Goal: Use online tool/utility: Use online tool/utility

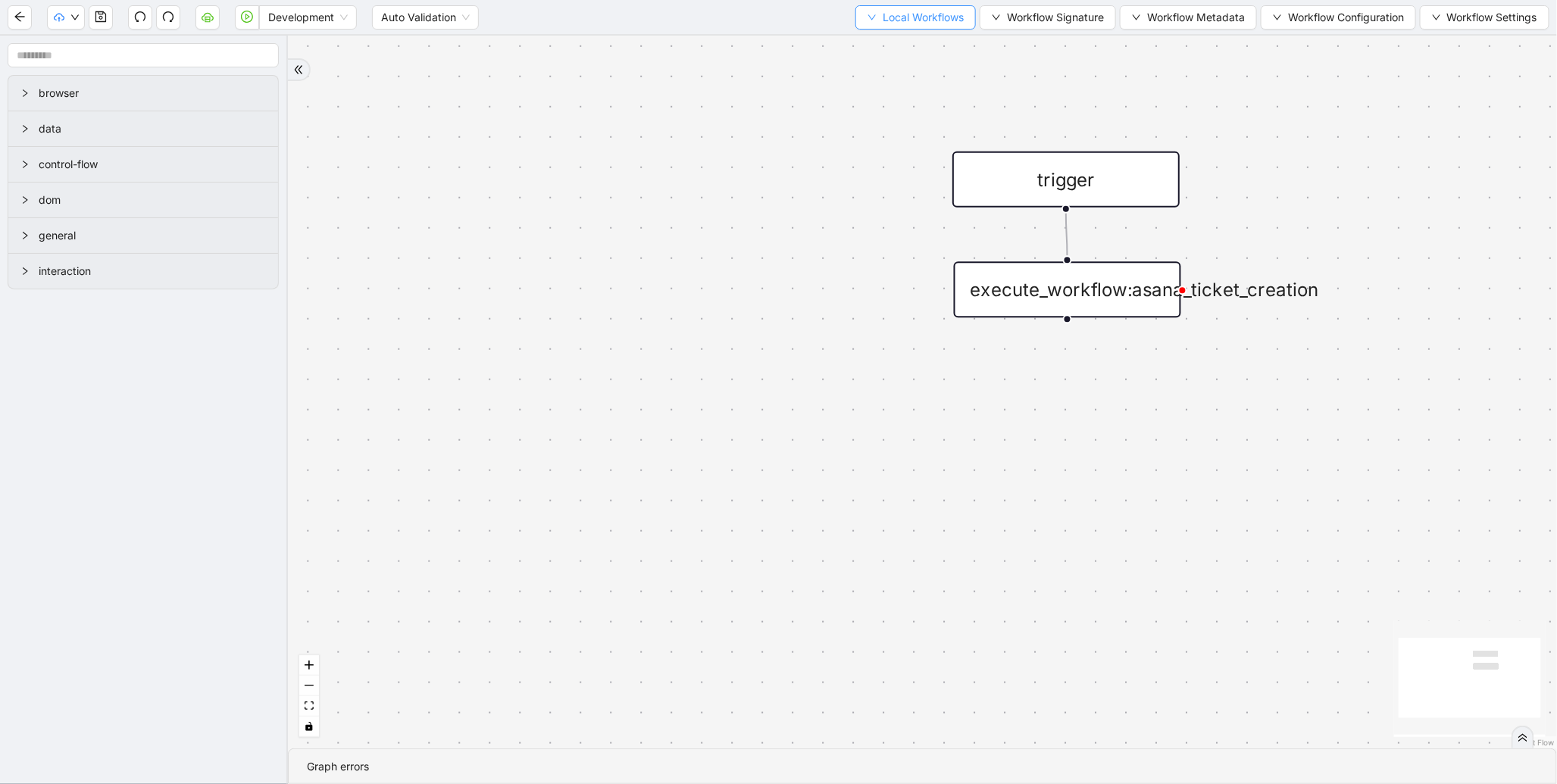
click at [898, 21] on span "Local Workflows" at bounding box center [922, 18] width 81 height 17
click at [898, 39] on span "Select" at bounding box center [908, 46] width 99 height 17
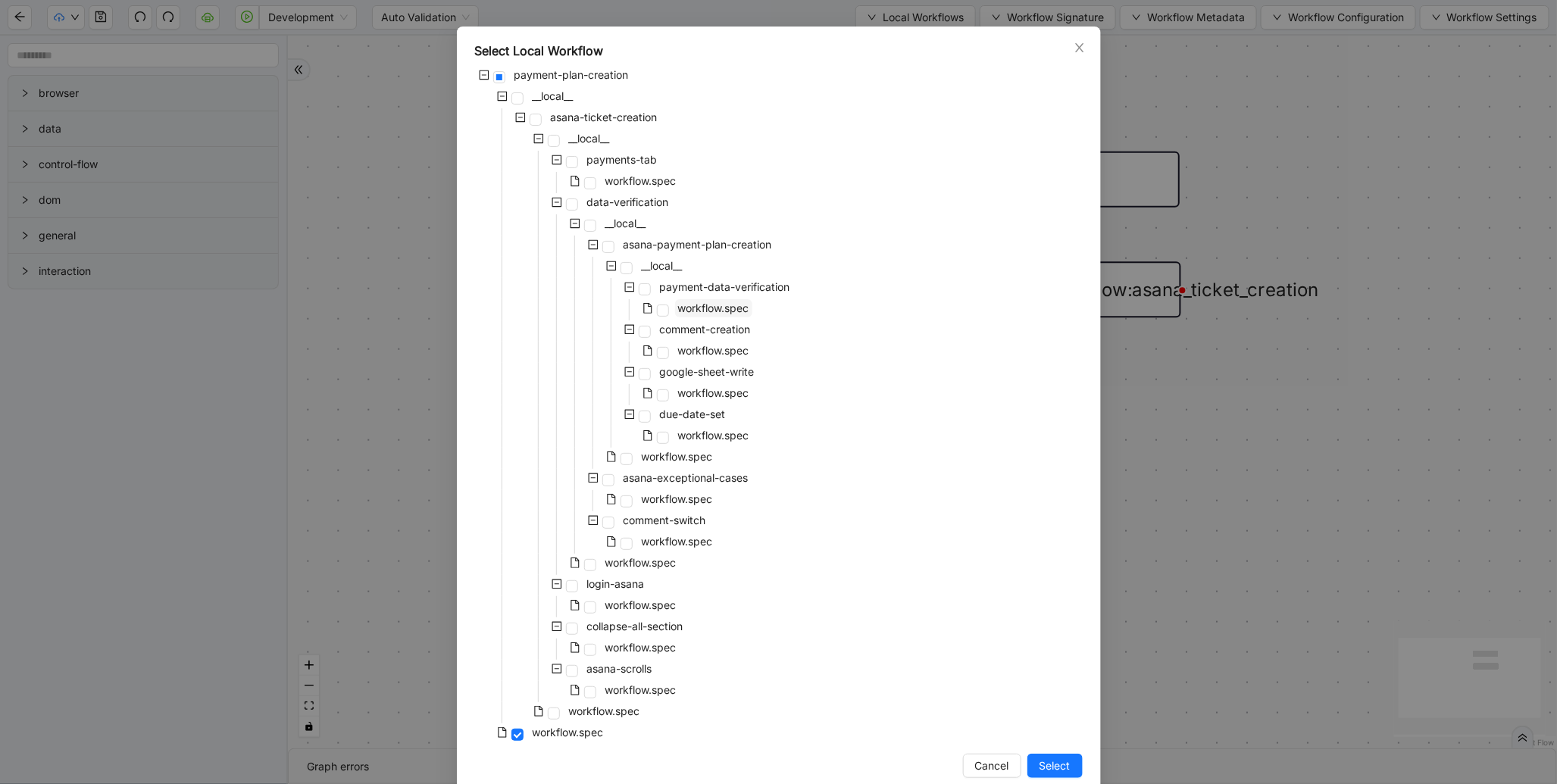
scroll to position [72, 0]
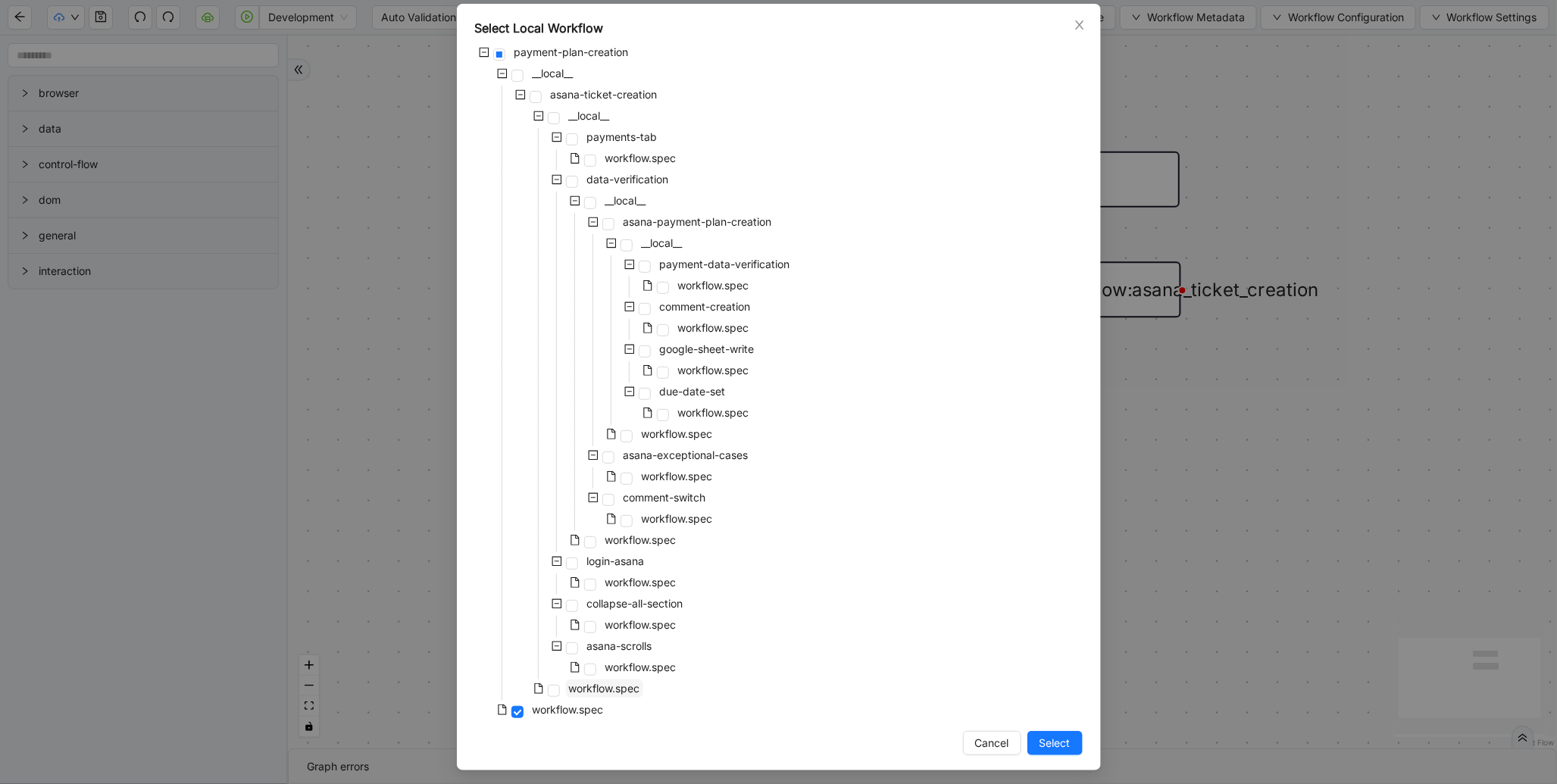
click at [584, 695] on span "workflow.spec" at bounding box center [604, 689] width 77 height 18
click at [1039, 750] on button "Select" at bounding box center [1055, 742] width 55 height 24
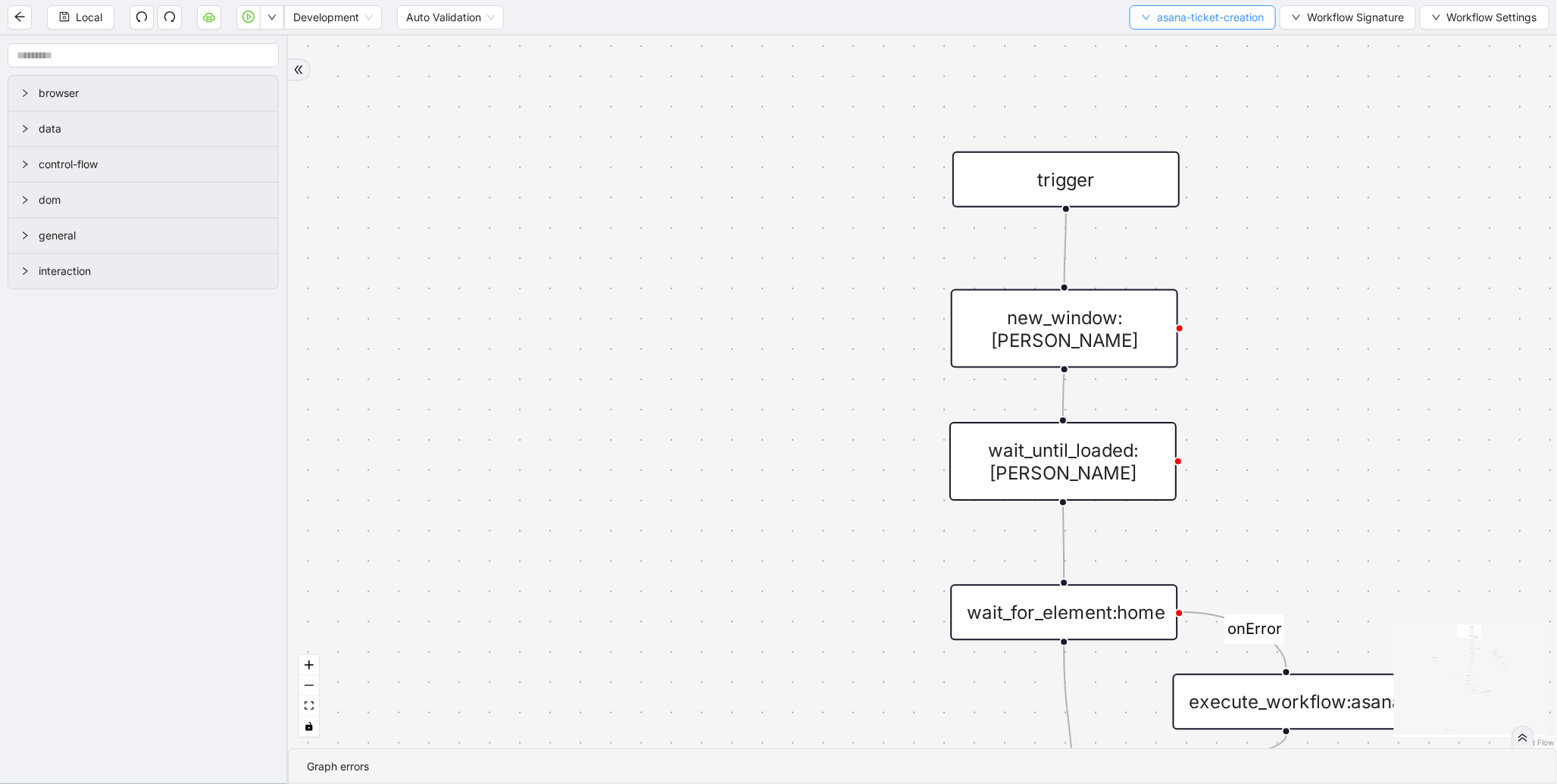
click at [1173, 19] on span "asana-ticket-creation" at bounding box center [1210, 18] width 107 height 17
click at [1157, 45] on span "Select" at bounding box center [1199, 46] width 122 height 17
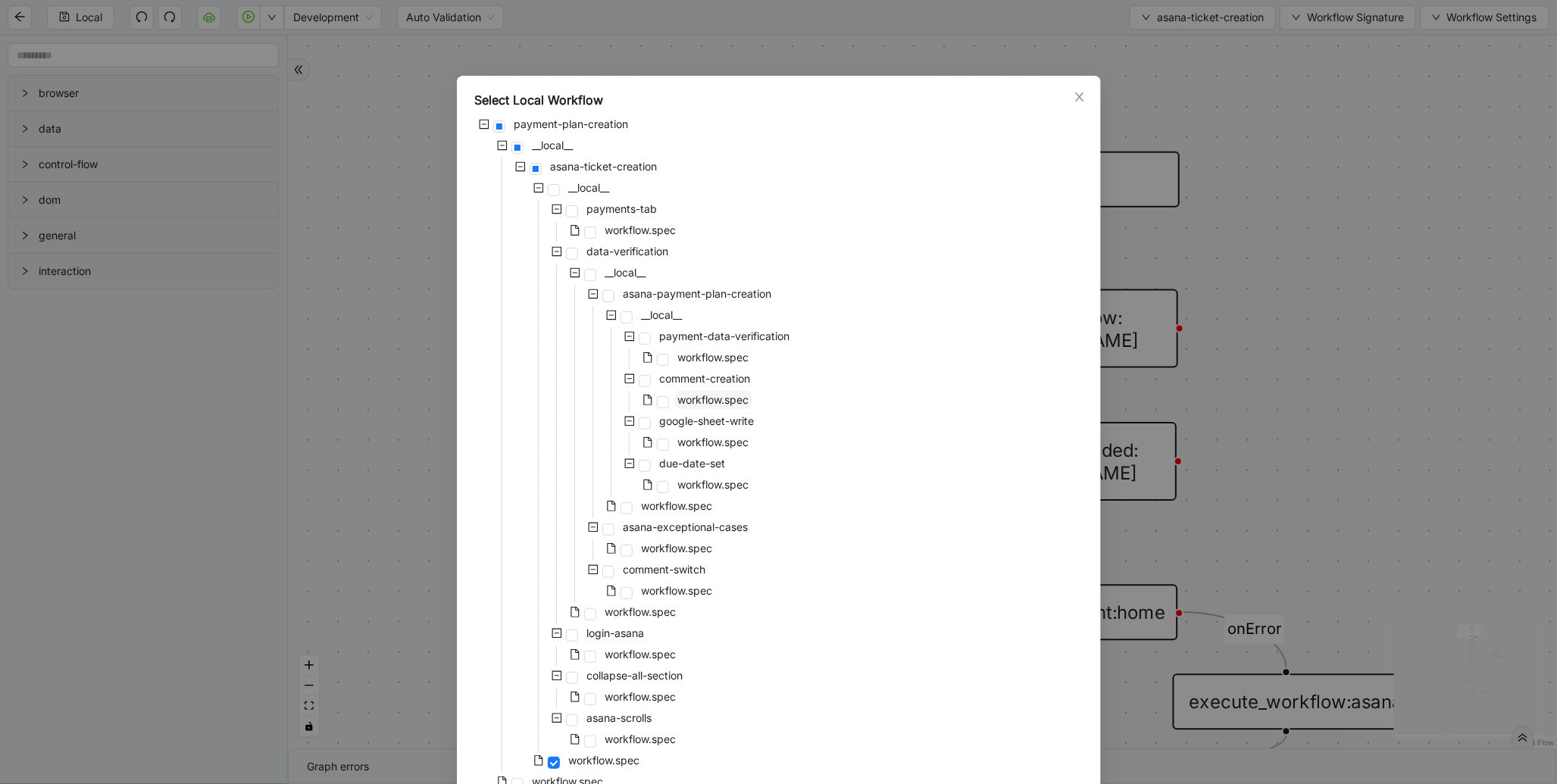
click at [729, 405] on span "workflow.spec" at bounding box center [713, 399] width 71 height 13
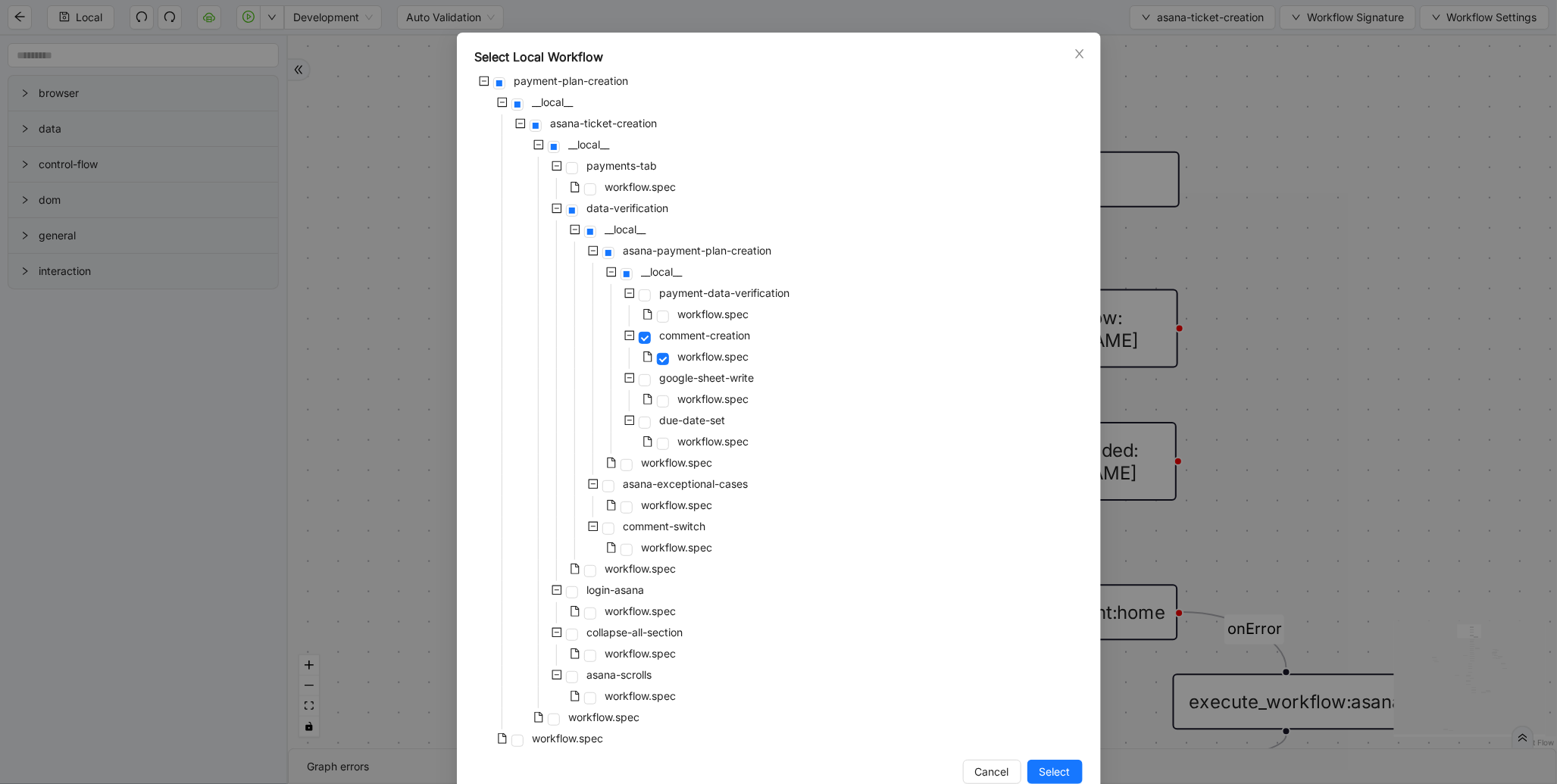
scroll to position [75, 0]
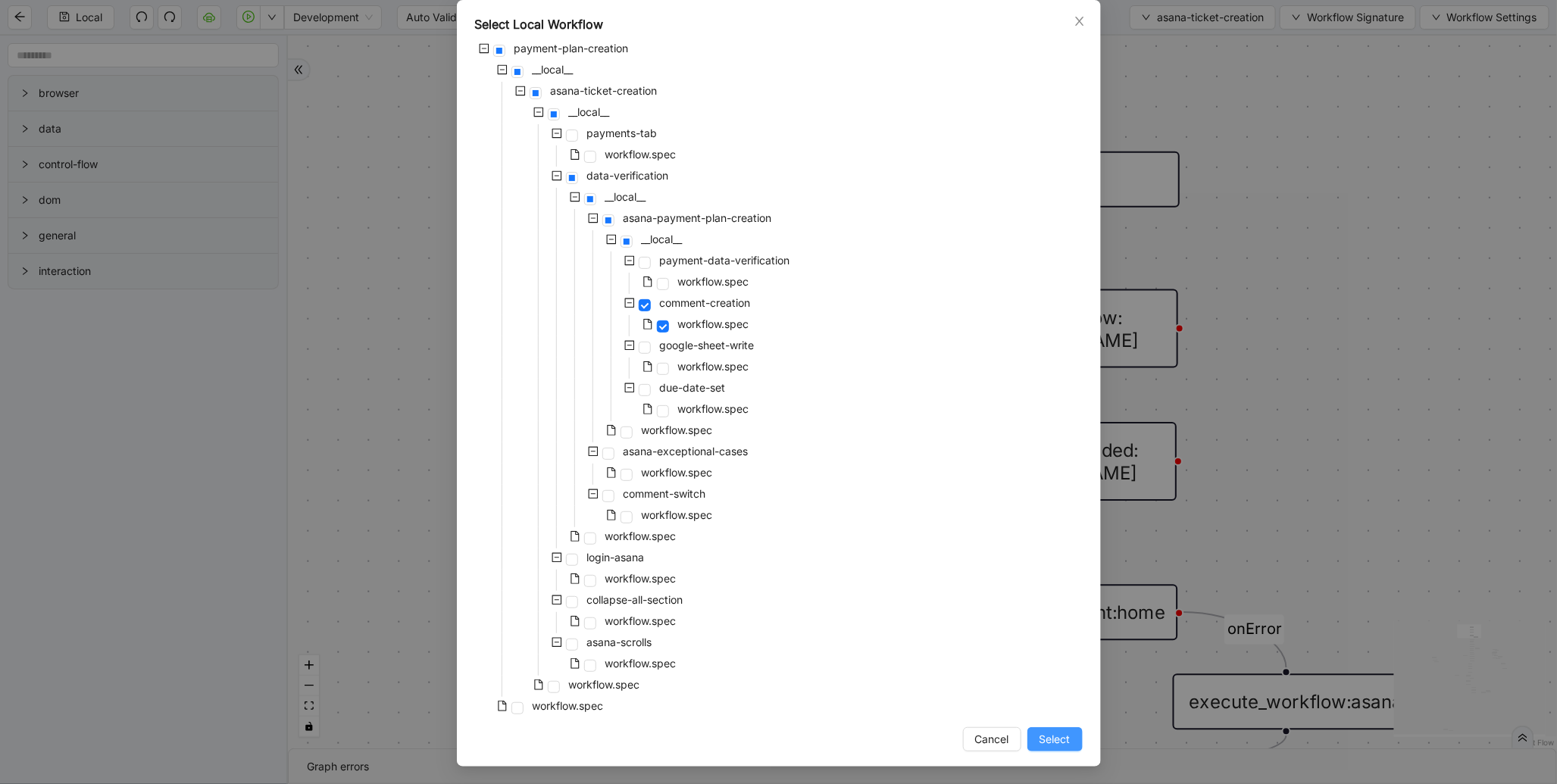
click at [1043, 739] on span "Select" at bounding box center [1055, 739] width 31 height 17
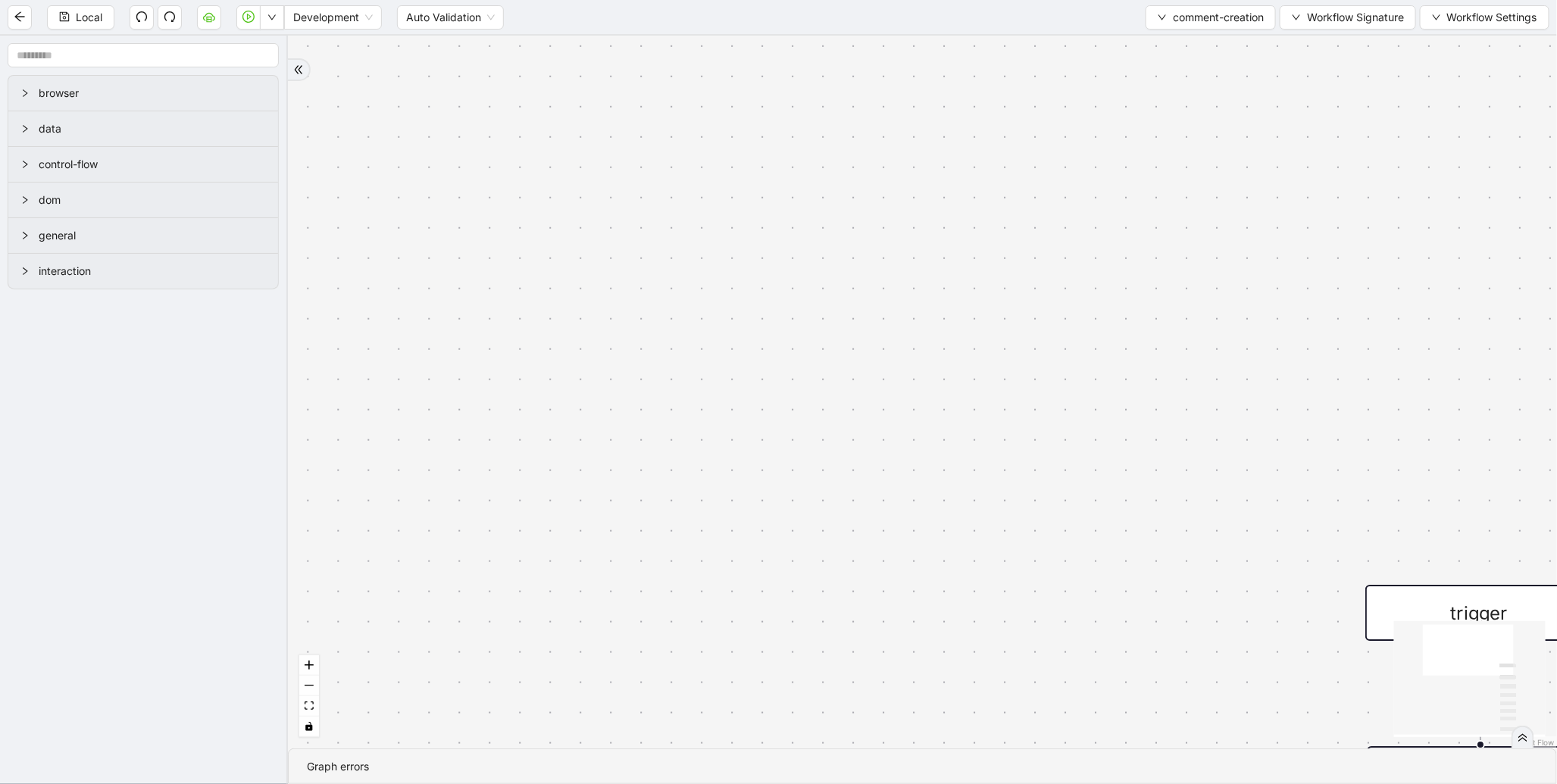
click at [930, 578] on div "trigger wait_for_element:comment click_element:comment click_element:comment_bu…" at bounding box center [922, 391] width 1269 height 712
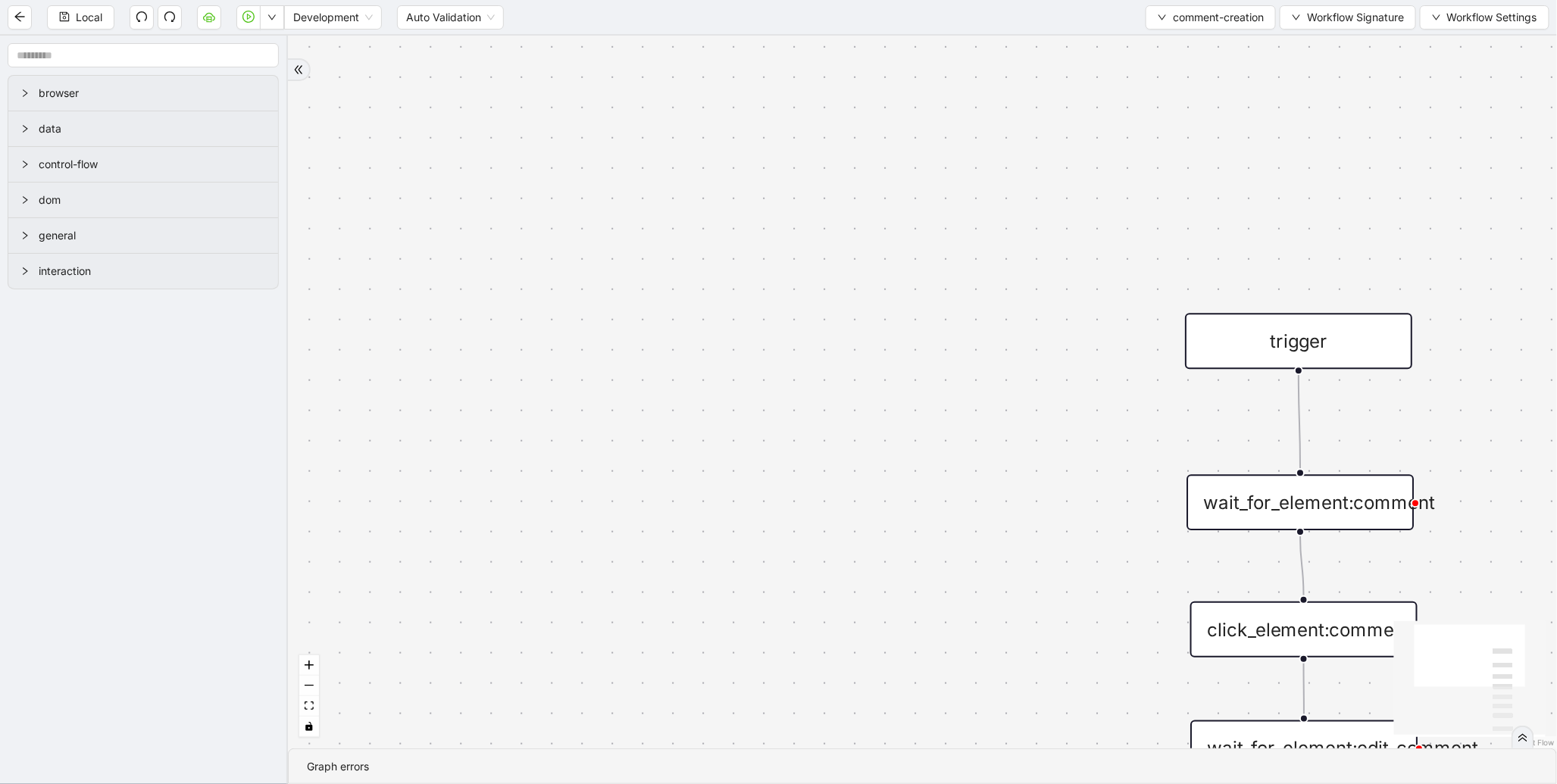
drag, startPoint x: 832, startPoint y: 504, endPoint x: 614, endPoint y: 166, distance: 402.2
click at [614, 166] on div "trigger wait_for_element:comment click_element:comment click_element:comment_bu…" at bounding box center [922, 391] width 1269 height 712
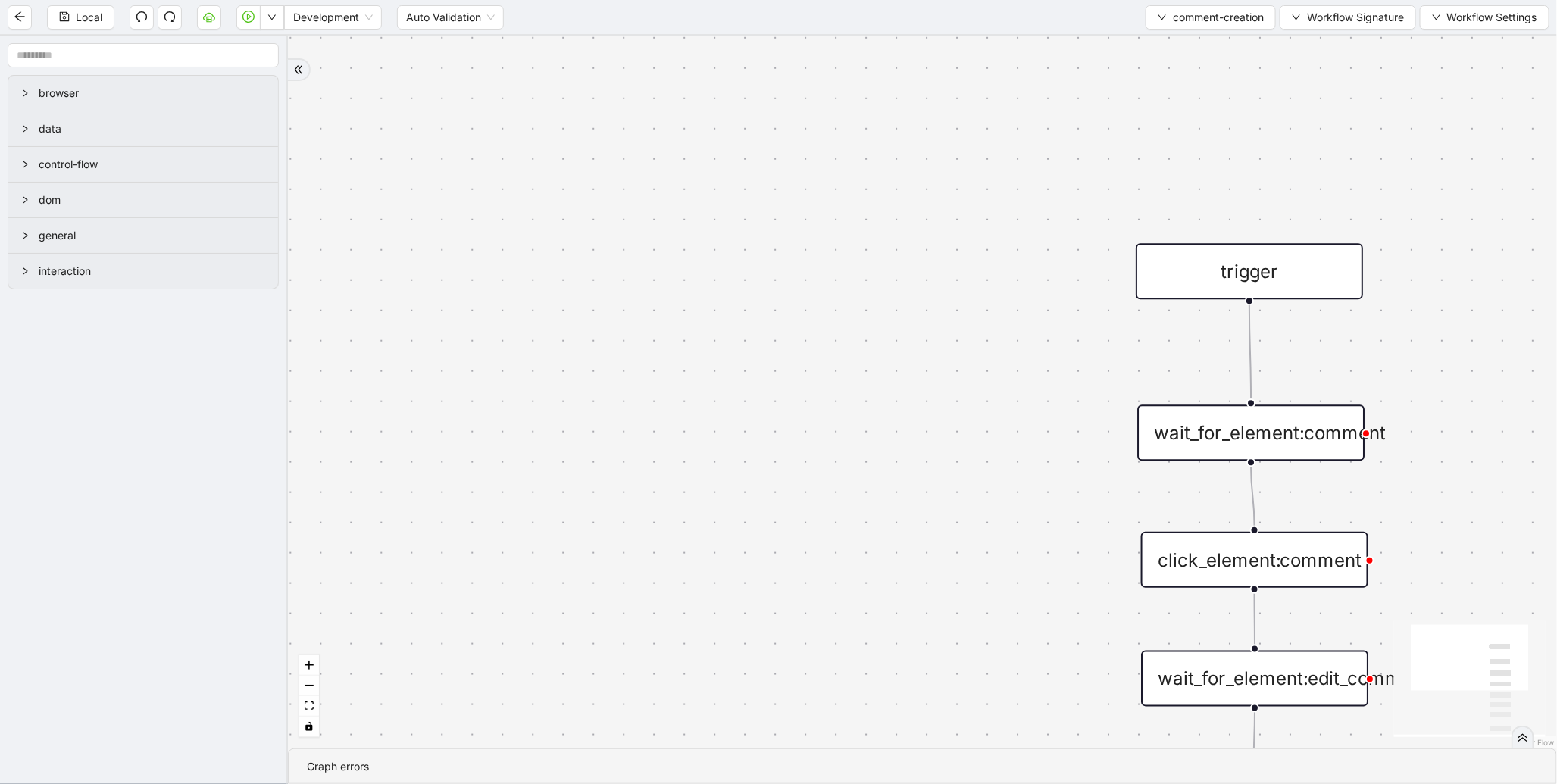
drag, startPoint x: 710, startPoint y: 547, endPoint x: 481, endPoint y: 357, distance: 297.6
click at [481, 357] on div "trigger wait_for_element:comment click_element:comment click_element:comment_bu…" at bounding box center [922, 391] width 1269 height 712
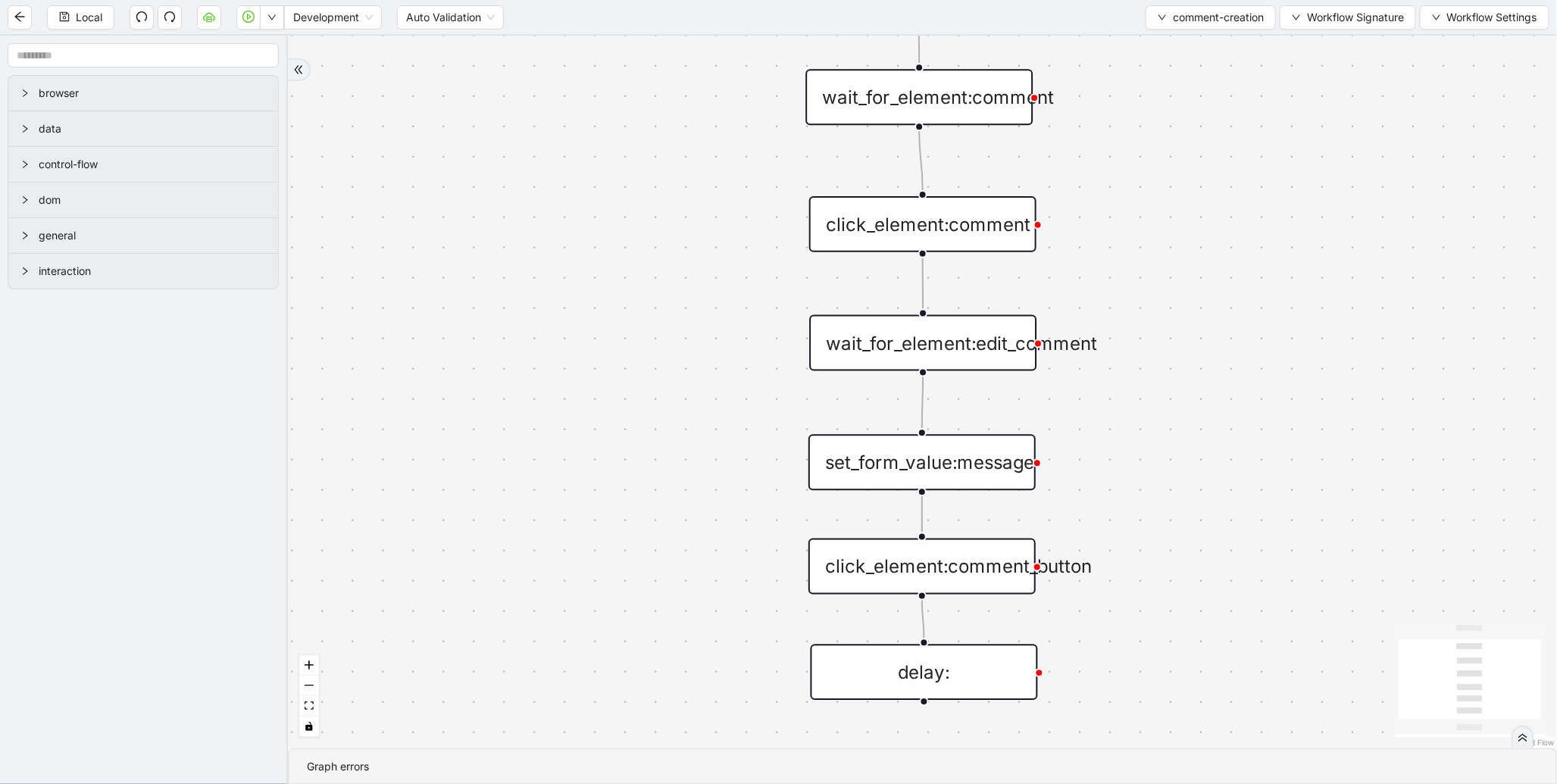
drag, startPoint x: 638, startPoint y: 589, endPoint x: 518, endPoint y: 434, distance: 196.0
click at [518, 434] on div "trigger wait_for_element:comment click_element:comment click_element:comment_bu…" at bounding box center [922, 391] width 1269 height 712
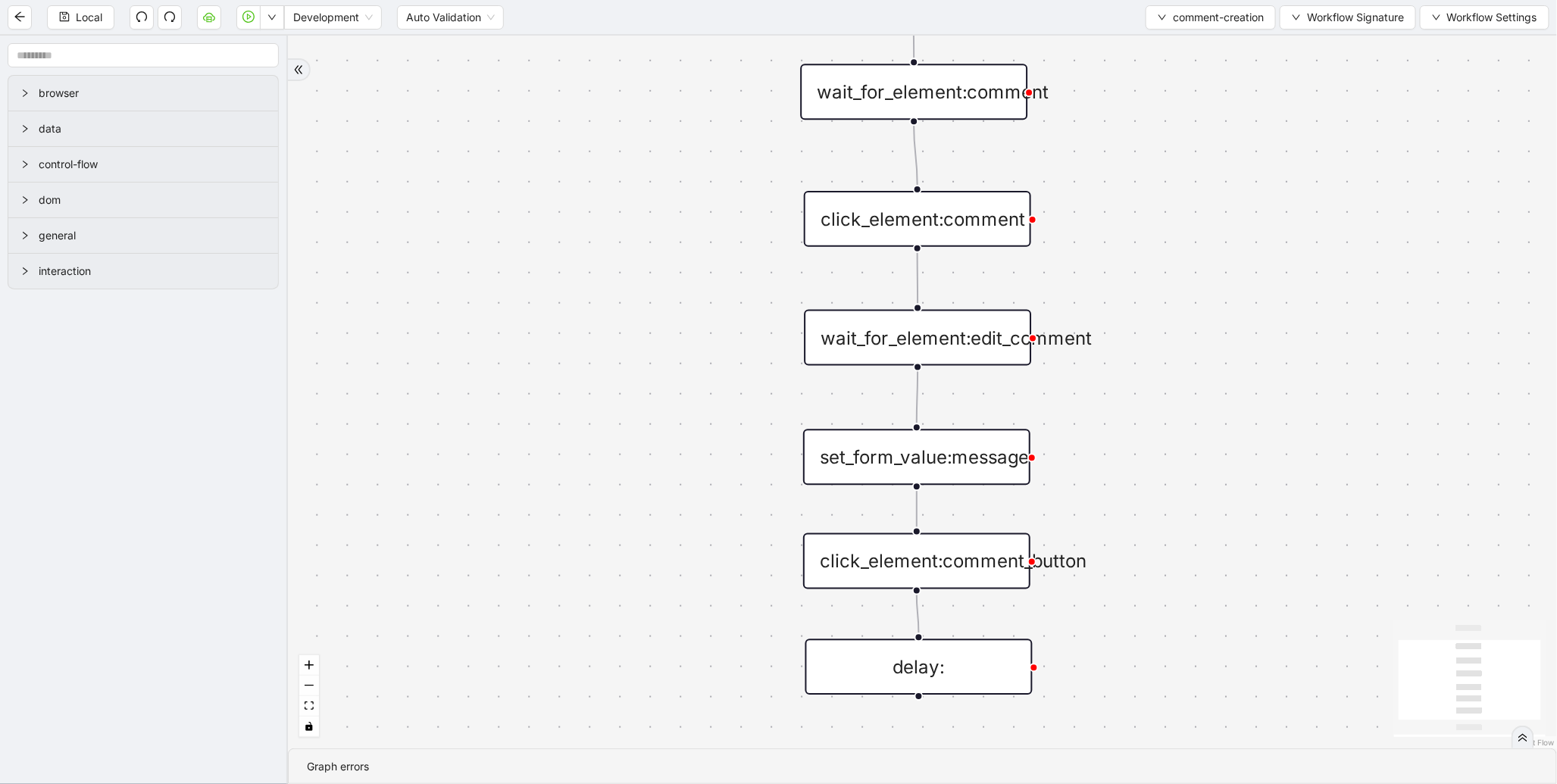
click at [926, 473] on div "set_form_value:message" at bounding box center [916, 457] width 227 height 56
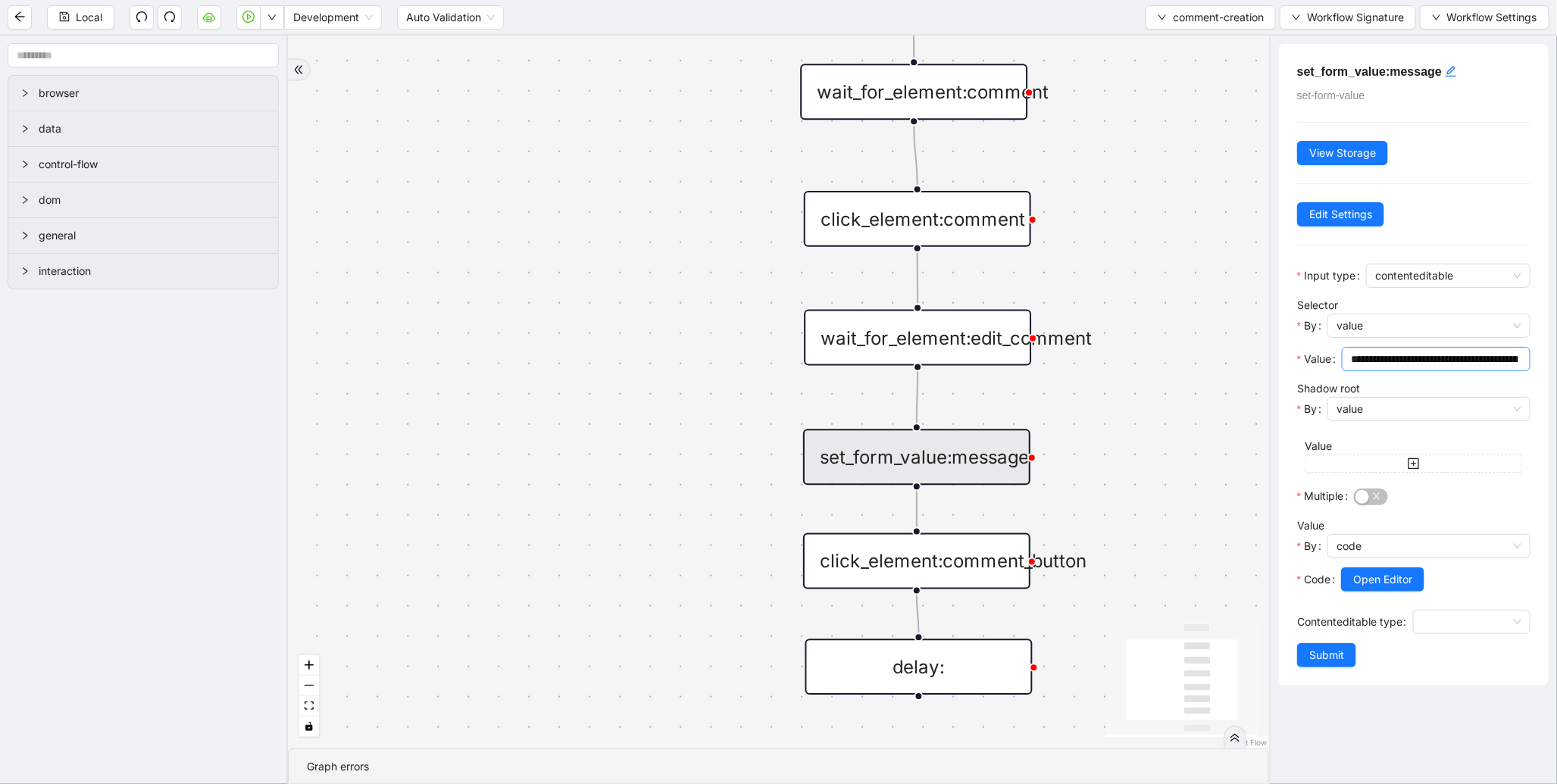
click at [1395, 365] on input "**********" at bounding box center [1434, 359] width 167 height 17
click at [884, 577] on div "click_element:comment_button" at bounding box center [916, 561] width 227 height 56
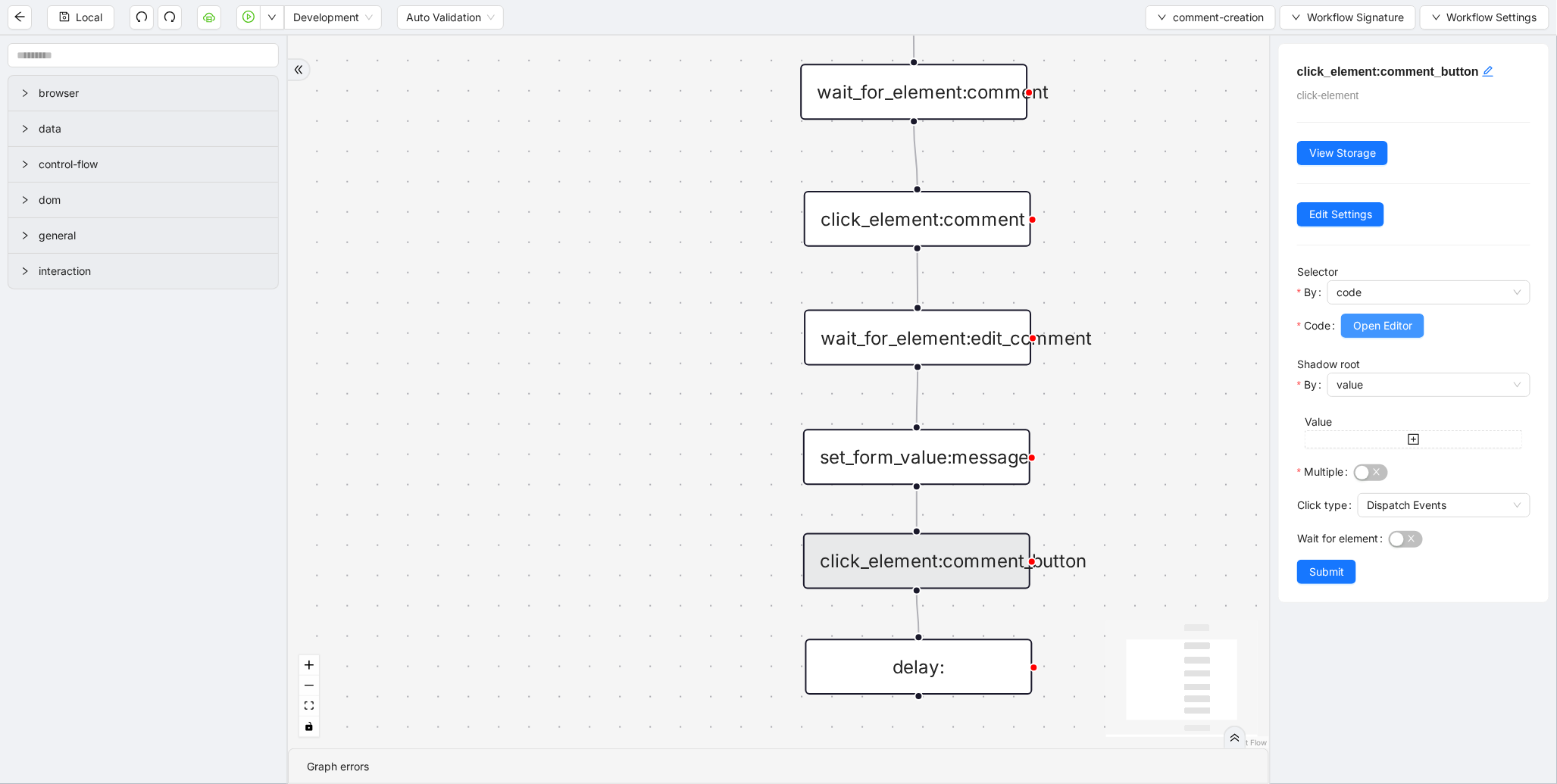
click at [1399, 329] on span "Open Editor" at bounding box center [1382, 326] width 59 height 17
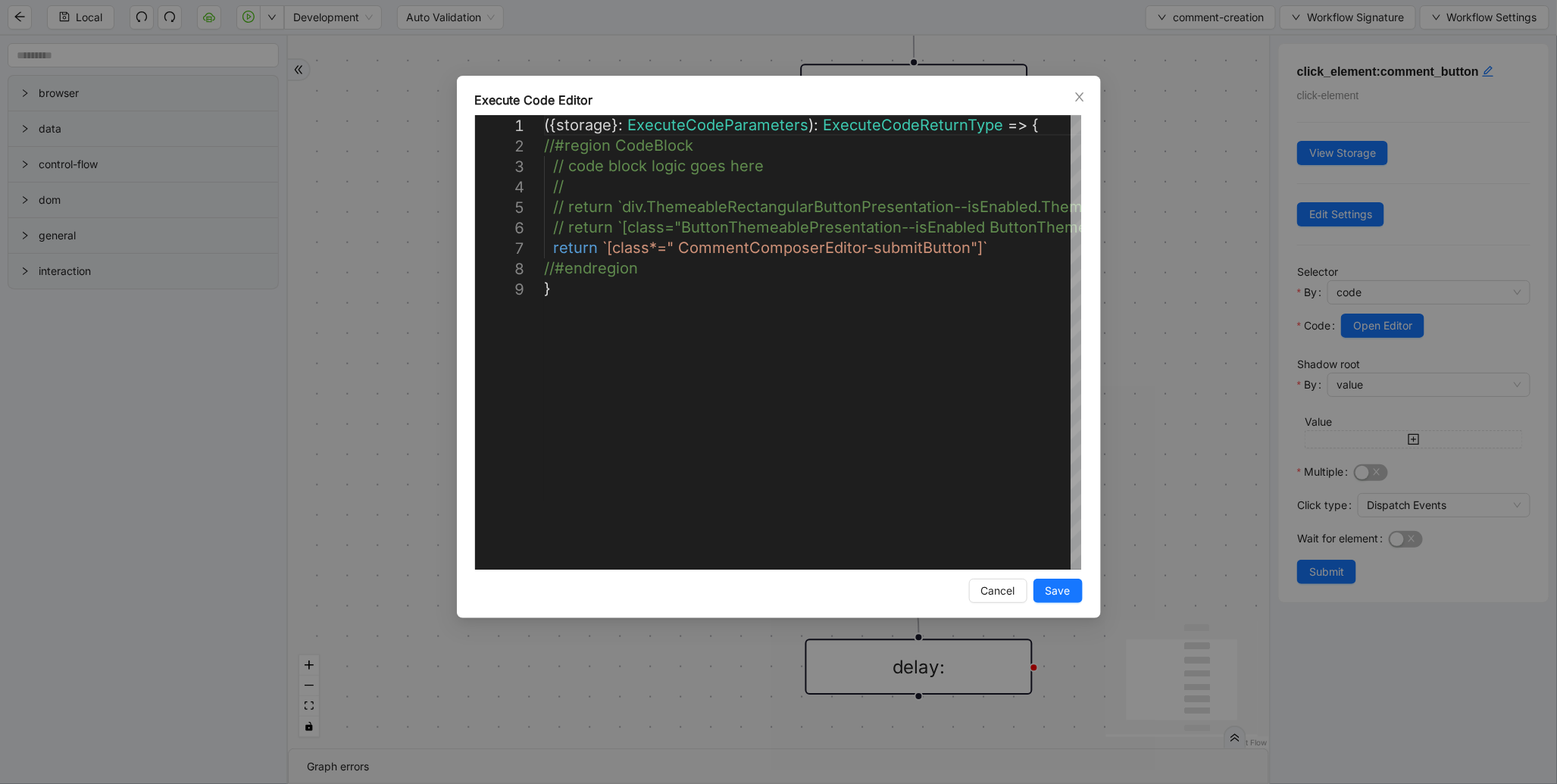
click at [1139, 398] on div "Execute Code Editor 1 2 3 4 5 6 7 8 9 ({ storage }: ExecuteCodeParameters ): Ex…" at bounding box center [778, 392] width 1557 height 784
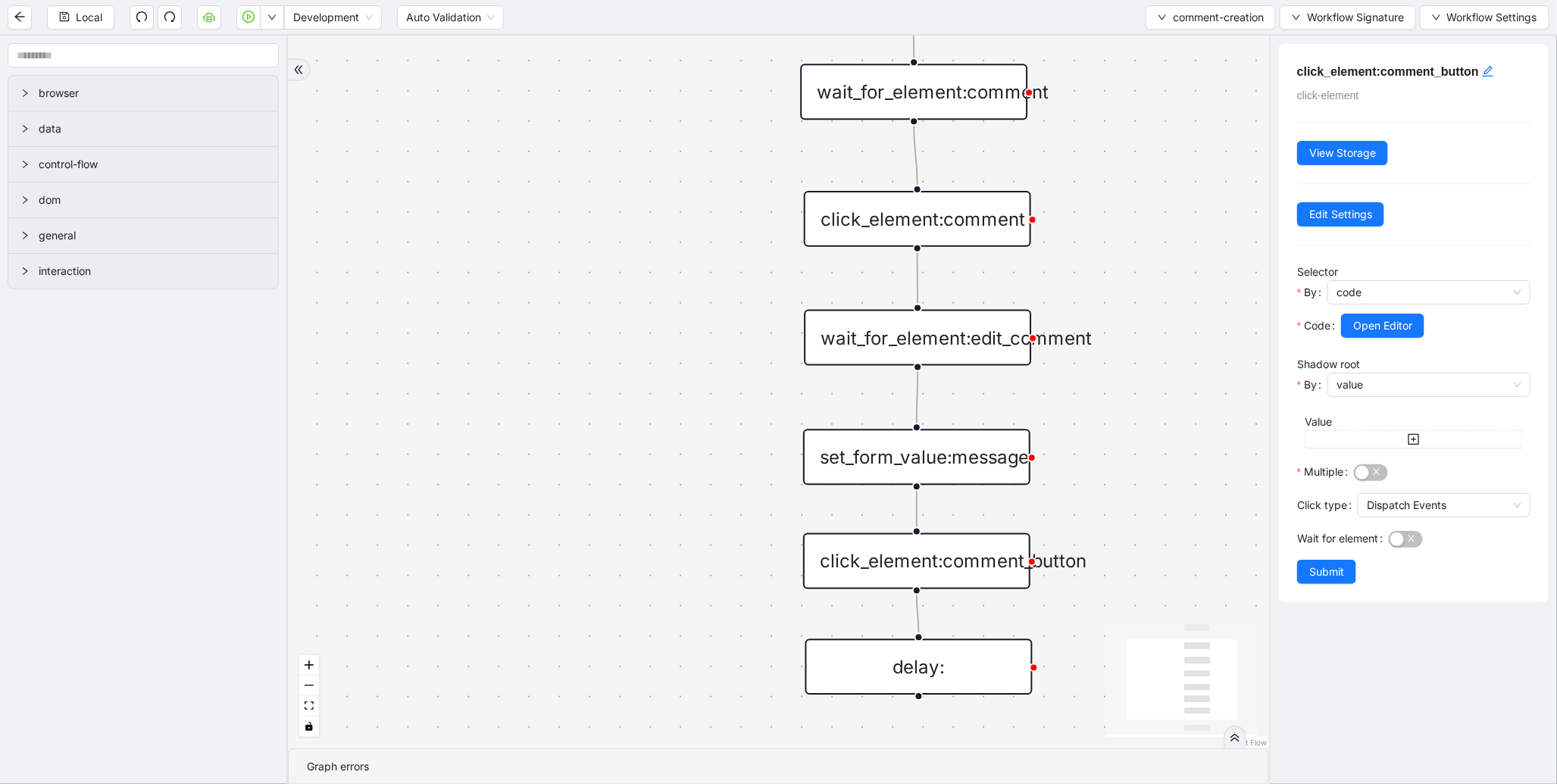
click at [997, 213] on div "click_element:comment" at bounding box center [917, 219] width 227 height 56
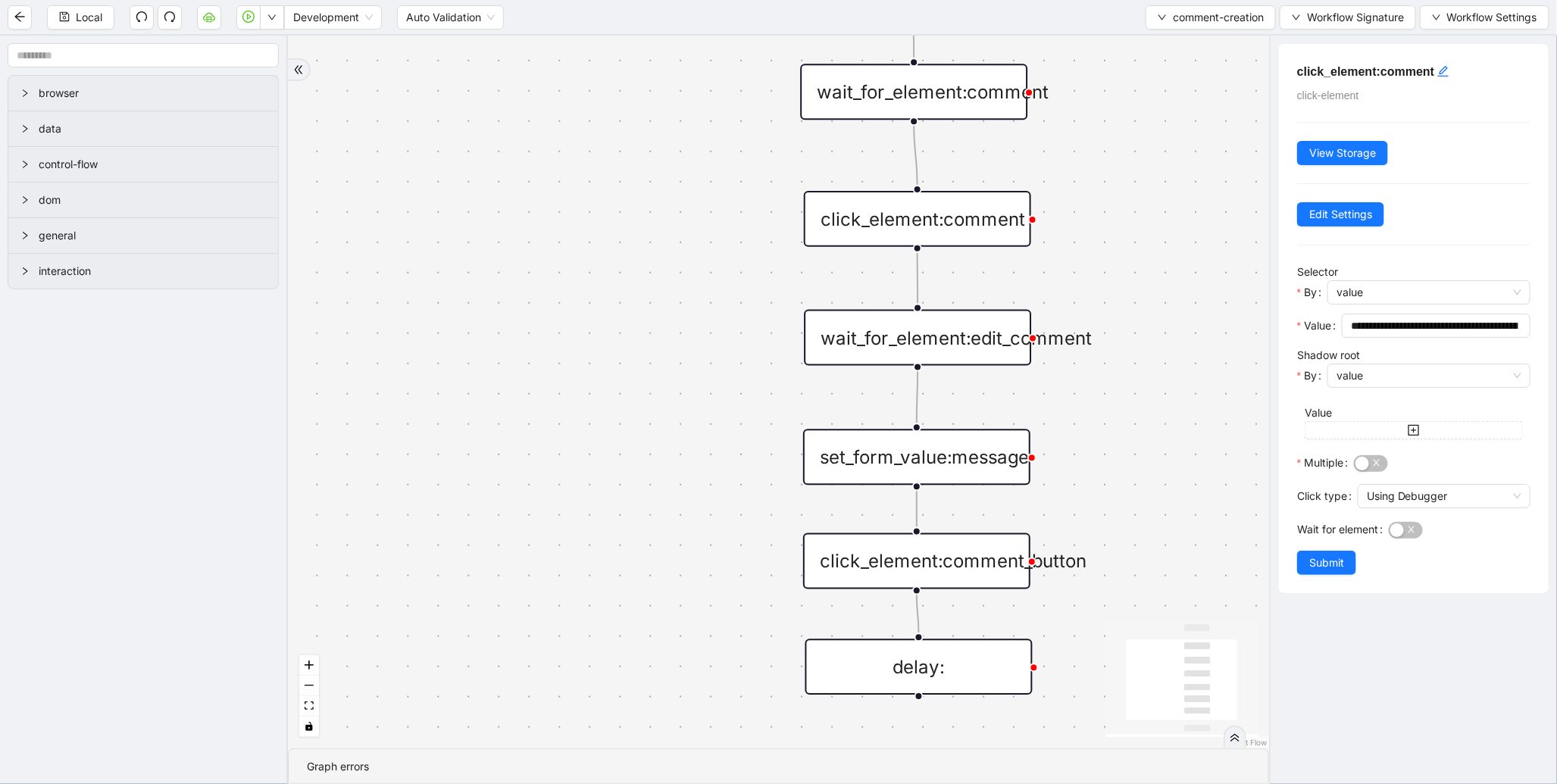
click at [989, 551] on div "click_element:comment_button" at bounding box center [916, 561] width 227 height 56
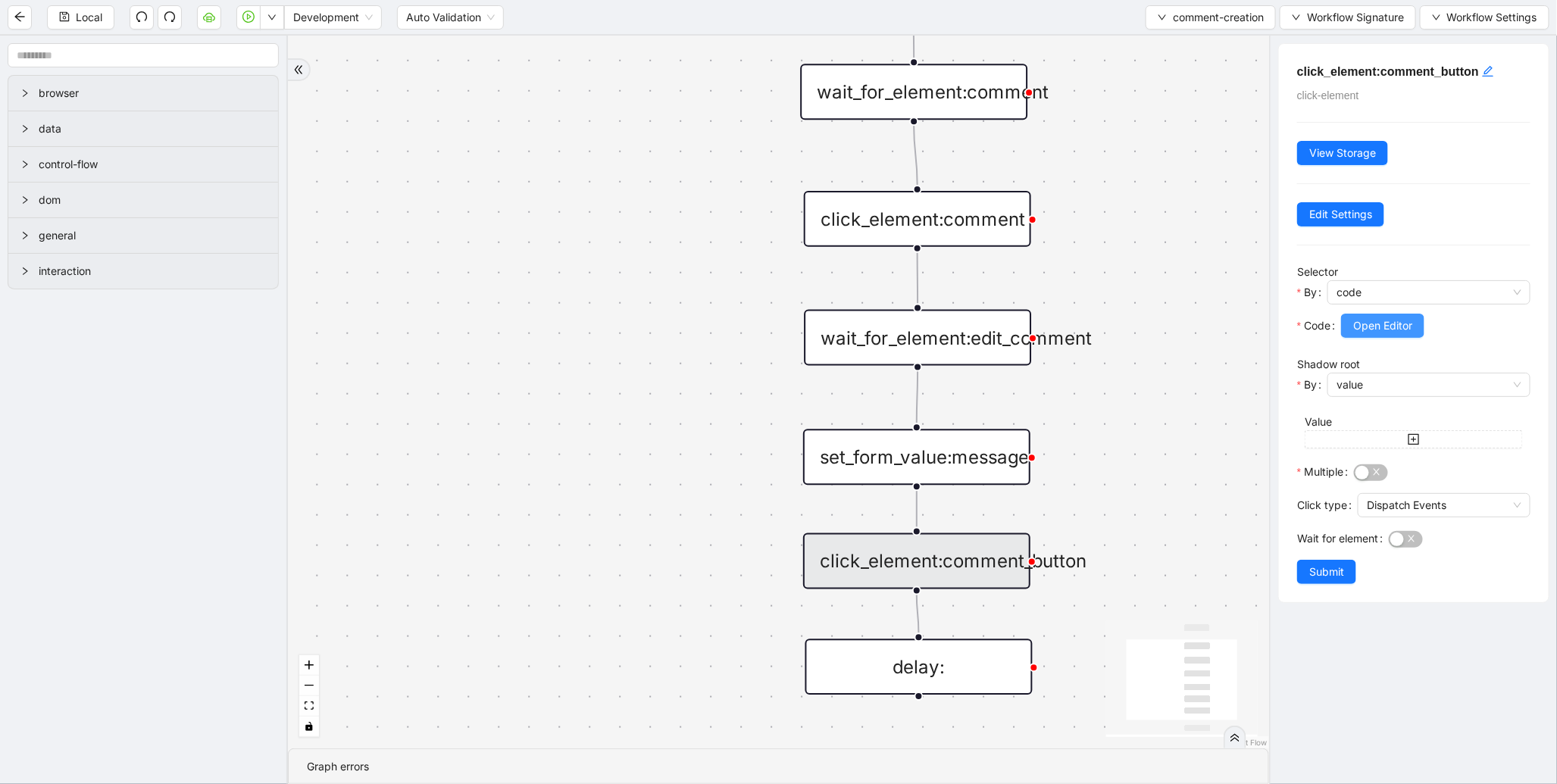
click at [1394, 321] on span "Open Editor" at bounding box center [1382, 326] width 59 height 17
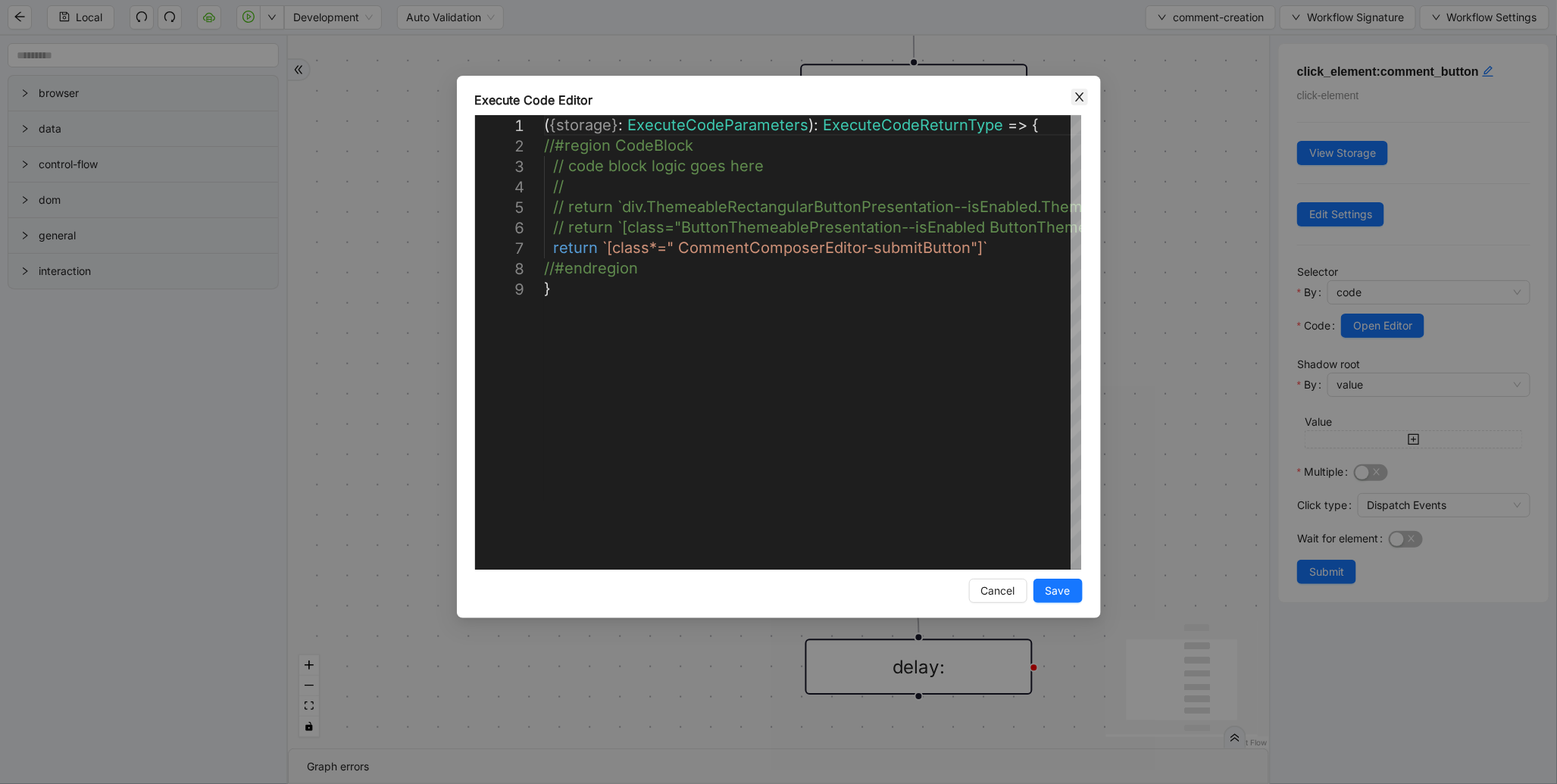
click at [1081, 91] on icon "close" at bounding box center [1079, 97] width 12 height 12
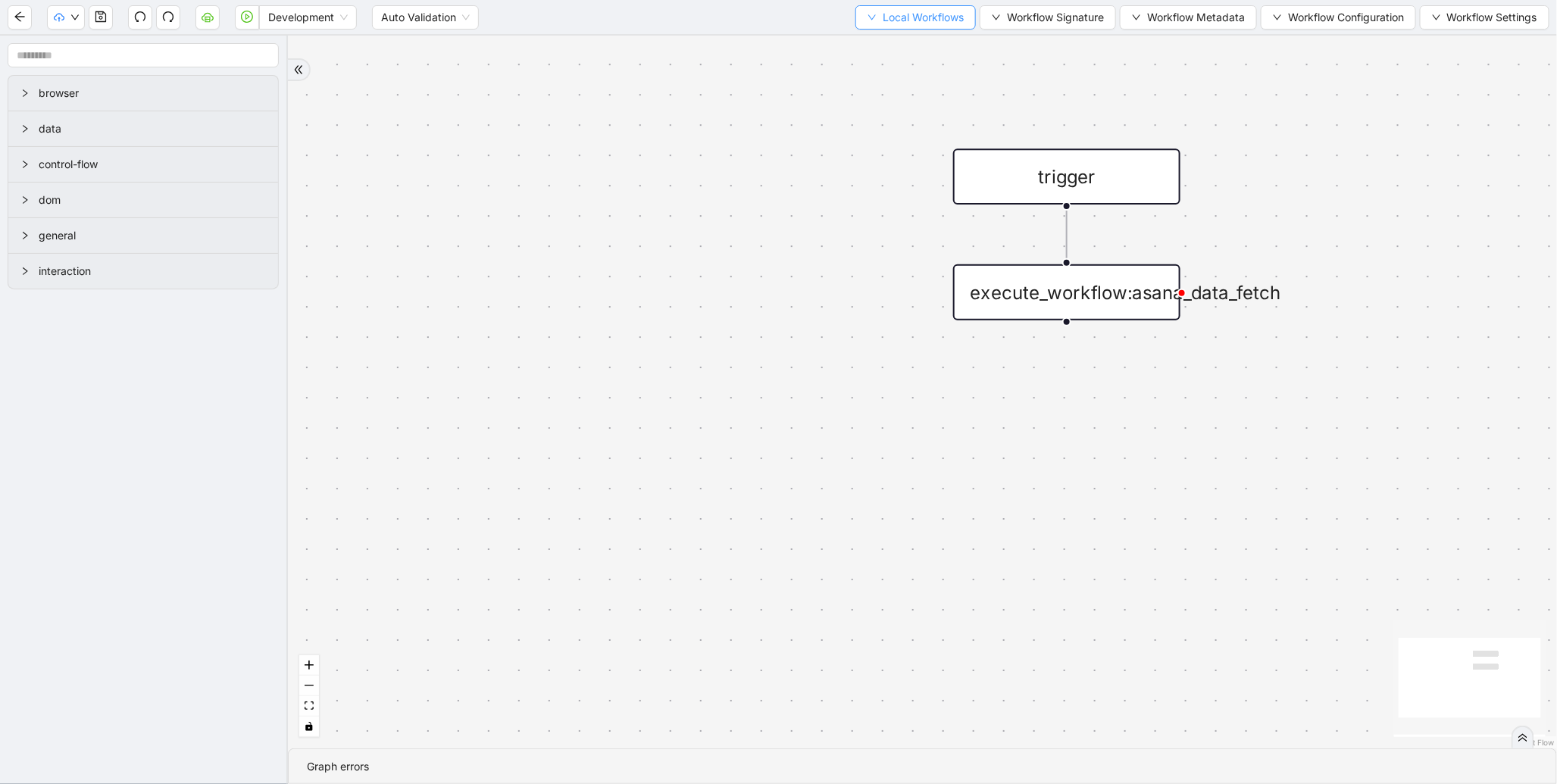
click at [892, 21] on span "Local Workflows" at bounding box center [922, 18] width 81 height 17
click at [890, 41] on span "Select" at bounding box center [908, 46] width 99 height 17
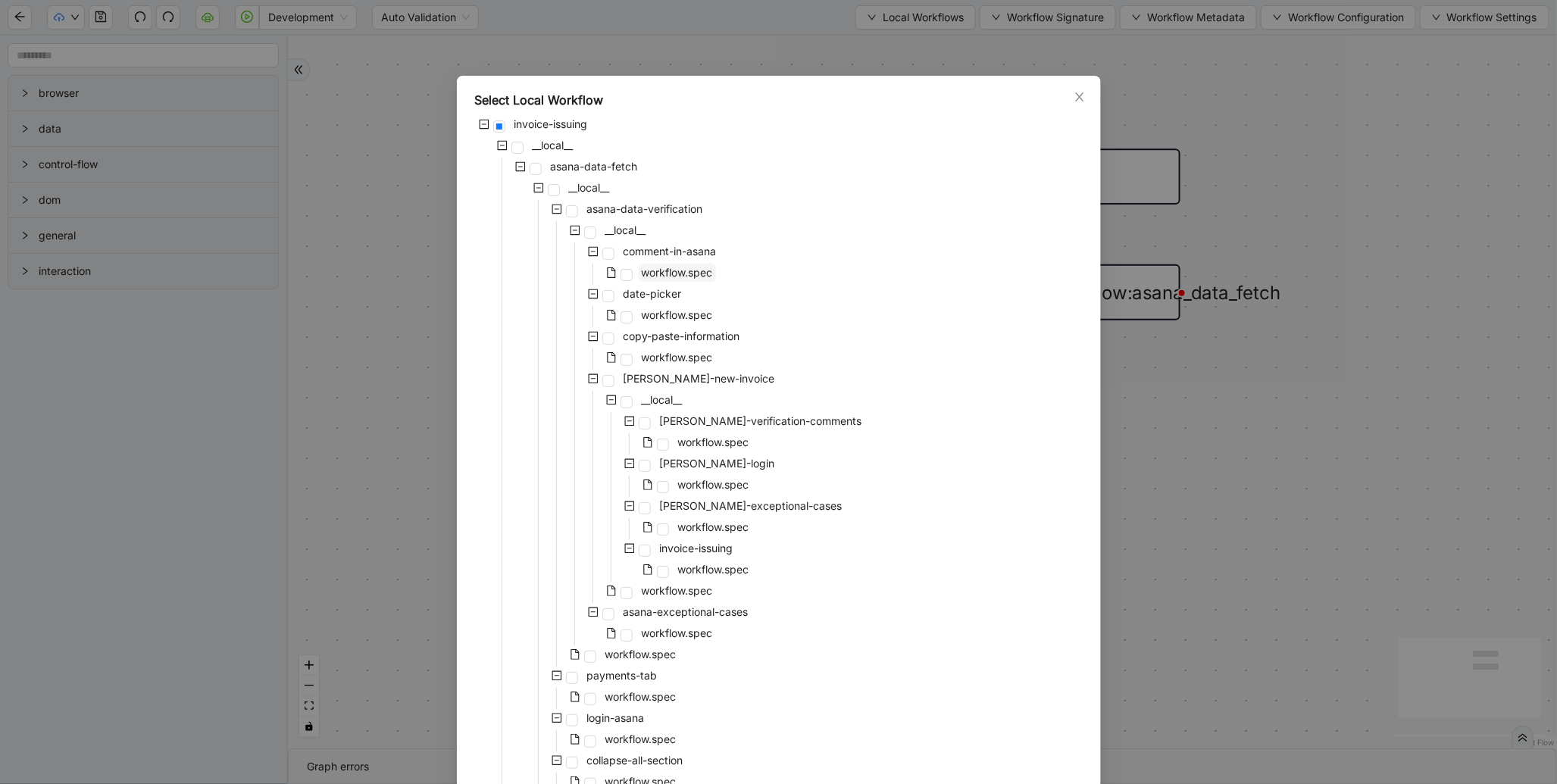
click at [685, 266] on span "workflow.spec" at bounding box center [677, 272] width 71 height 13
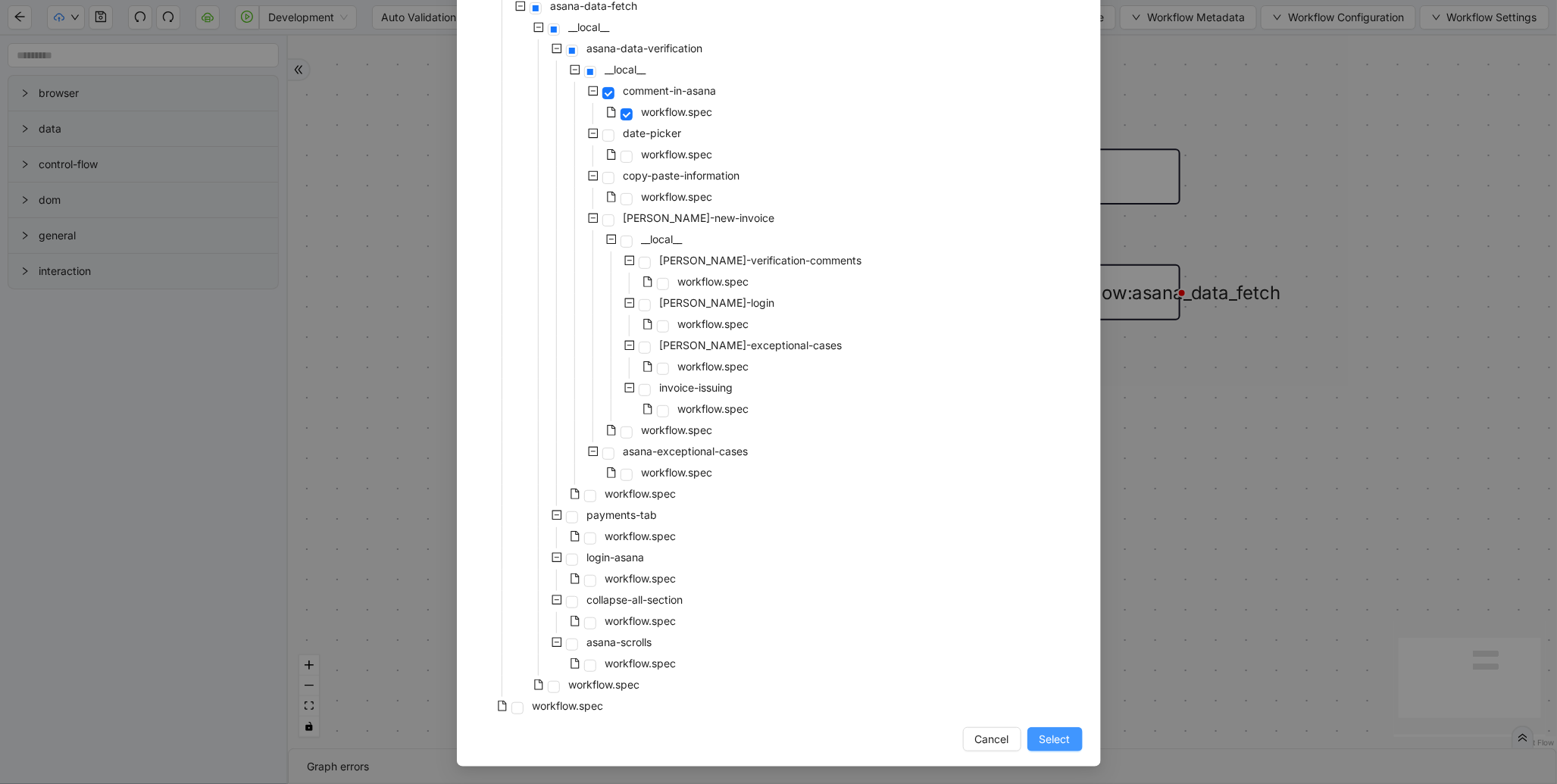
click at [1041, 745] on span "Select" at bounding box center [1055, 739] width 31 height 17
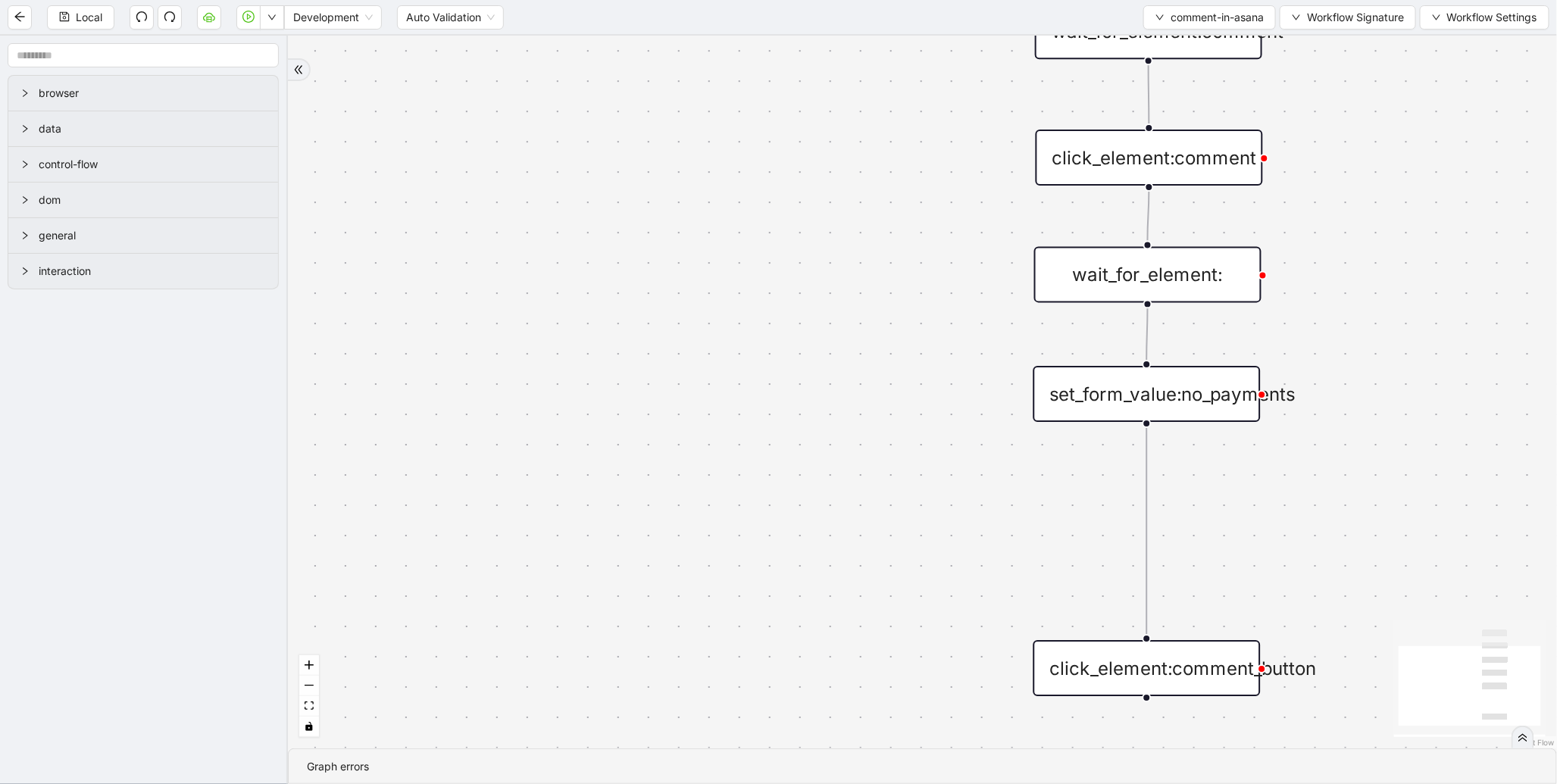
drag, startPoint x: 995, startPoint y: 629, endPoint x: 812, endPoint y: -102, distance: 753.6
click at [812, 0] on html "Local Development Auto Validation comment-in-asana Workflow Signature Workflow …" at bounding box center [778, 392] width 1557 height 784
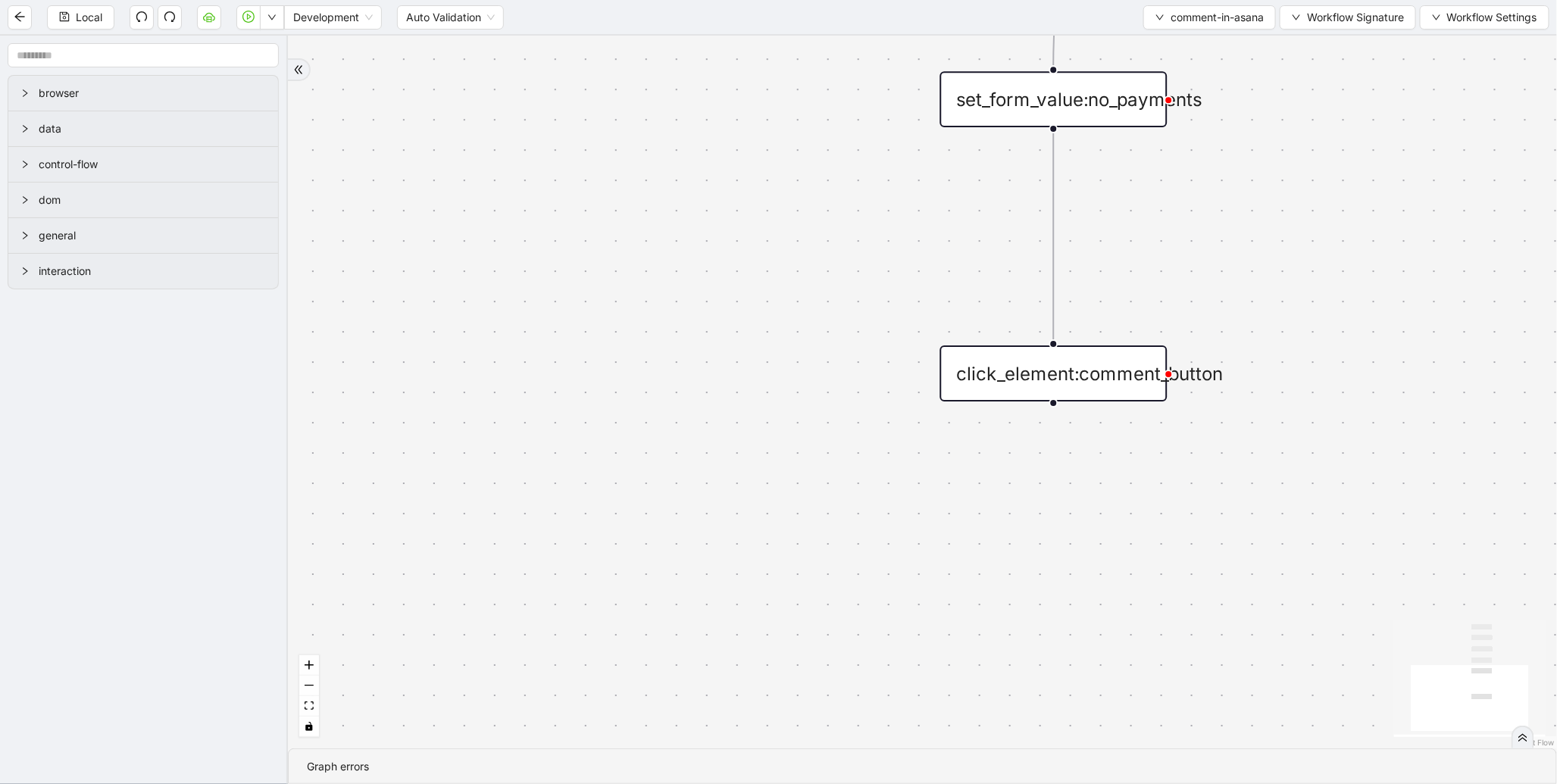
drag, startPoint x: 823, startPoint y: 163, endPoint x: 827, endPoint y: 374, distance: 211.0
click at [827, 374] on div "trigger wait_for_element:comment click_element:comment wait_for_element: set_fo…" at bounding box center [922, 391] width 1269 height 712
click at [1051, 205] on icon "Edge from set_form_value:no_payments to click_element:comment_button" at bounding box center [1051, 236] width 0 height 206
click at [253, 59] on input "text" at bounding box center [143, 55] width 271 height 24
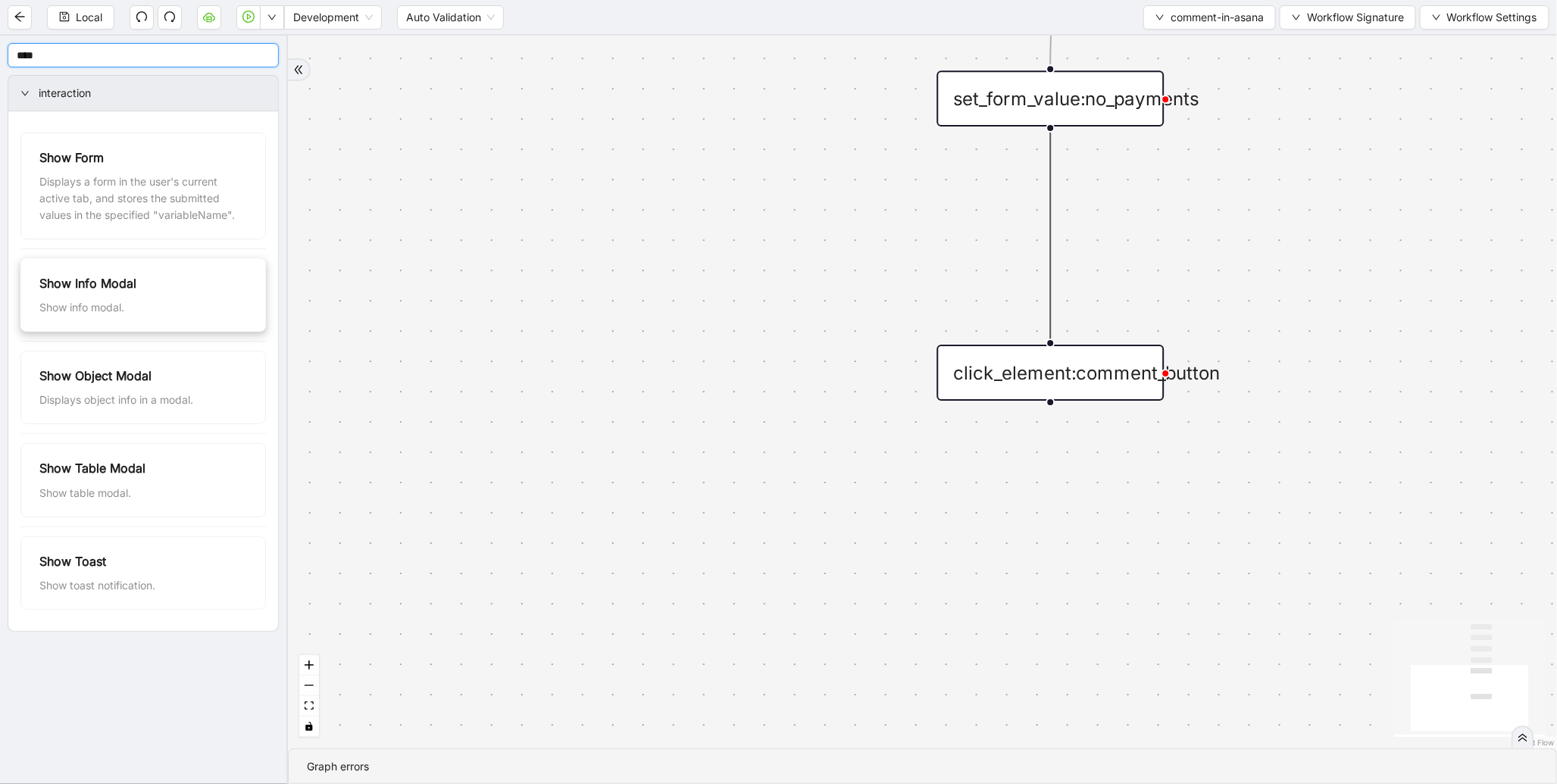
type input "****"
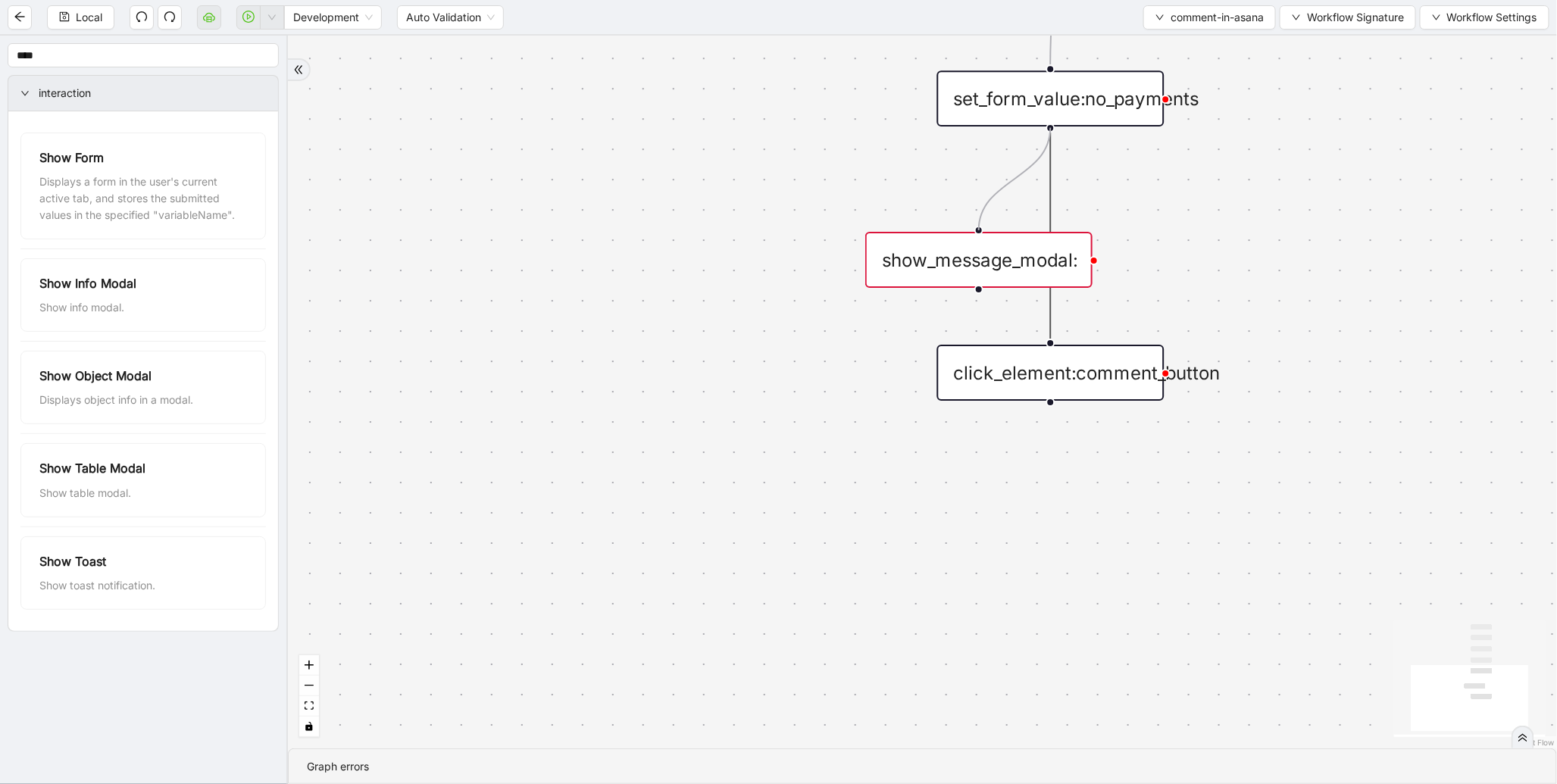
drag, startPoint x: 1053, startPoint y: 126, endPoint x: 997, endPoint y: 230, distance: 118.1
click at [997, 230] on div "trigger wait_for_element:comment click_element:comment wait_for_element: set_fo…" at bounding box center [922, 391] width 1269 height 712
drag, startPoint x: 978, startPoint y: 291, endPoint x: 1047, endPoint y: 324, distance: 76.5
click at [1047, 324] on div "trigger wait_for_element:comment click_element:comment wait_for_element: set_fo…" at bounding box center [922, 391] width 1269 height 712
click at [1078, 263] on div "show_message_modal:" at bounding box center [978, 260] width 227 height 56
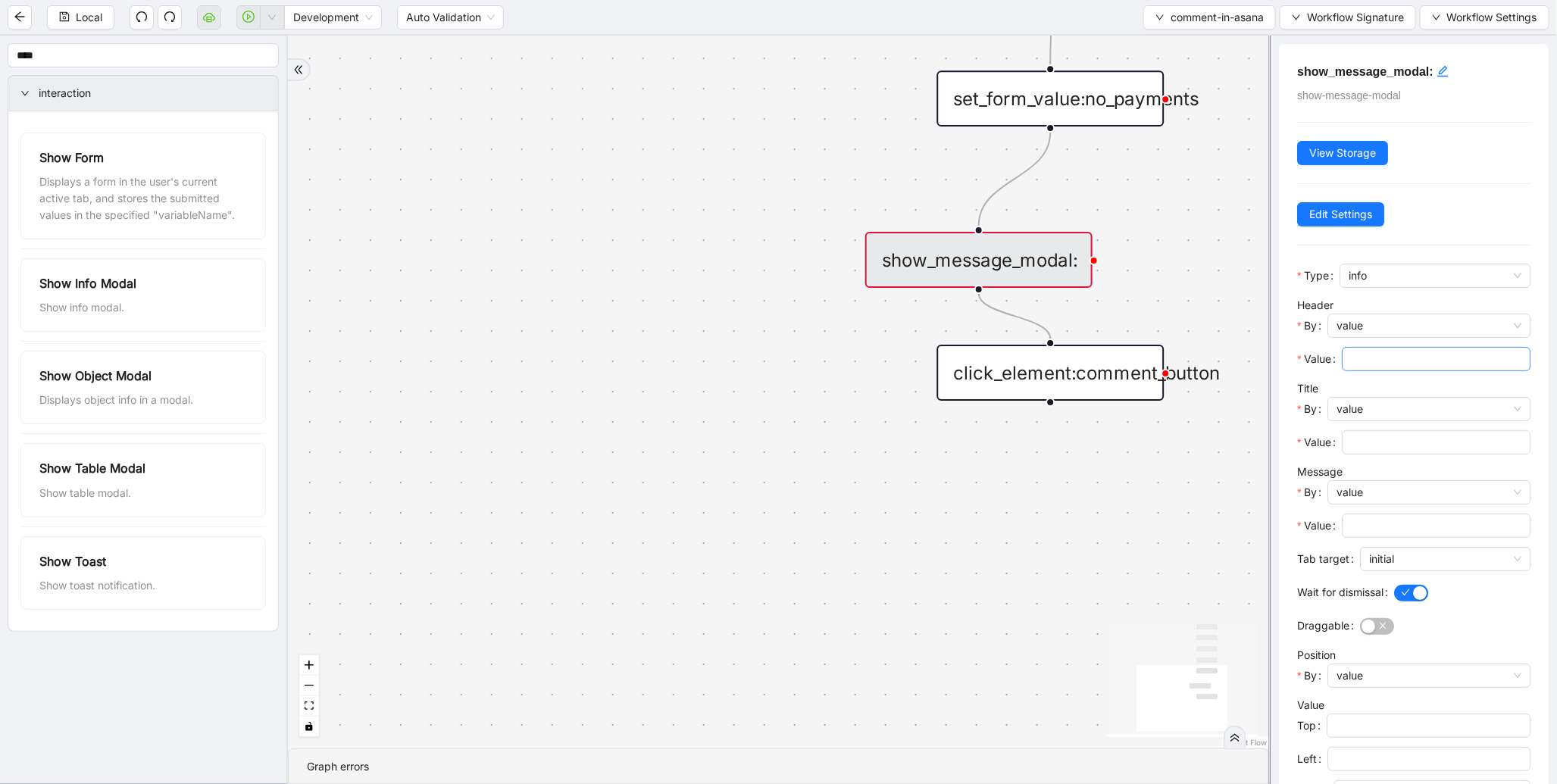
click at [1389, 370] on span at bounding box center [1435, 358] width 189 height 24
click at [1391, 362] on input "Value" at bounding box center [1434, 359] width 167 height 17
type input "**"
drag, startPoint x: 1365, startPoint y: 452, endPoint x: 1374, endPoint y: 447, distance: 10.3
click at [1374, 447] on span at bounding box center [1435, 441] width 189 height 24
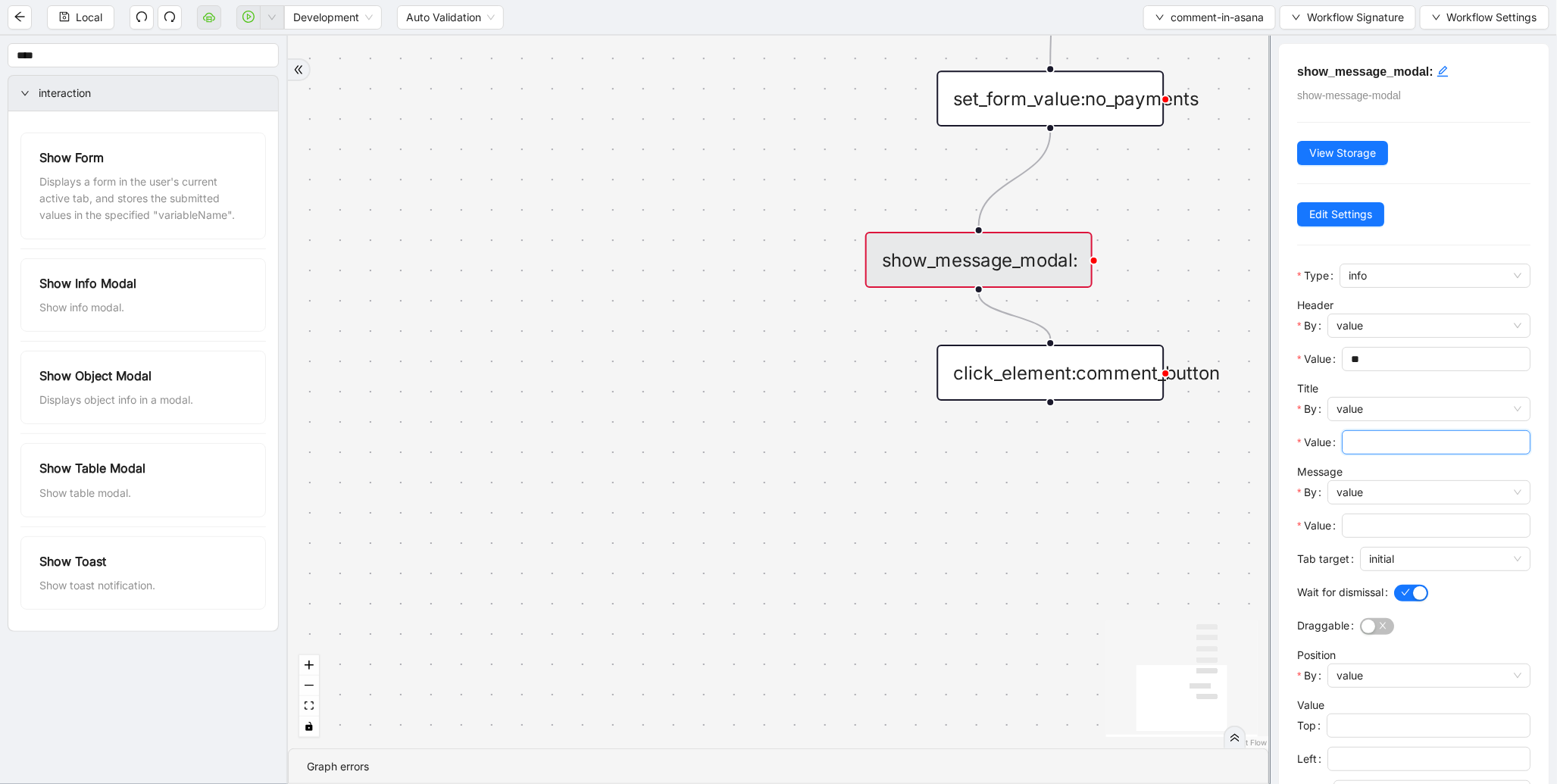
click at [1374, 447] on input "Value" at bounding box center [1434, 442] width 167 height 17
type input "***"
click at [1369, 524] on input "Value" at bounding box center [1434, 526] width 167 height 17
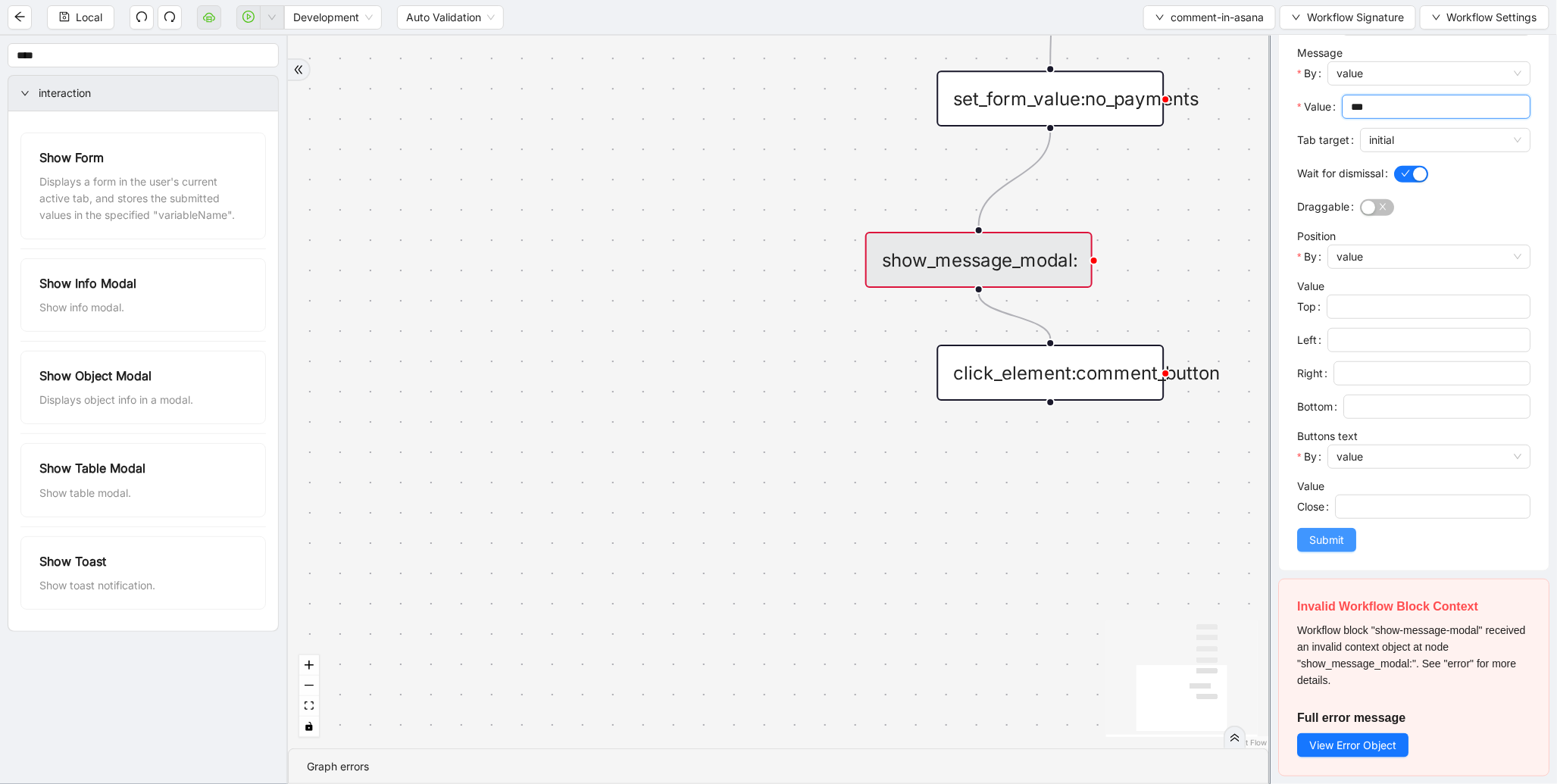
type input "***"
click at [1351, 542] on button "Submit" at bounding box center [1326, 539] width 59 height 24
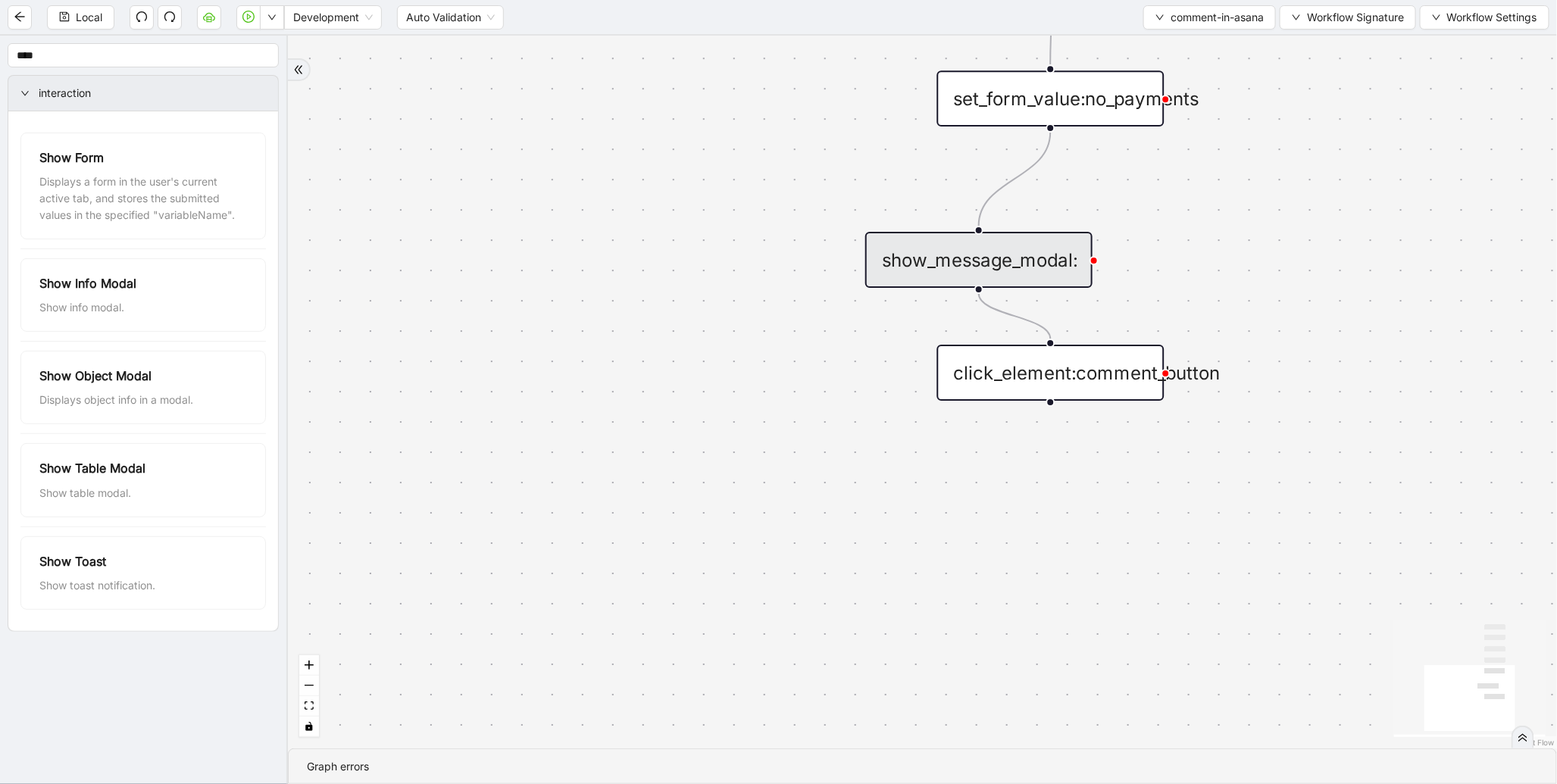
scroll to position [0, 0]
click at [273, 10] on button "button" at bounding box center [271, 17] width 24 height 24
click at [260, 56] on li "Run local workflow" at bounding box center [223, 45] width 111 height 24
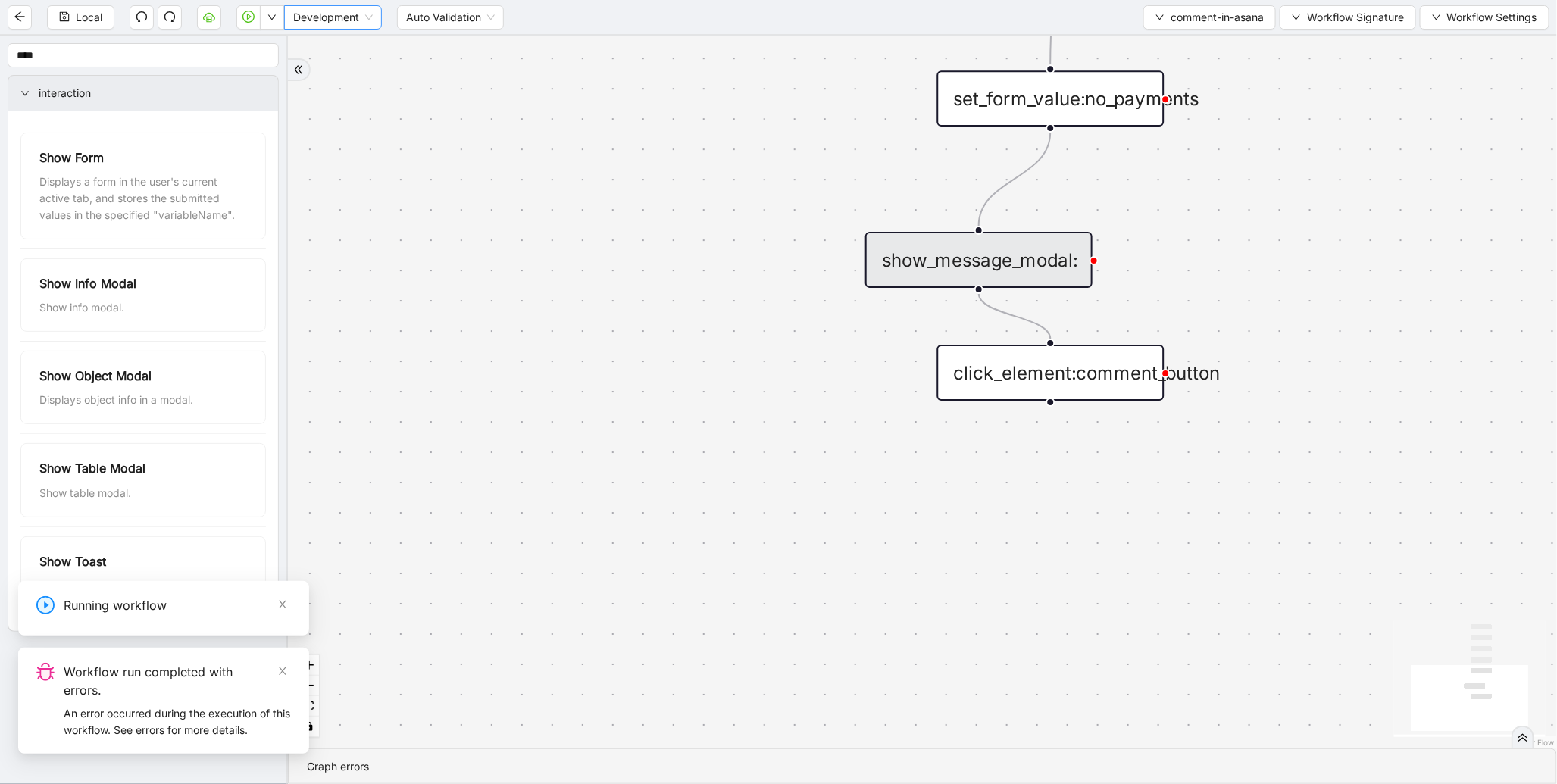
click at [305, 12] on span "Development" at bounding box center [333, 17] width 79 height 22
click at [321, 72] on div "Production" at bounding box center [334, 72] width 74 height 17
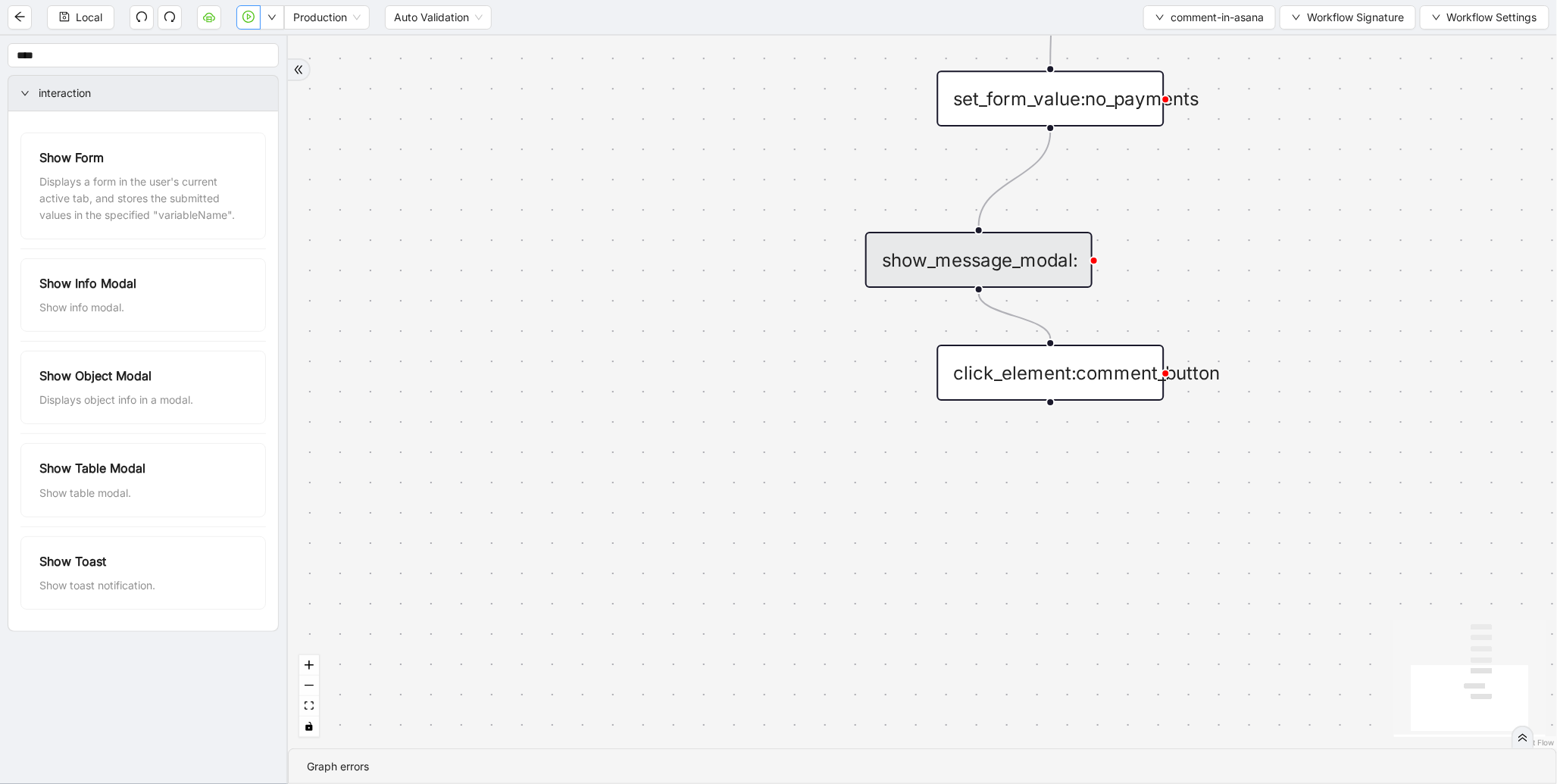
click at [246, 27] on button "button" at bounding box center [248, 17] width 24 height 24
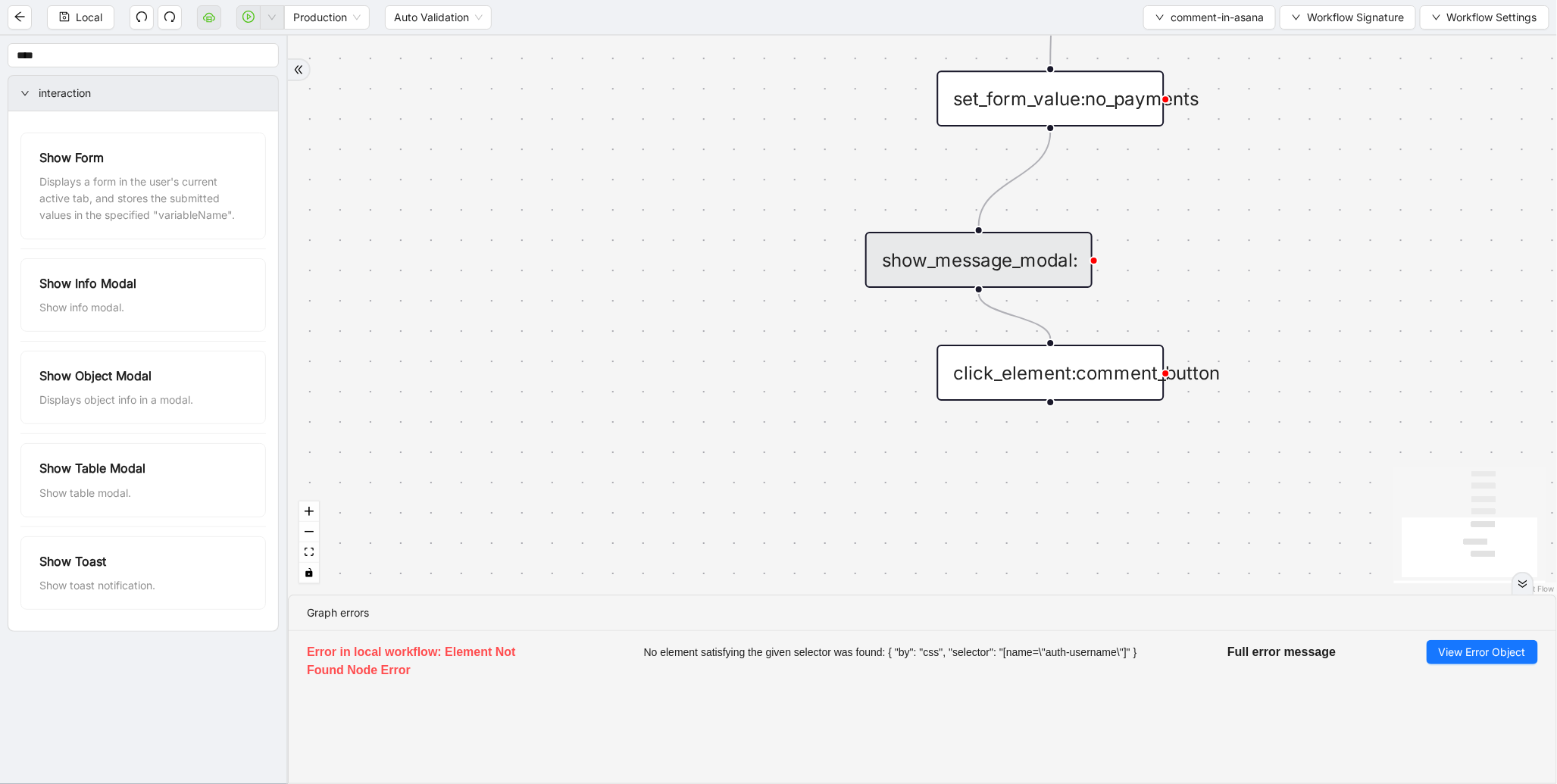
click at [1533, 243] on div "trigger wait_for_element:comment click_element:comment wait_for_element: set_fo…" at bounding box center [922, 315] width 1269 height 559
click at [1231, 17] on span "comment-in-asana" at bounding box center [1216, 18] width 93 height 17
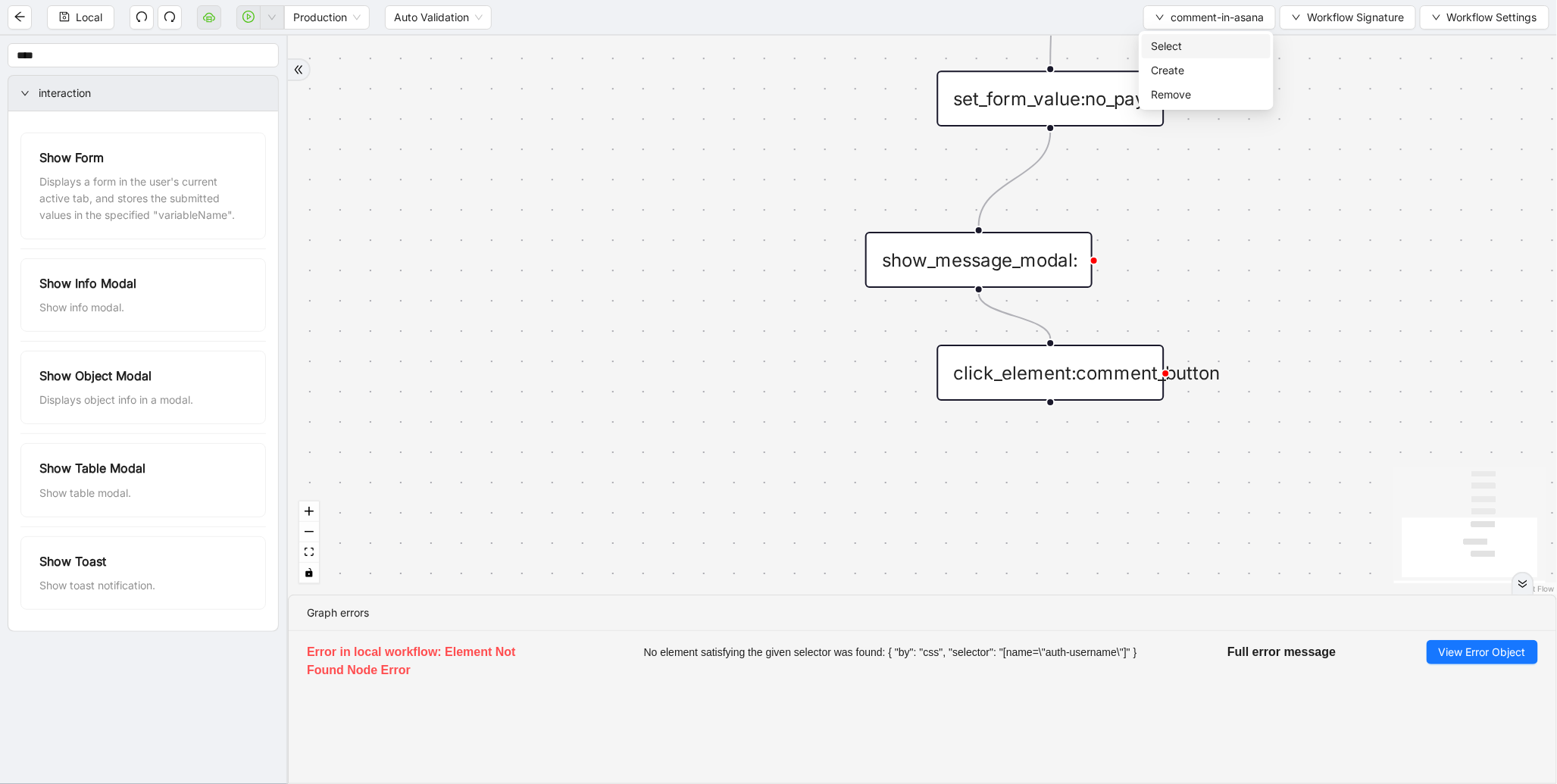
click at [1204, 42] on span "Select" at bounding box center [1206, 46] width 111 height 17
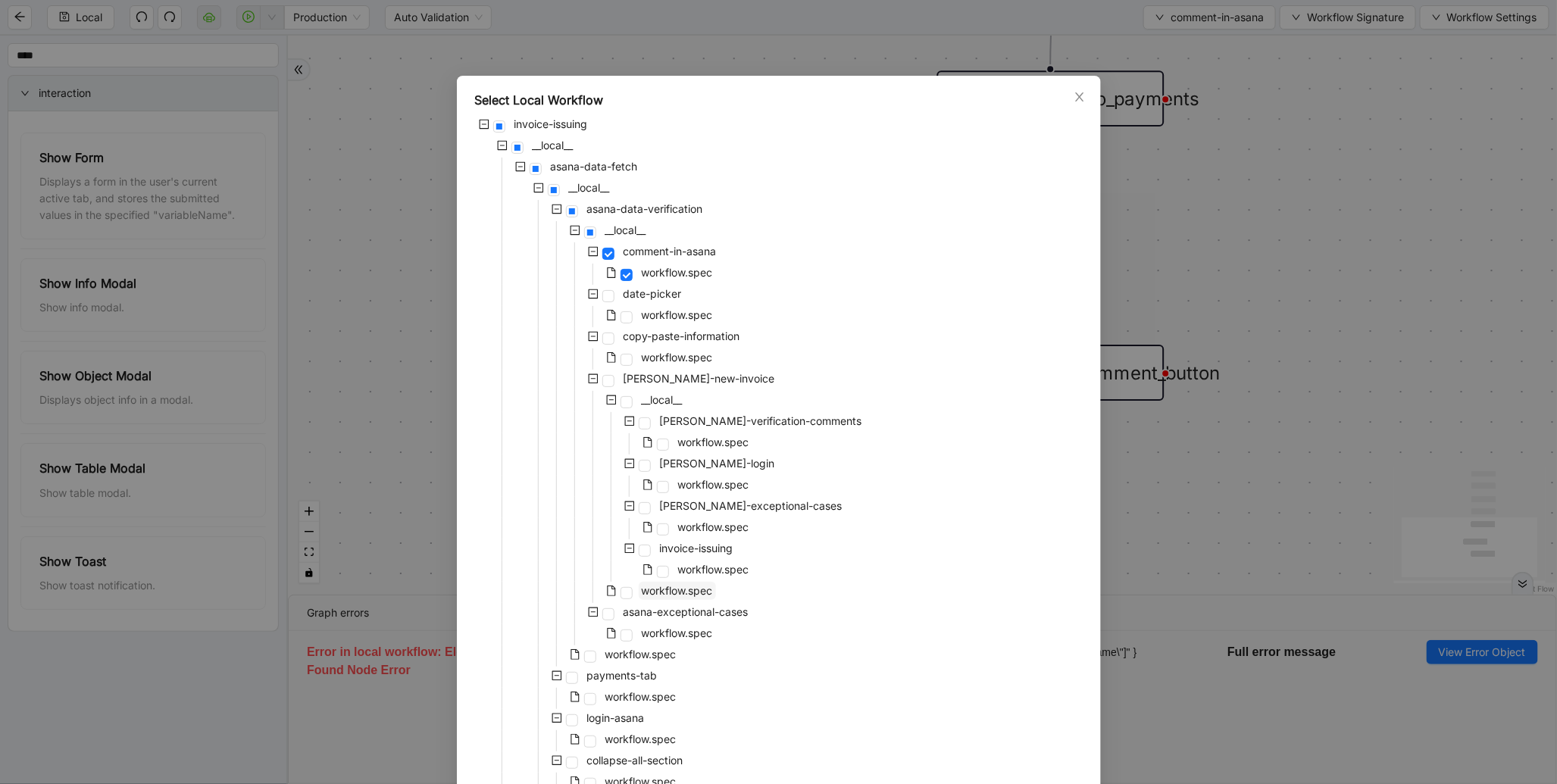
click at [665, 598] on span "workflow.spec" at bounding box center [677, 591] width 77 height 18
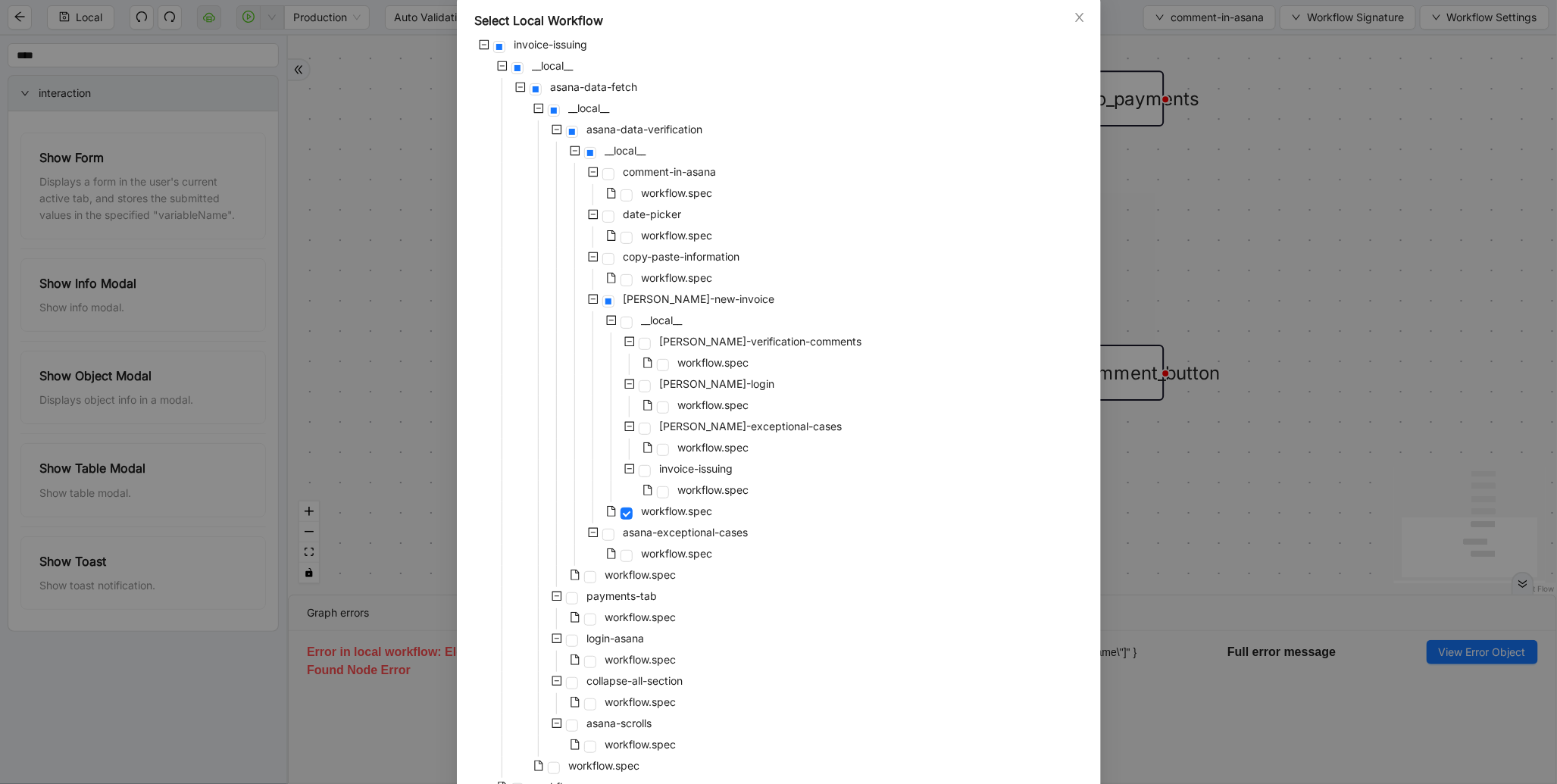
scroll to position [160, 0]
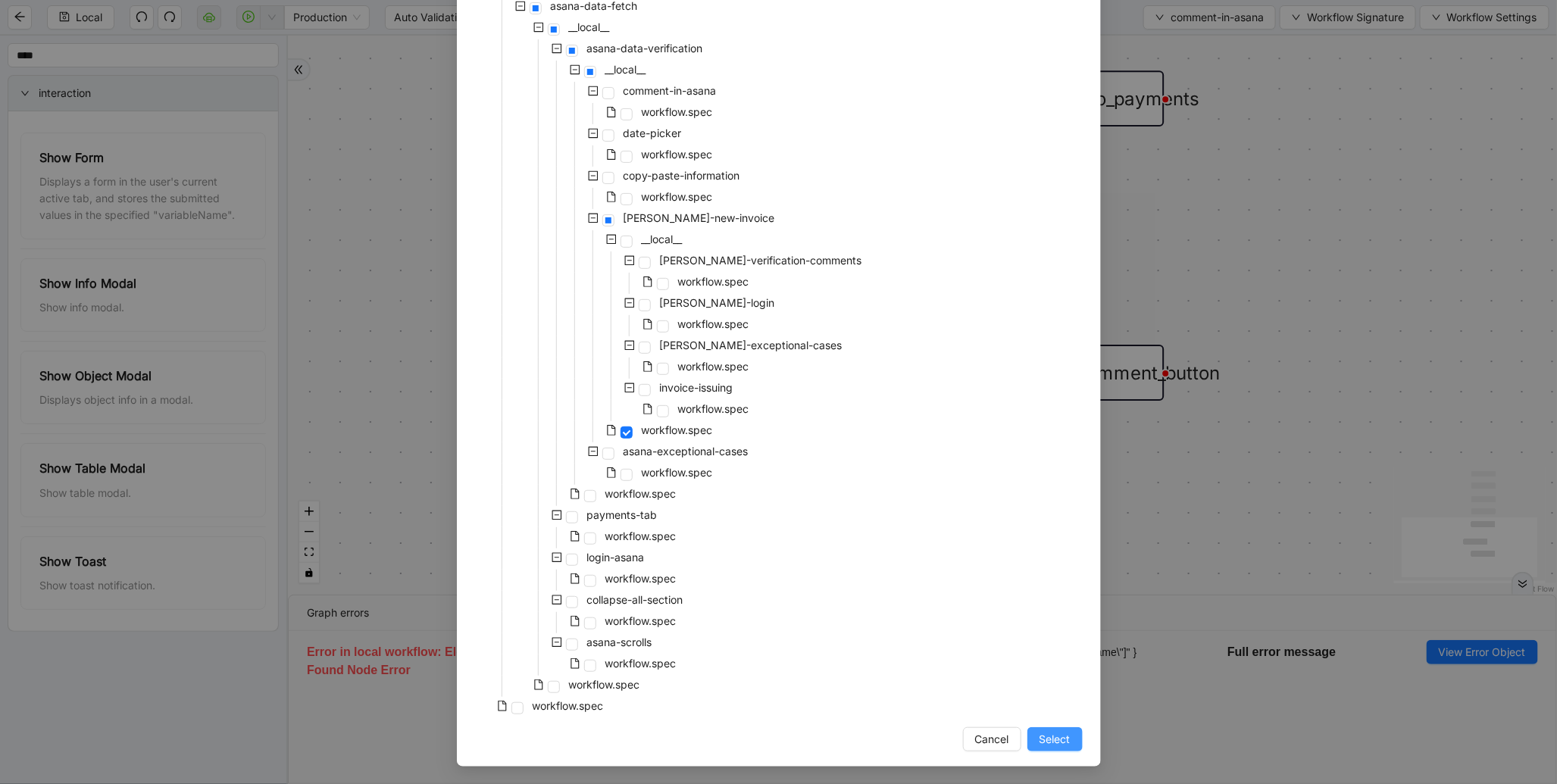
click at [1054, 739] on span "Select" at bounding box center [1055, 739] width 31 height 17
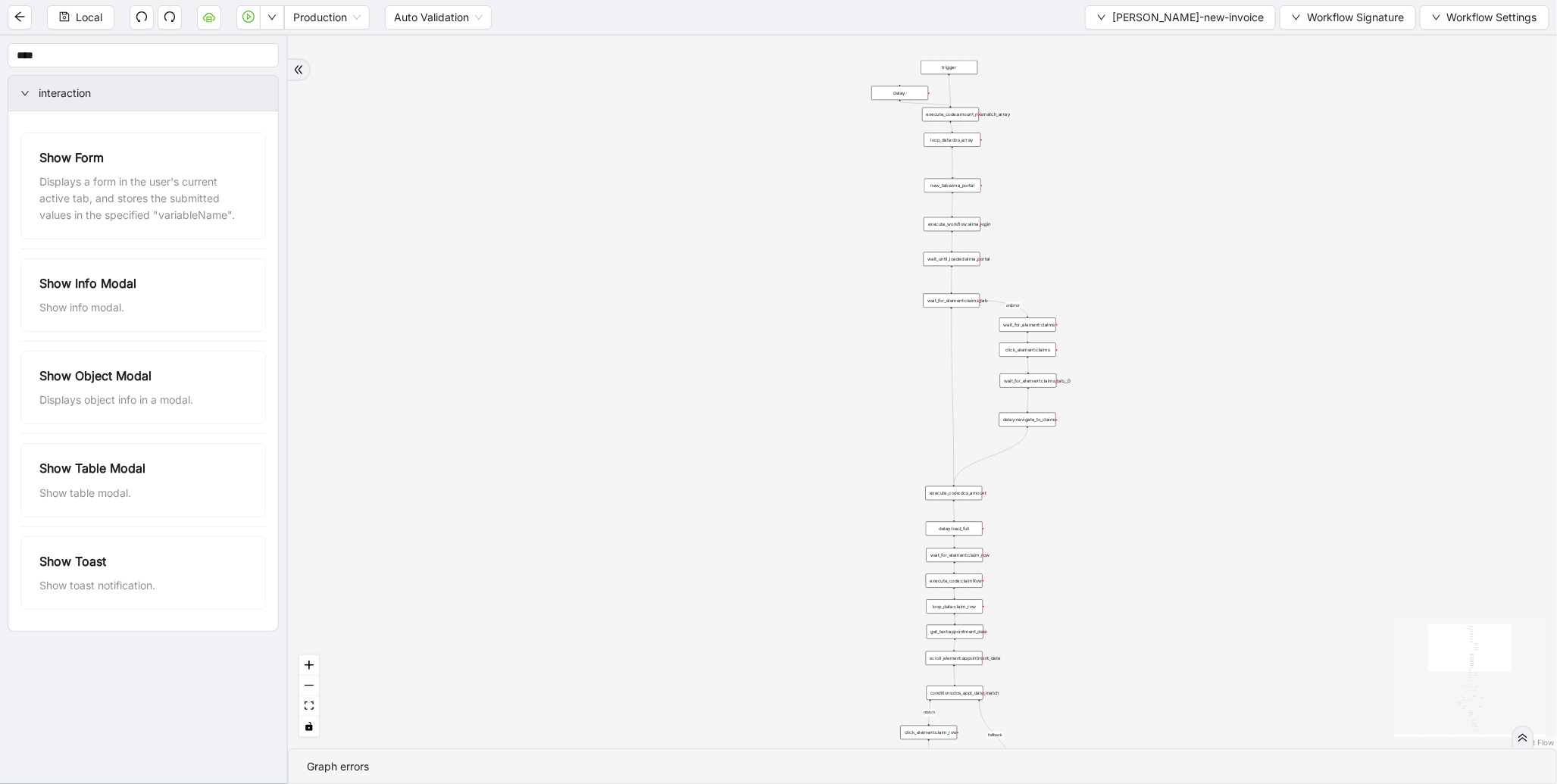
drag, startPoint x: 876, startPoint y: 227, endPoint x: 811, endPoint y: 481, distance: 262.2
click at [811, 481] on div "fallback proceed fallback match satisfied_value cent_diiference fallback onErro…" at bounding box center [922, 391] width 1269 height 712
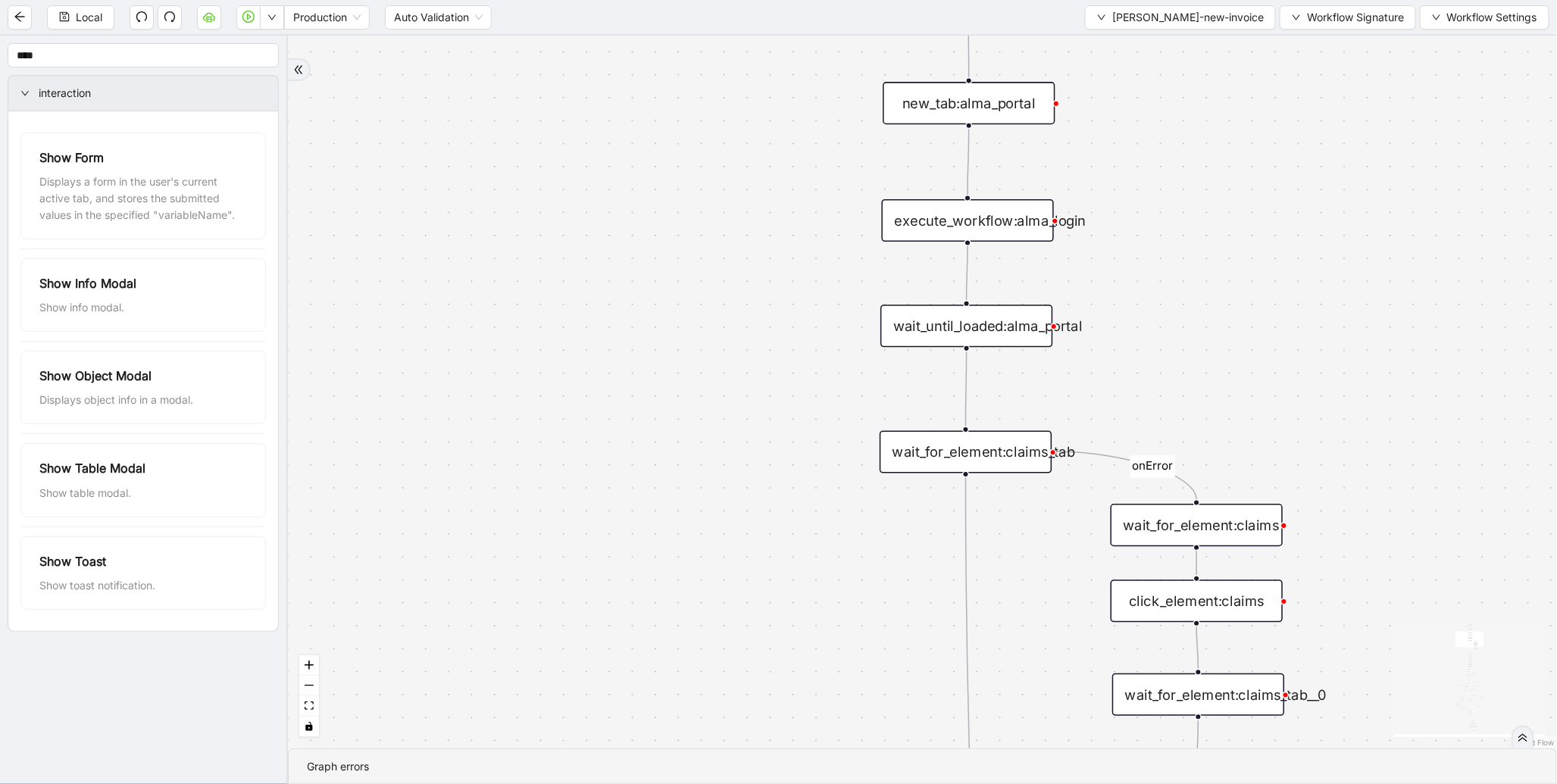
drag, startPoint x: 746, startPoint y: 498, endPoint x: 784, endPoint y: 260, distance: 241.0
click at [784, 260] on div "fallback proceed fallback match satisfied_value cent_diiference fallback onErro…" at bounding box center [922, 391] width 1269 height 712
click at [1024, 308] on div "wait_until_loaded:alma_portal" at bounding box center [968, 317] width 172 height 42
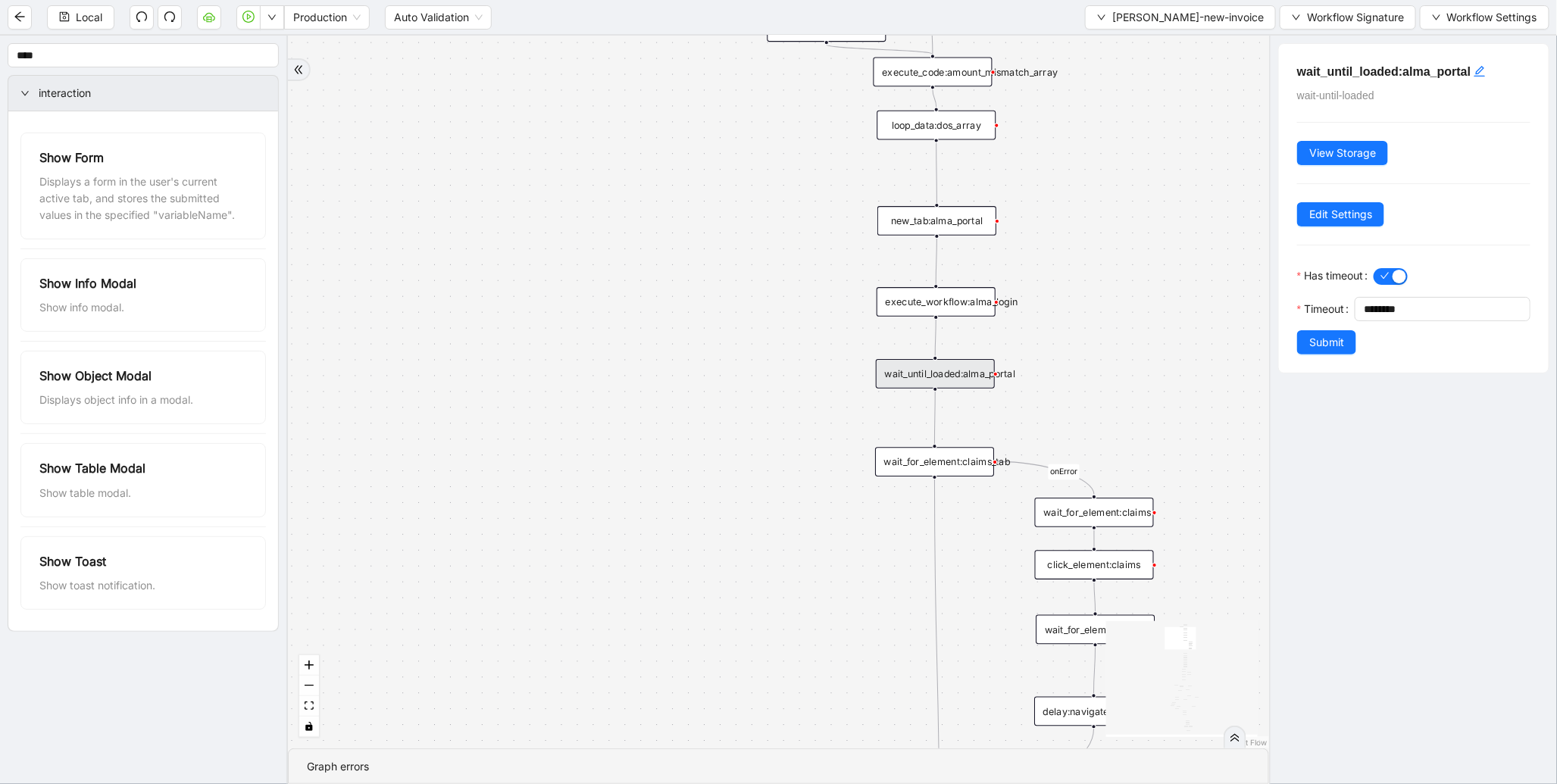
drag, startPoint x: 824, startPoint y: 533, endPoint x: 820, endPoint y: 508, distance: 25.3
click at [820, 508] on div "fallback proceed fallback match satisfied_value cent_diiference fallback onErro…" at bounding box center [778, 391] width 981 height 712
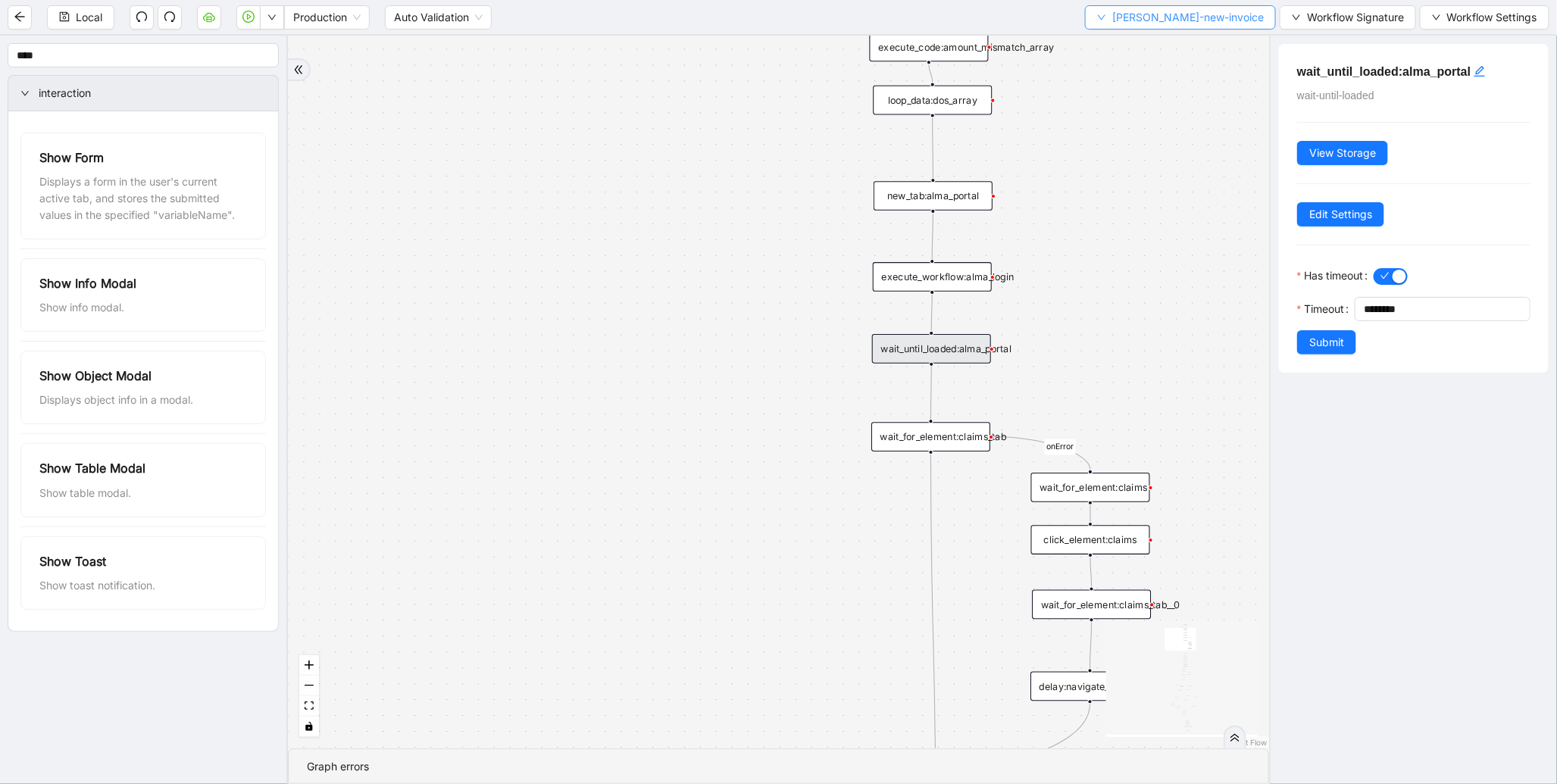
click at [1143, 8] on div "[PERSON_NAME]-new-invoice Workflow Signature Workflow Settings" at bounding box center [1317, 17] width 465 height 24
click at [1184, 30] on div "Local Production Auto Validation [PERSON_NAME]-new-invoice Workflow Signature W…" at bounding box center [778, 17] width 1557 height 34
click at [1186, 20] on span "[PERSON_NAME]-new-invoice" at bounding box center [1187, 18] width 152 height 17
click at [1178, 43] on span "Select" at bounding box center [1207, 46] width 106 height 17
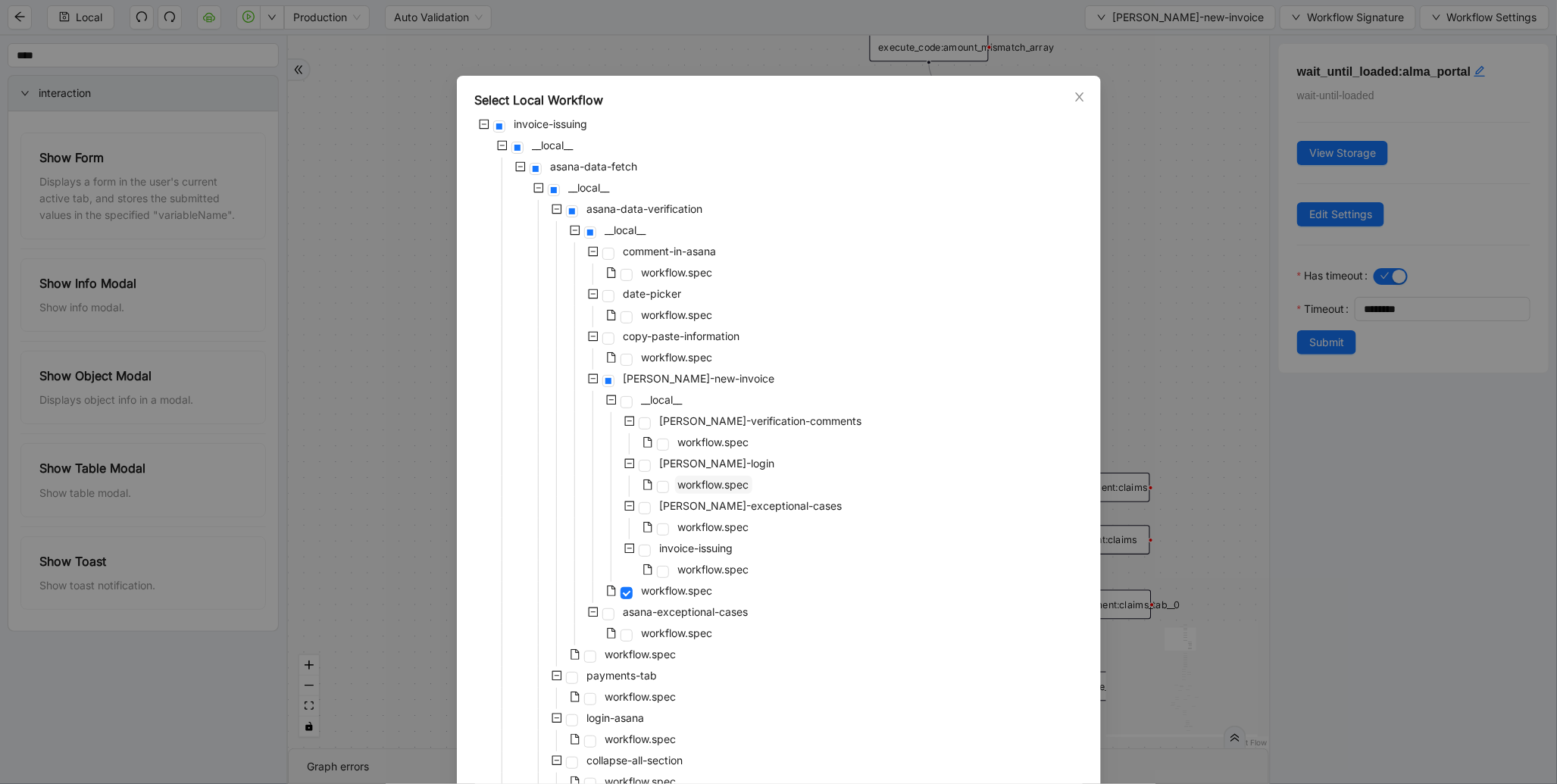
click at [726, 479] on span "workflow.spec" at bounding box center [713, 484] width 71 height 13
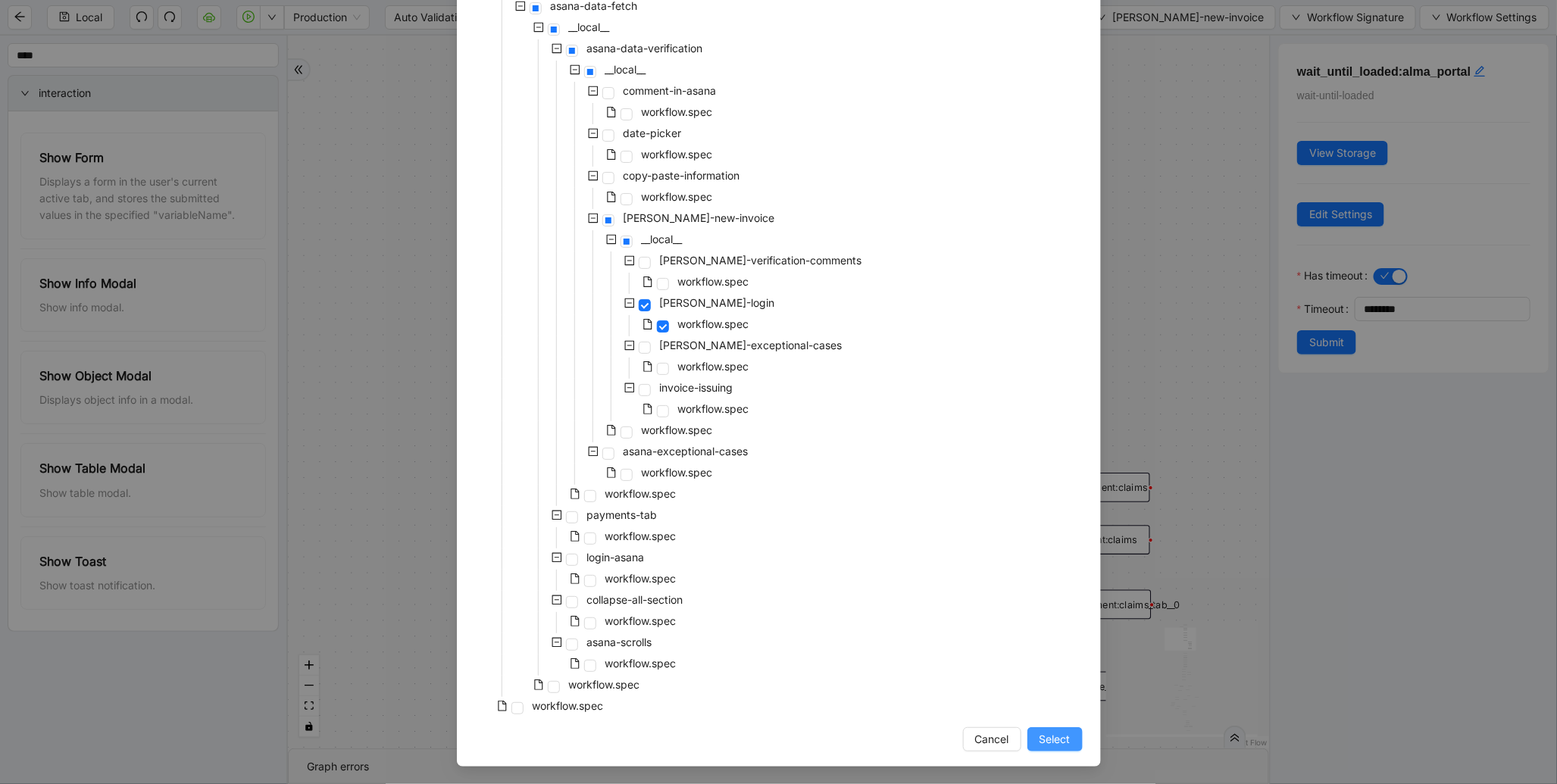
click at [1064, 739] on button "Select" at bounding box center [1055, 739] width 55 height 24
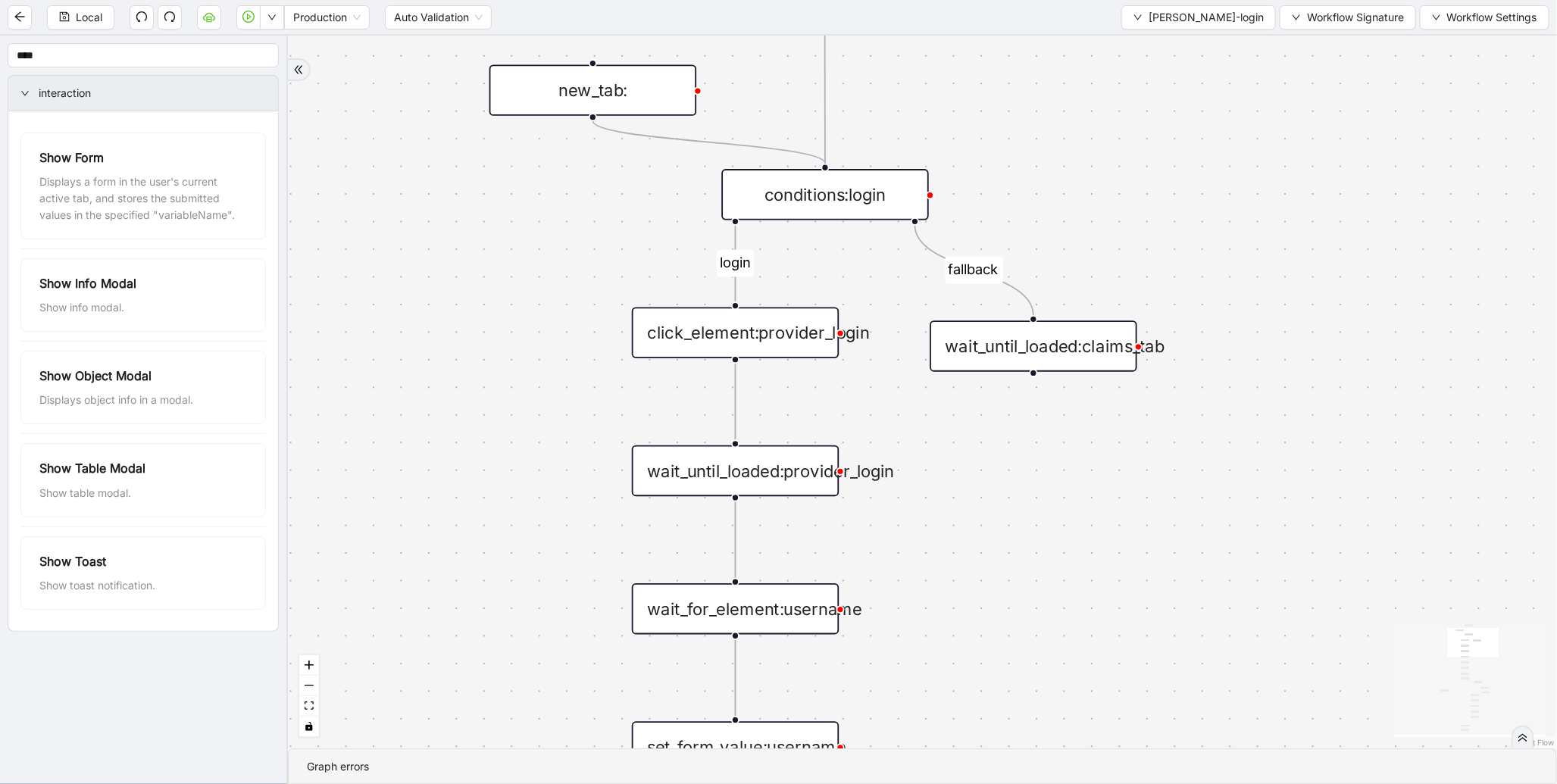
drag, startPoint x: 1065, startPoint y: 683, endPoint x: 1091, endPoint y: 417, distance: 267.3
click at [1091, 419] on div "login fallback fallback success onError onError trigger conditions:login click_…" at bounding box center [922, 391] width 1269 height 712
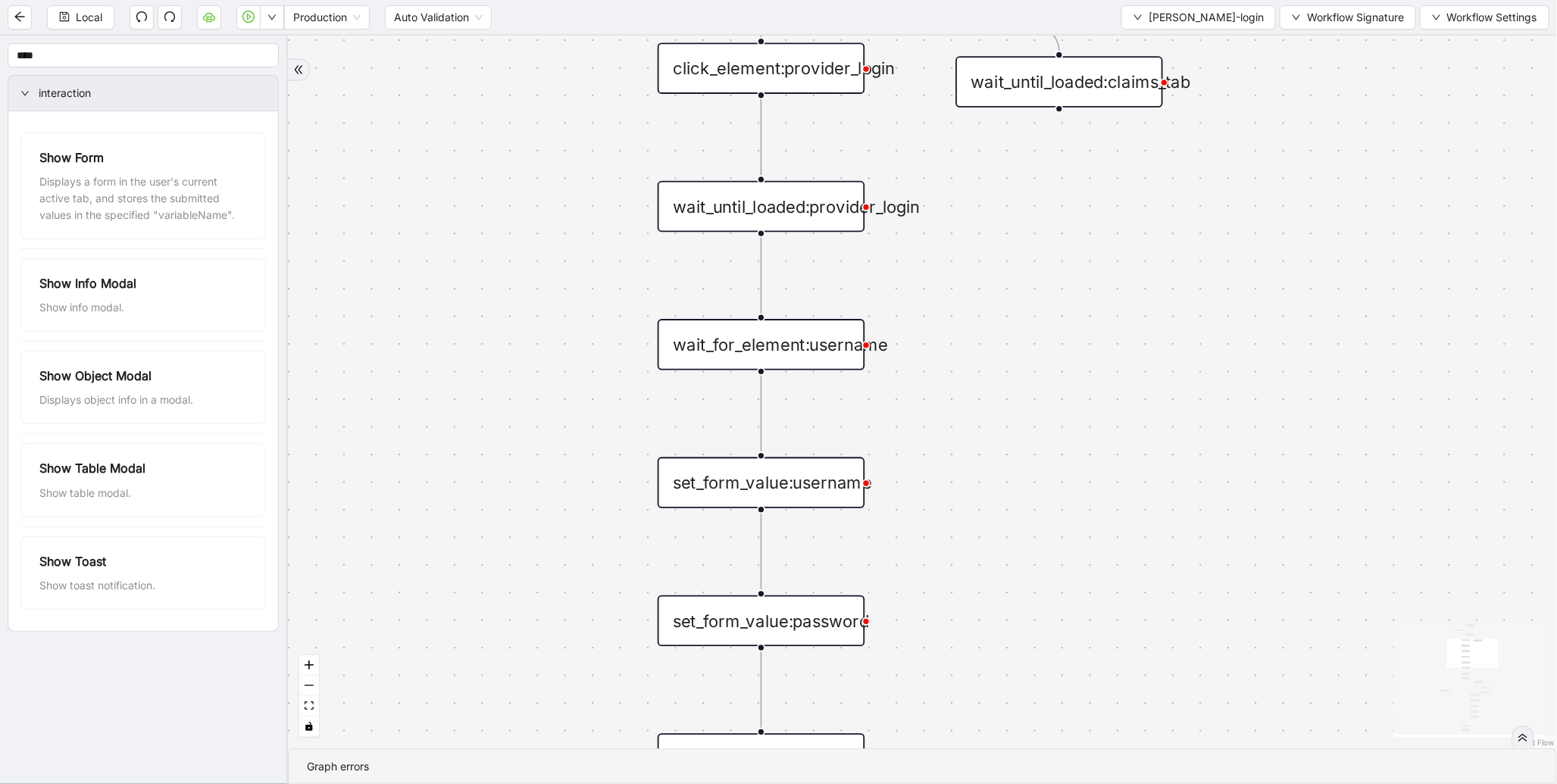
click at [804, 369] on div "login fallback fallback success onError onError trigger conditions:login click_…" at bounding box center [922, 391] width 1269 height 712
click at [813, 351] on div "wait_for_element:username" at bounding box center [760, 344] width 207 height 51
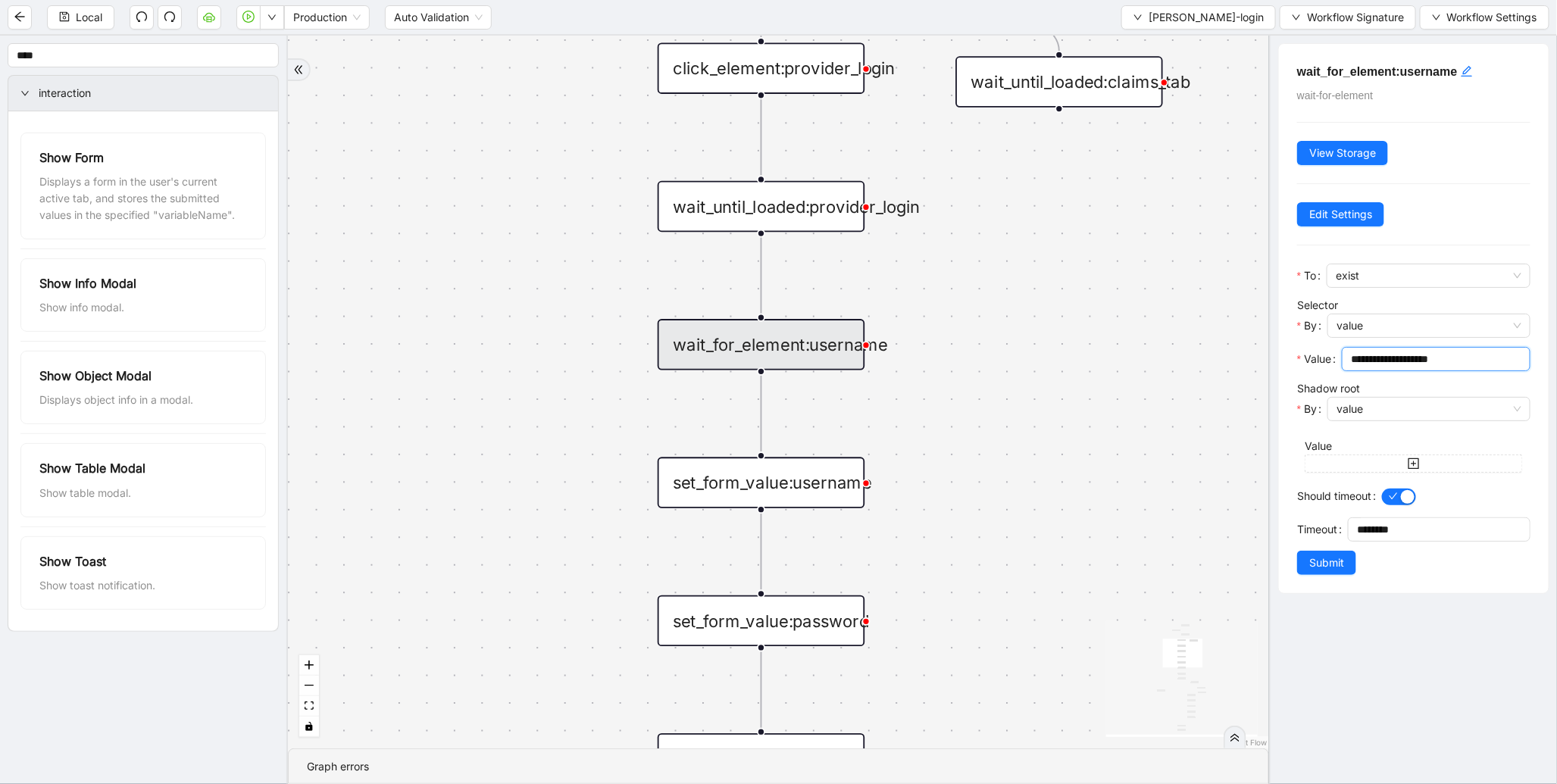
click at [1480, 361] on input "**********" at bounding box center [1434, 359] width 167 height 17
click at [1352, 358] on input "**********" at bounding box center [1434, 359] width 167 height 17
drag, startPoint x: 1498, startPoint y: 364, endPoint x: 1331, endPoint y: 360, distance: 167.0
click at [1331, 360] on div "**********" at bounding box center [1413, 363] width 233 height 33
type input "**********"
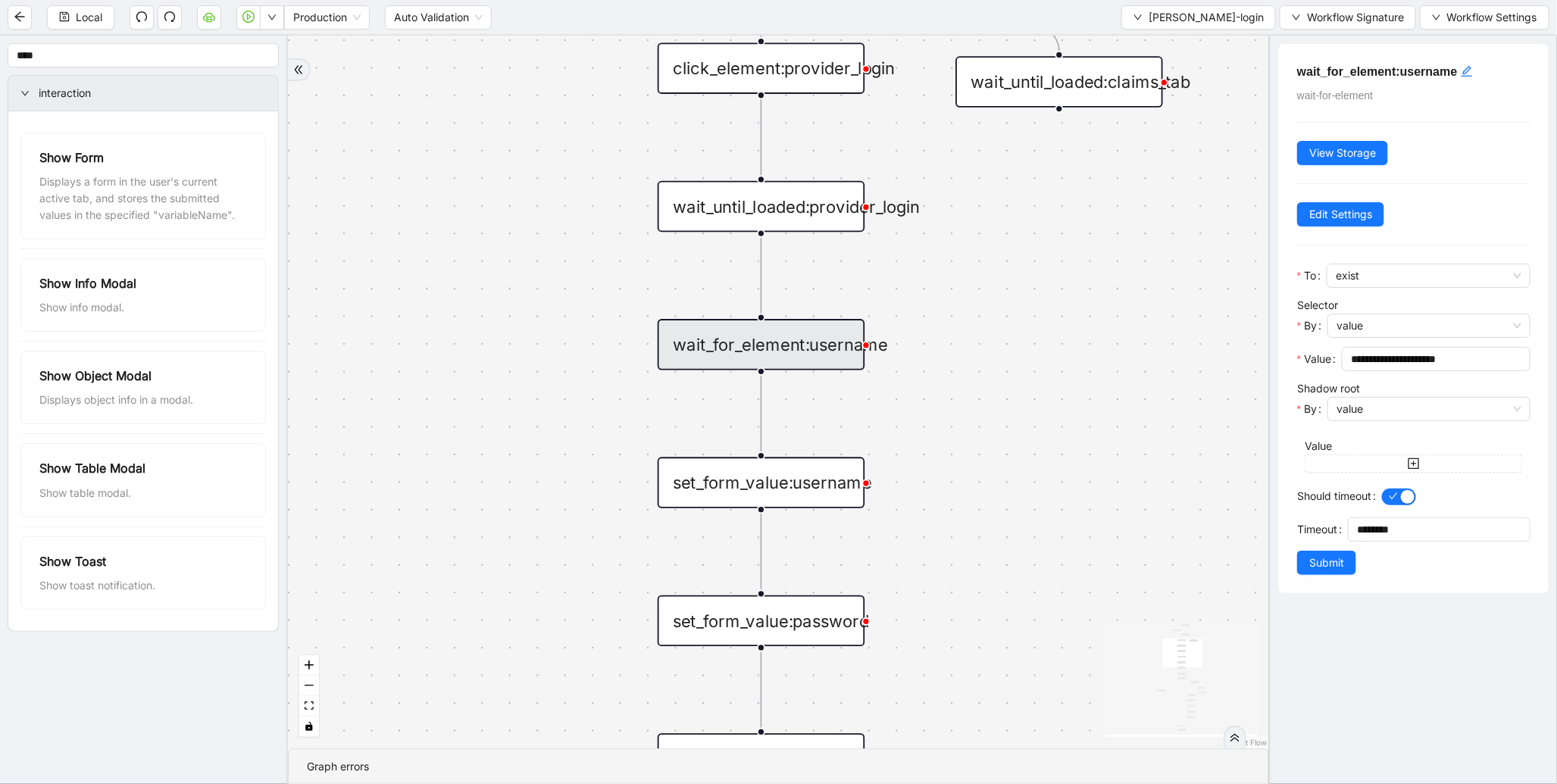
click at [571, 33] on div "Local Production Auto Validation [PERSON_NAME]-login Workflow Signature Workflo…" at bounding box center [778, 17] width 1557 height 34
click at [1317, 568] on span "Submit" at bounding box center [1326, 563] width 35 height 17
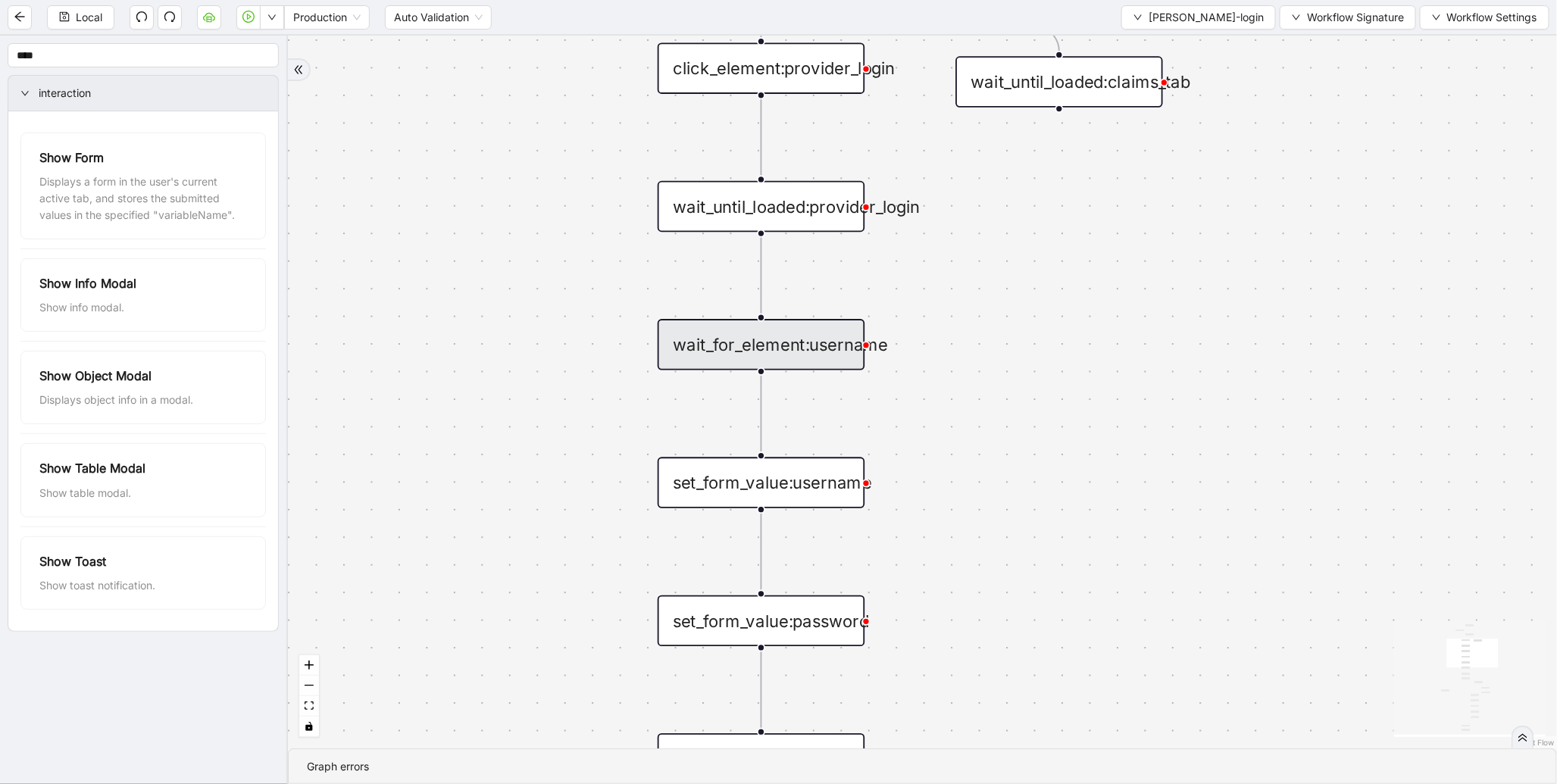
click at [798, 484] on div "set_form_value:username" at bounding box center [760, 483] width 207 height 51
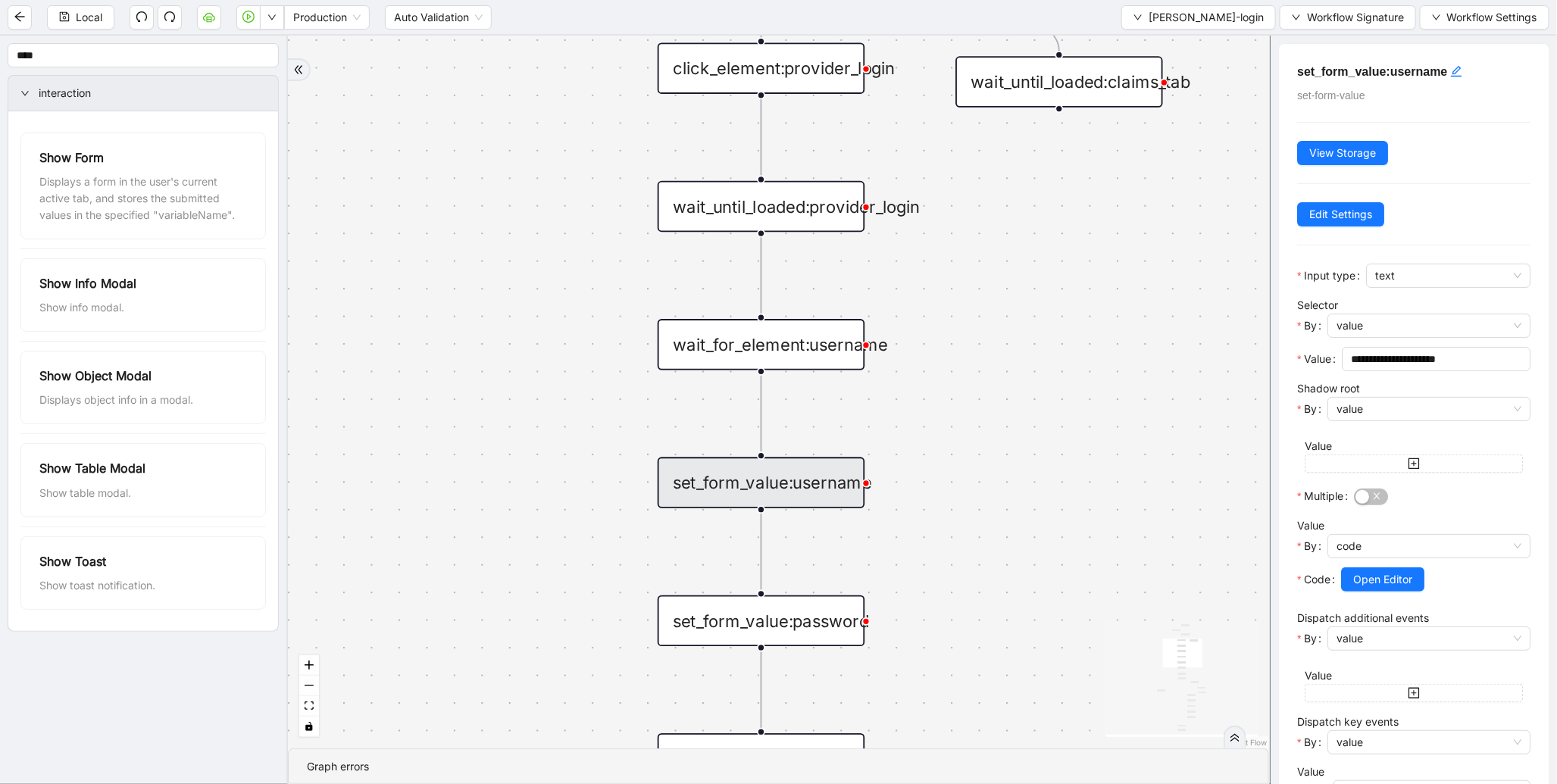
click at [758, 649] on div at bounding box center [760, 648] width 8 height 8
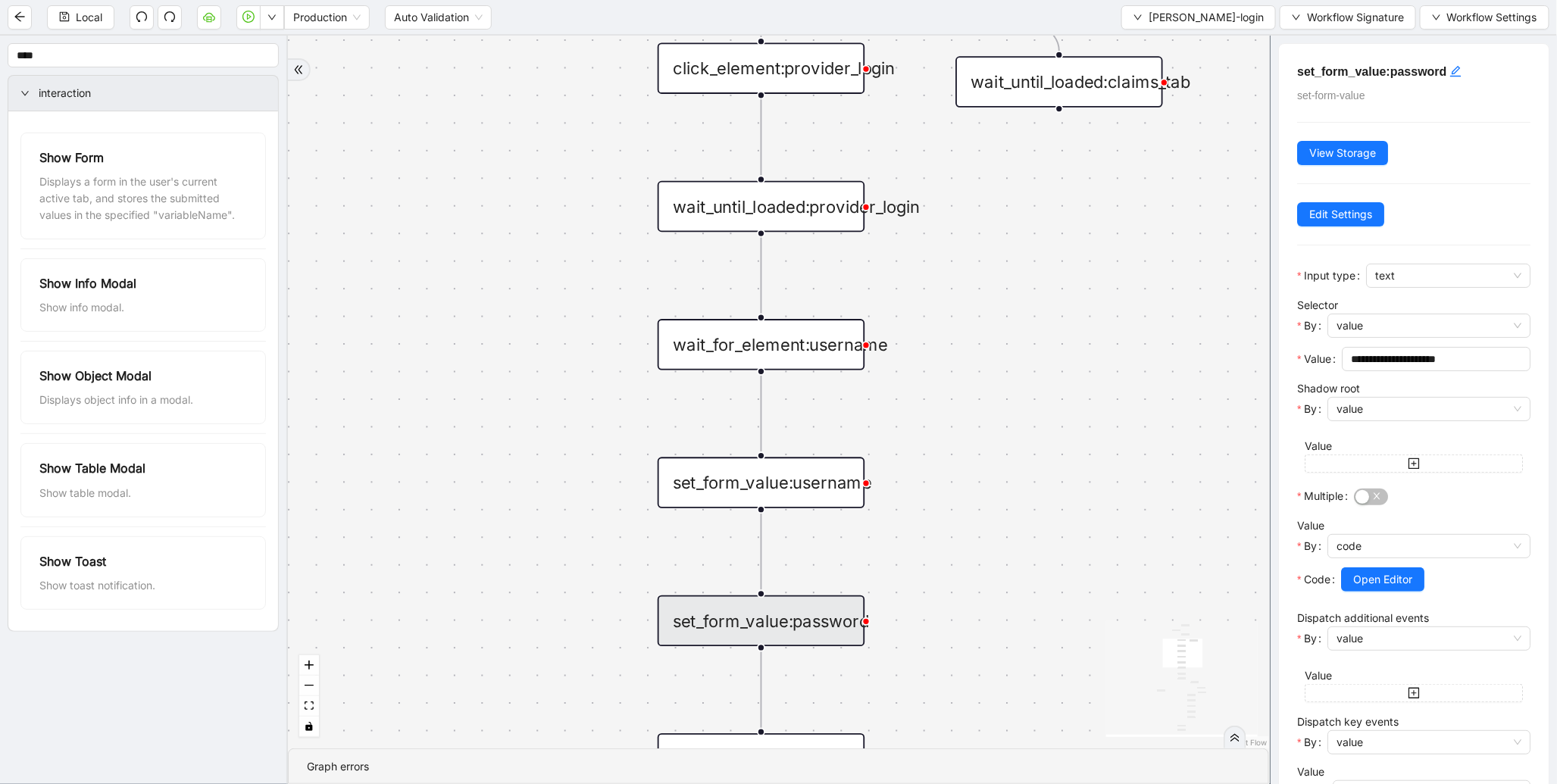
click at [776, 621] on div "set_form_value:password" at bounding box center [760, 621] width 207 height 51
click at [250, 25] on button "button" at bounding box center [248, 17] width 24 height 24
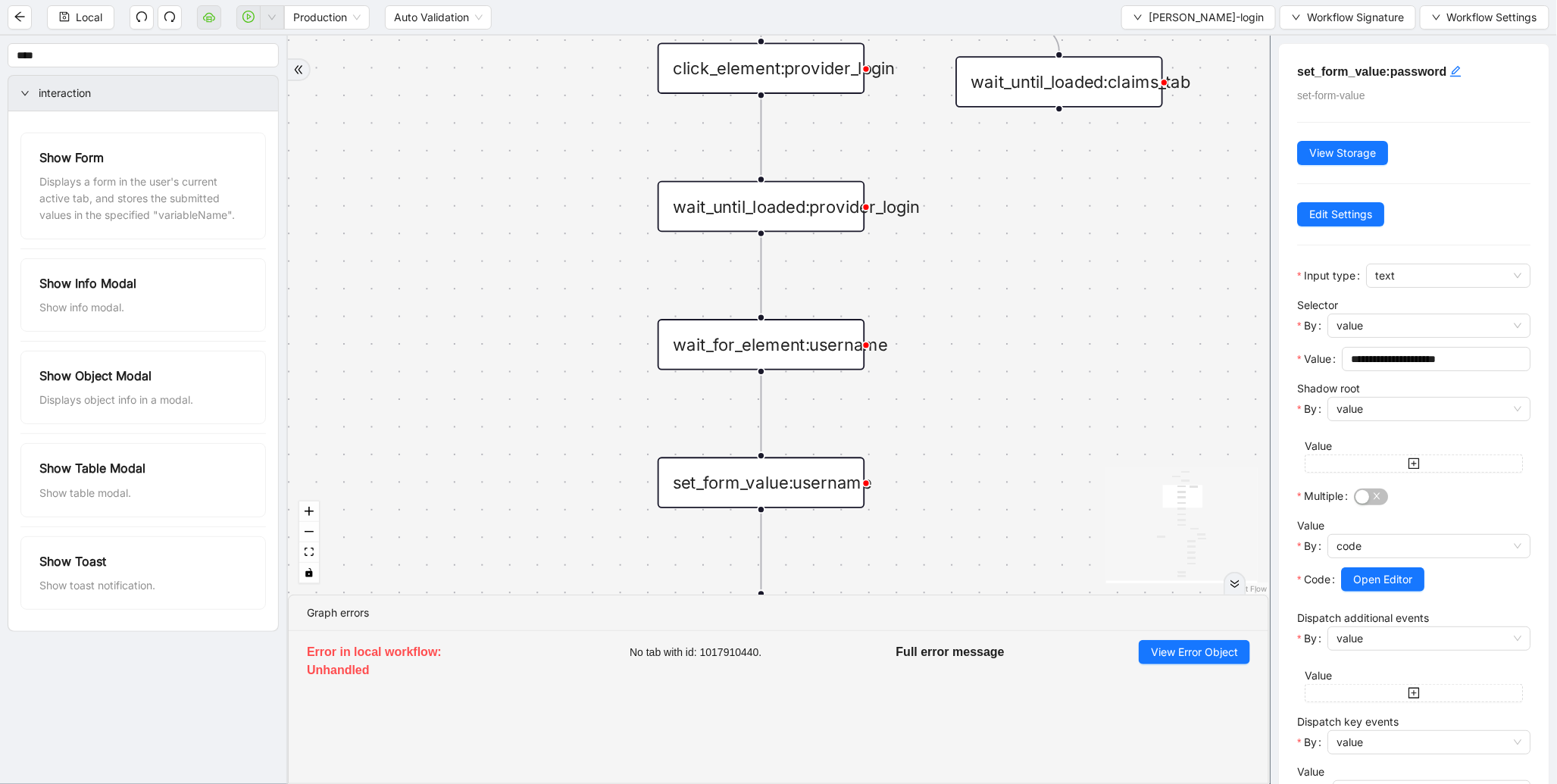
click at [86, 436] on li "Show Table Modal Show table modal." at bounding box center [143, 480] width 246 height 92
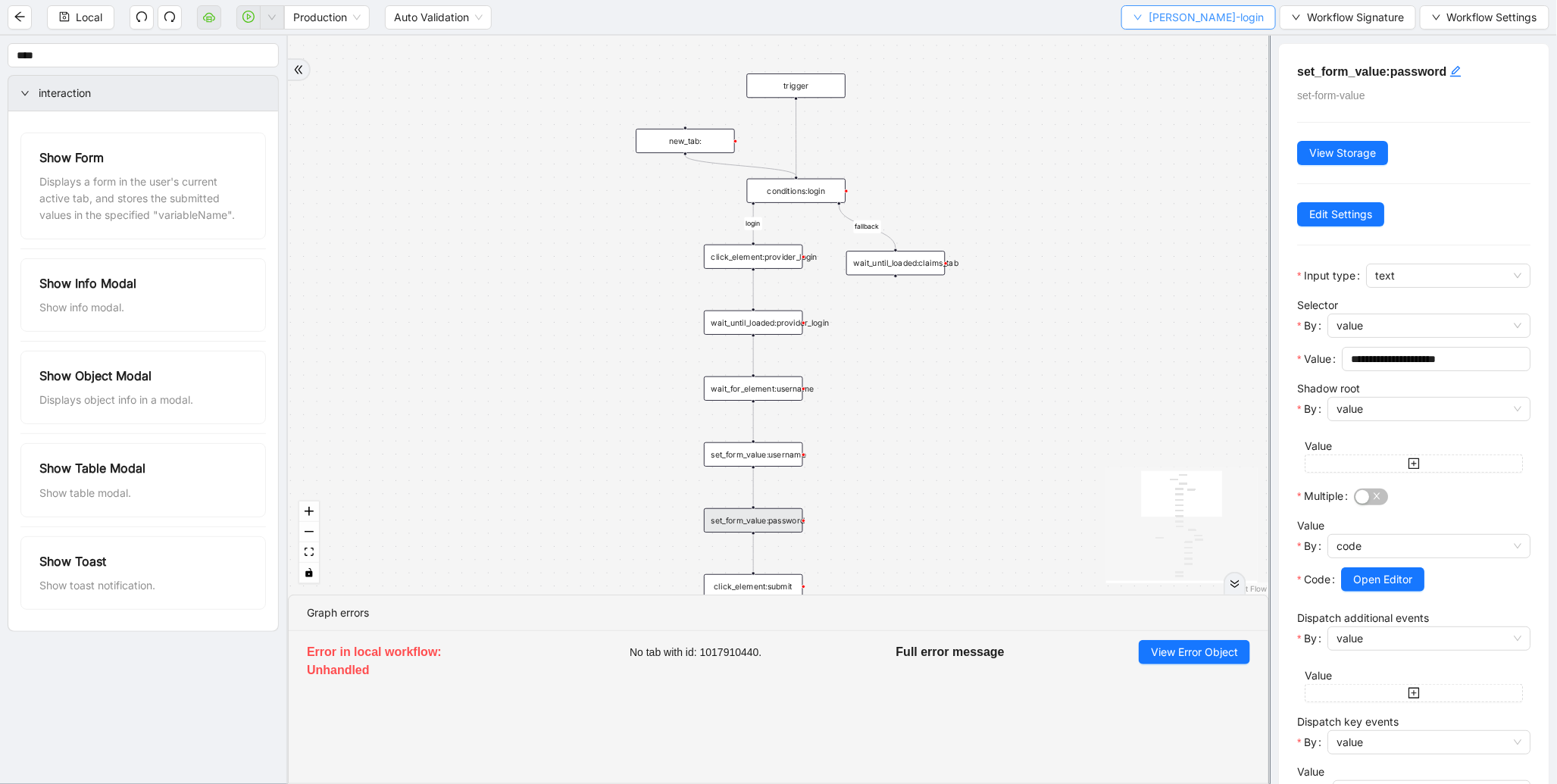
click at [1215, 22] on span "[PERSON_NAME]-login" at bounding box center [1206, 18] width 115 height 17
click at [1208, 38] on span "Select" at bounding box center [1226, 46] width 68 height 17
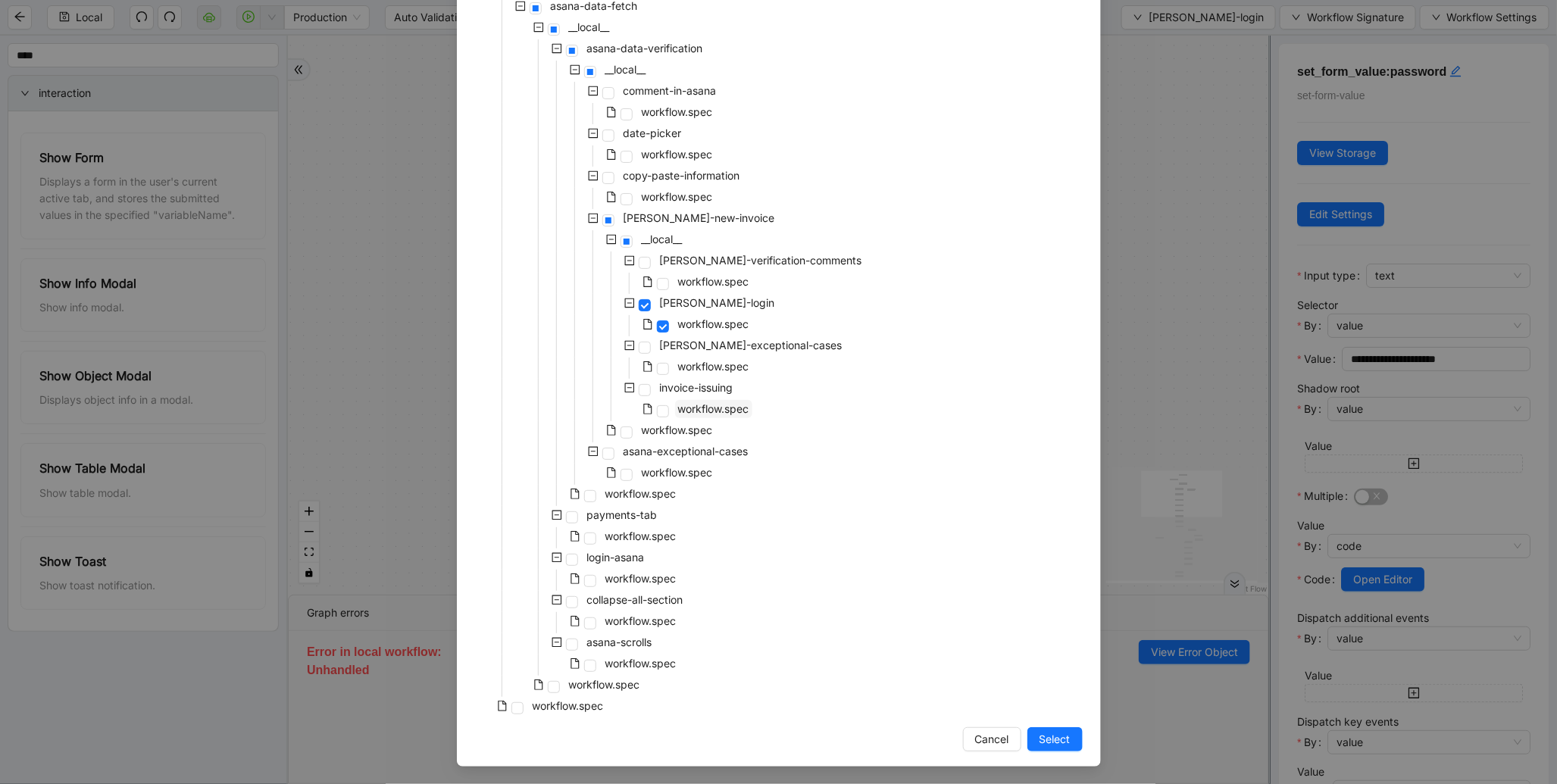
click at [693, 410] on span "workflow.spec" at bounding box center [713, 408] width 71 height 13
click at [1039, 733] on span "Select" at bounding box center [1055, 739] width 31 height 17
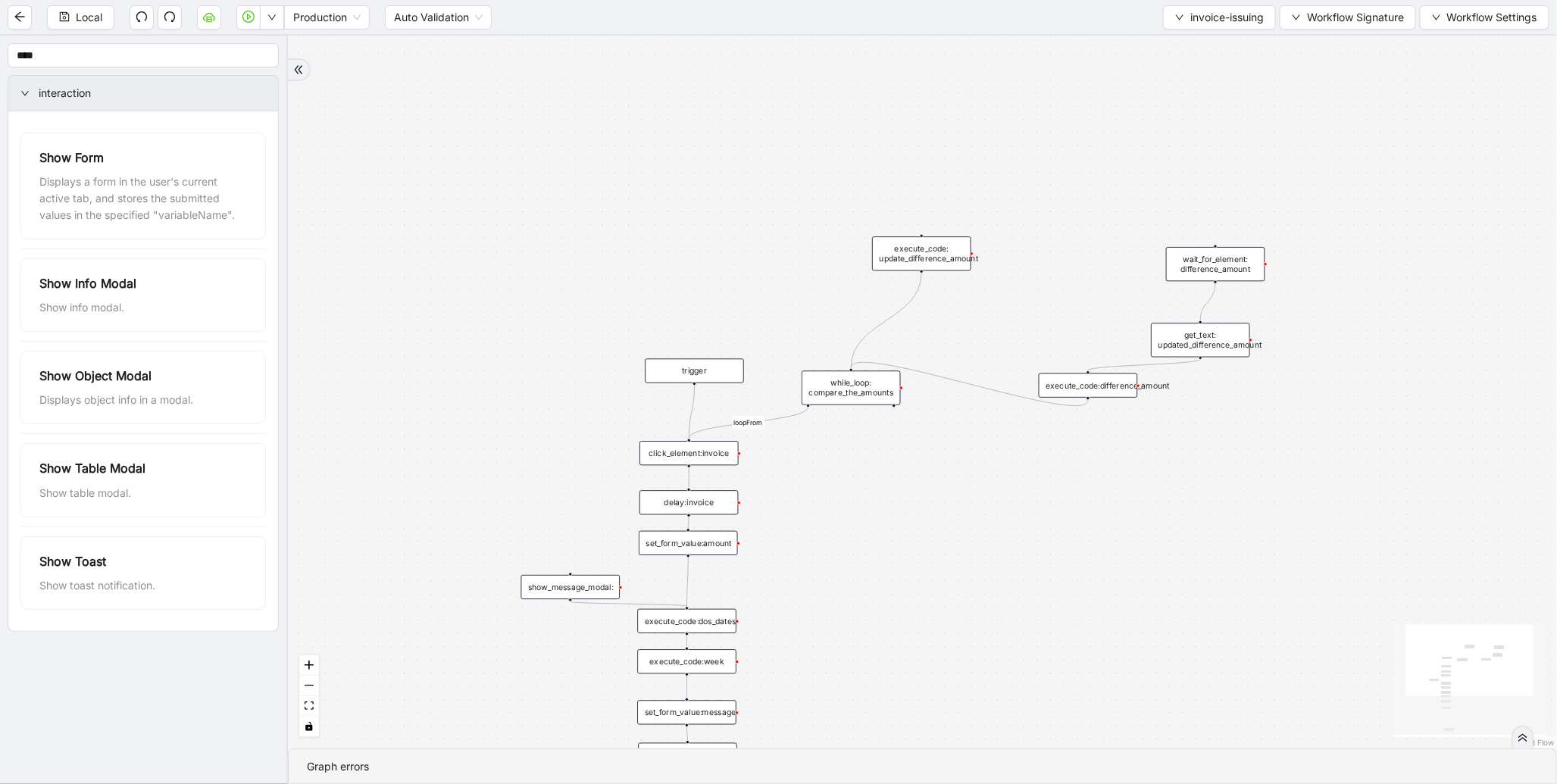
drag, startPoint x: 998, startPoint y: 434, endPoint x: 875, endPoint y: 680, distance: 275.0
click at [875, 680] on div "loopFrom trigger click_element:invoice delay:invoice set_form_value:amount set_…" at bounding box center [922, 391] width 1269 height 712
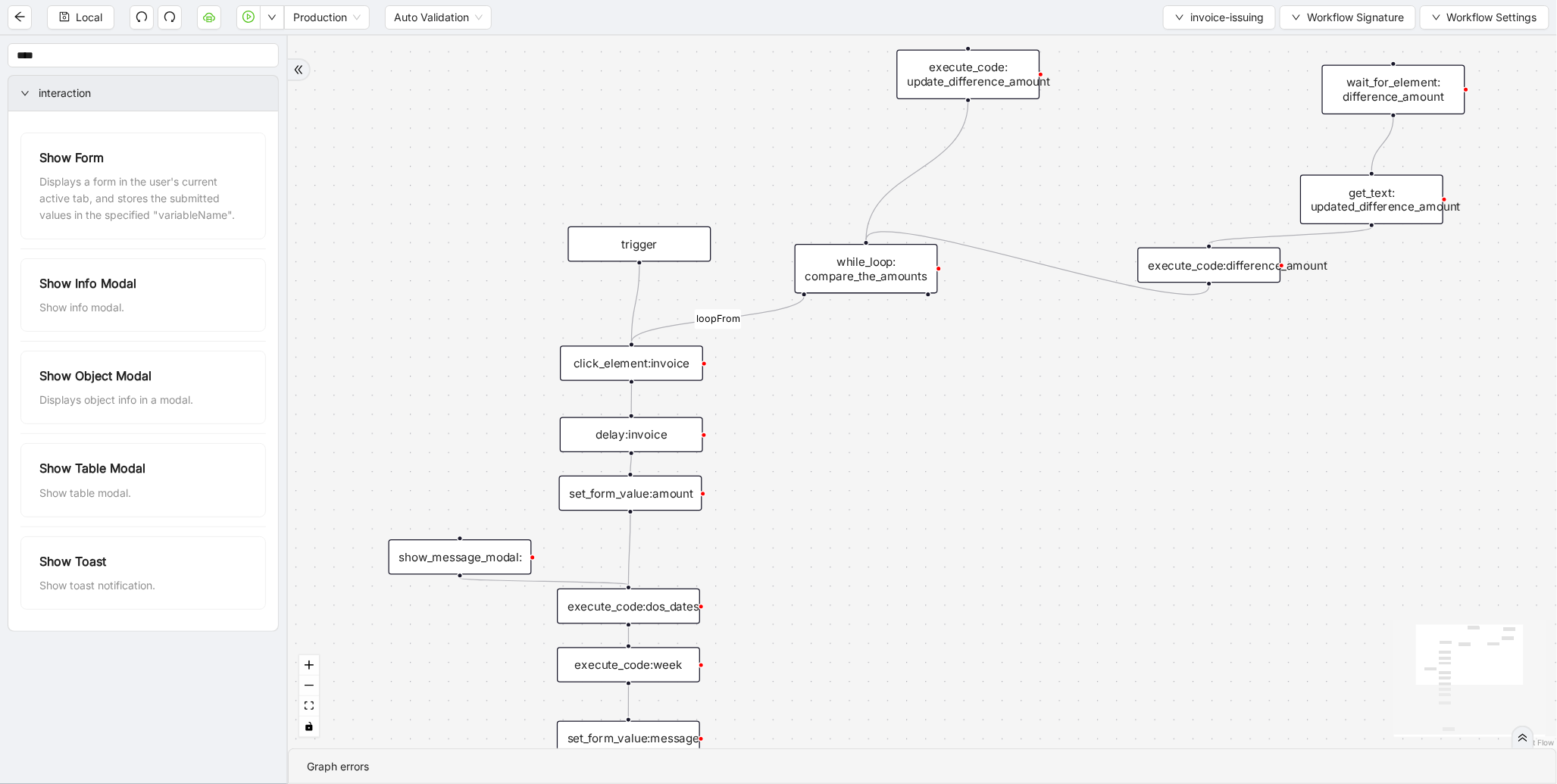
drag, startPoint x: 747, startPoint y: 608, endPoint x: 794, endPoint y: 259, distance: 352.2
click at [788, 291] on div "loopFrom trigger click_element:invoice delay:invoice set_form_value:amount set_…" at bounding box center [922, 391] width 1269 height 712
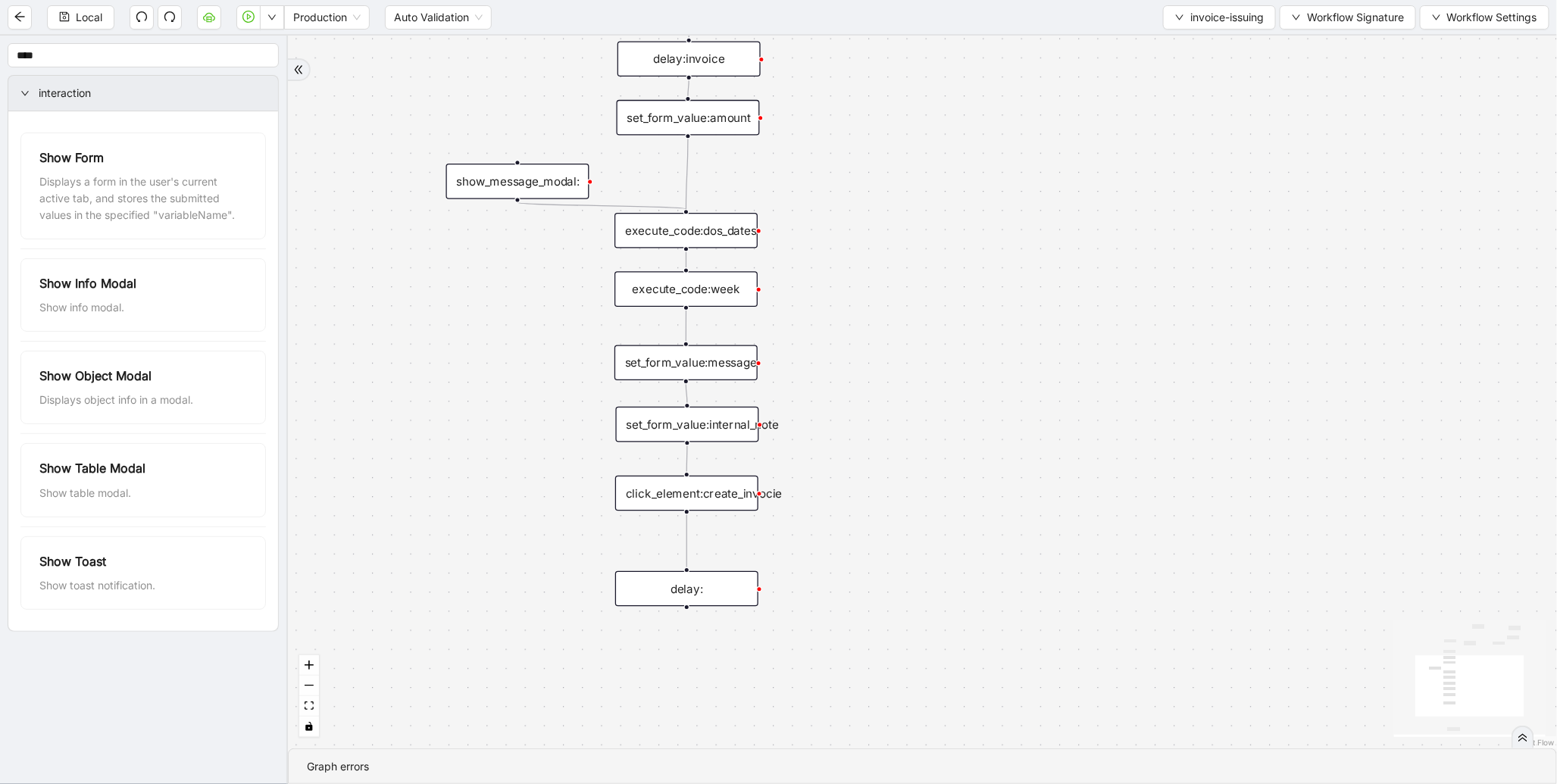
drag, startPoint x: 795, startPoint y: 548, endPoint x: 828, endPoint y: 330, distance: 220.5
click at [827, 335] on div "loopFrom trigger click_element:invoice delay:invoice set_form_value:amount set_…" at bounding box center [922, 391] width 1269 height 712
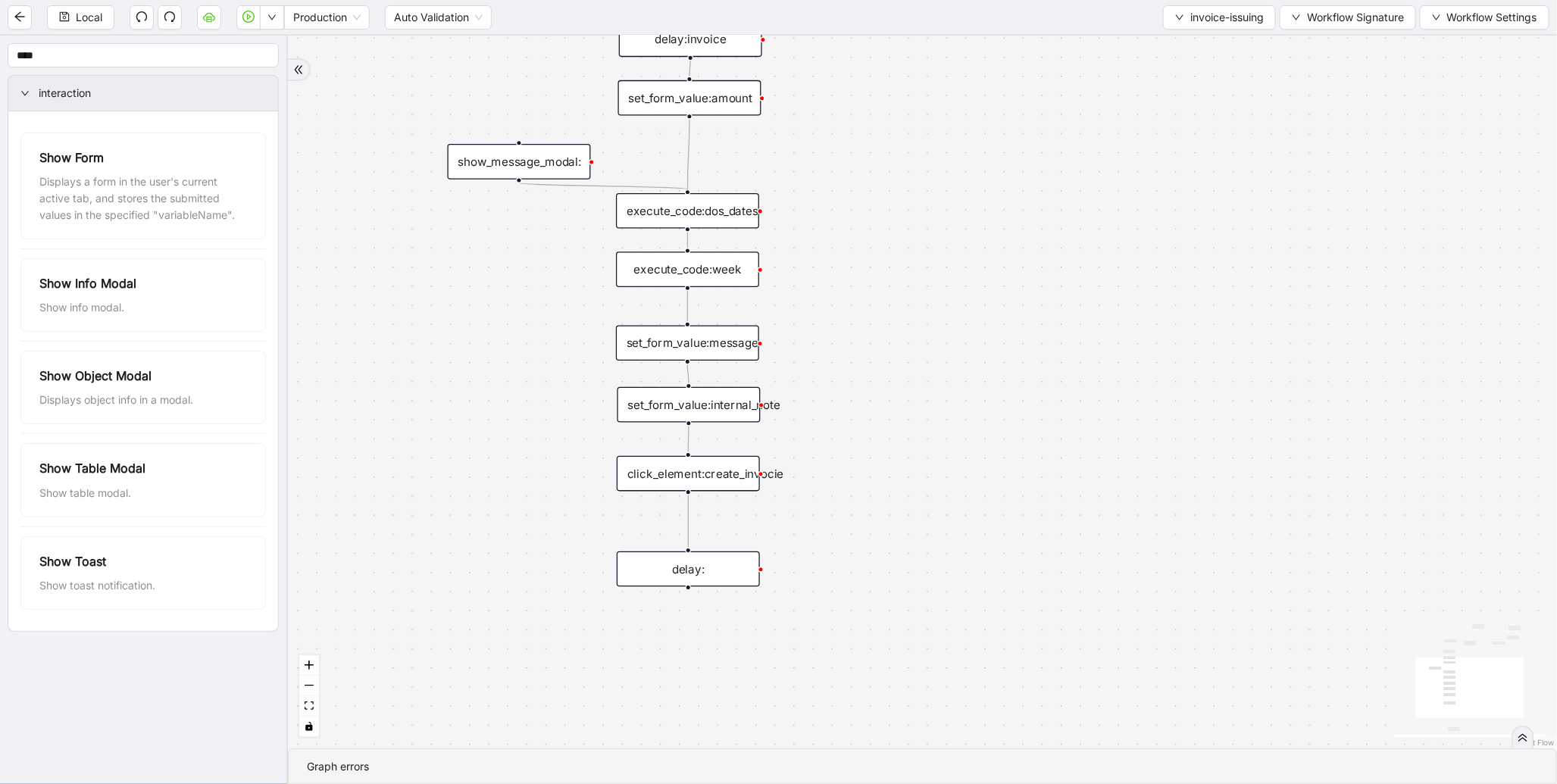
click at [692, 331] on div "set_form_value:message" at bounding box center [687, 343] width 143 height 35
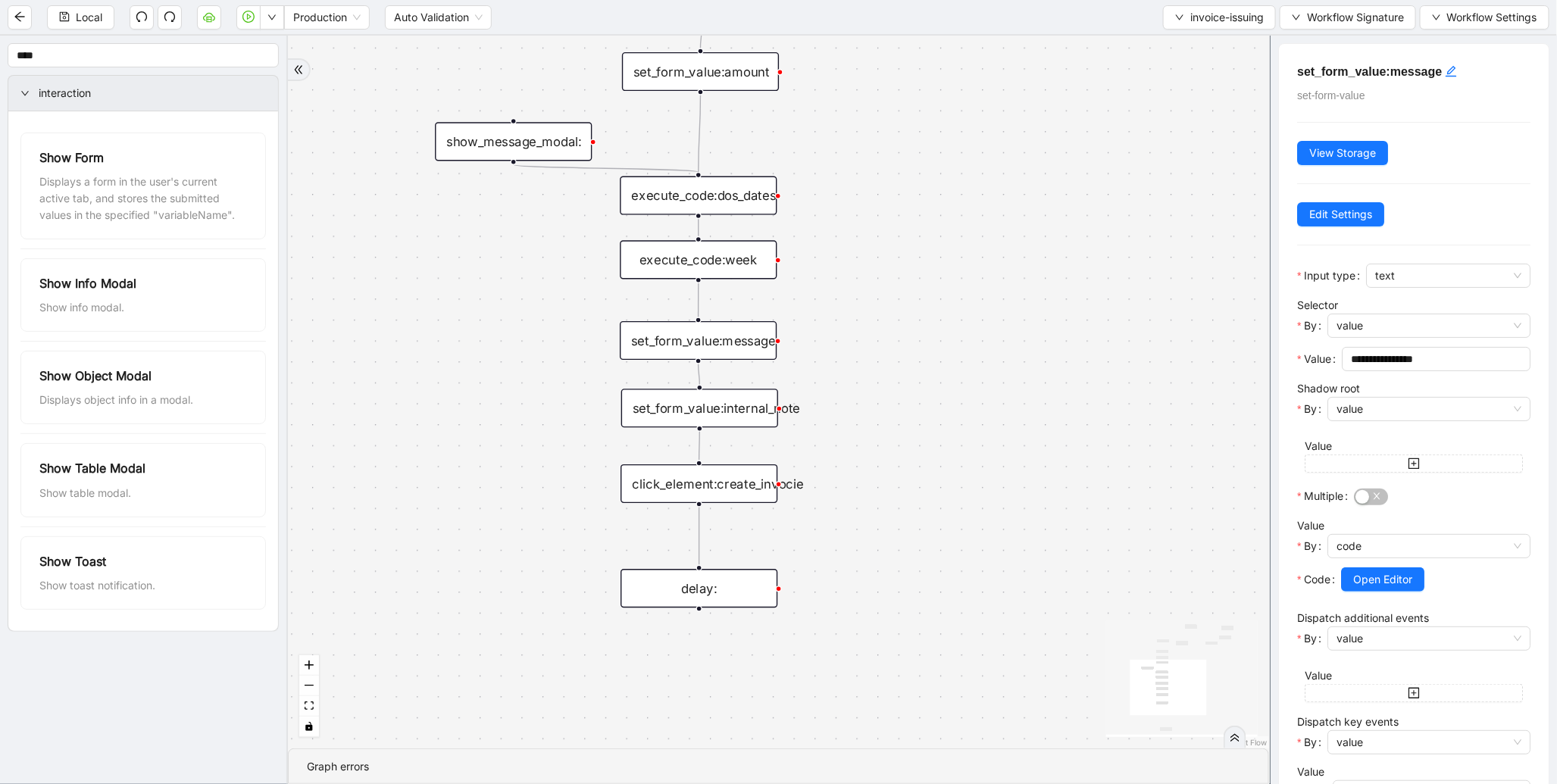
click at [743, 203] on div "execute_code:dos_dates" at bounding box center [698, 196] width 157 height 39
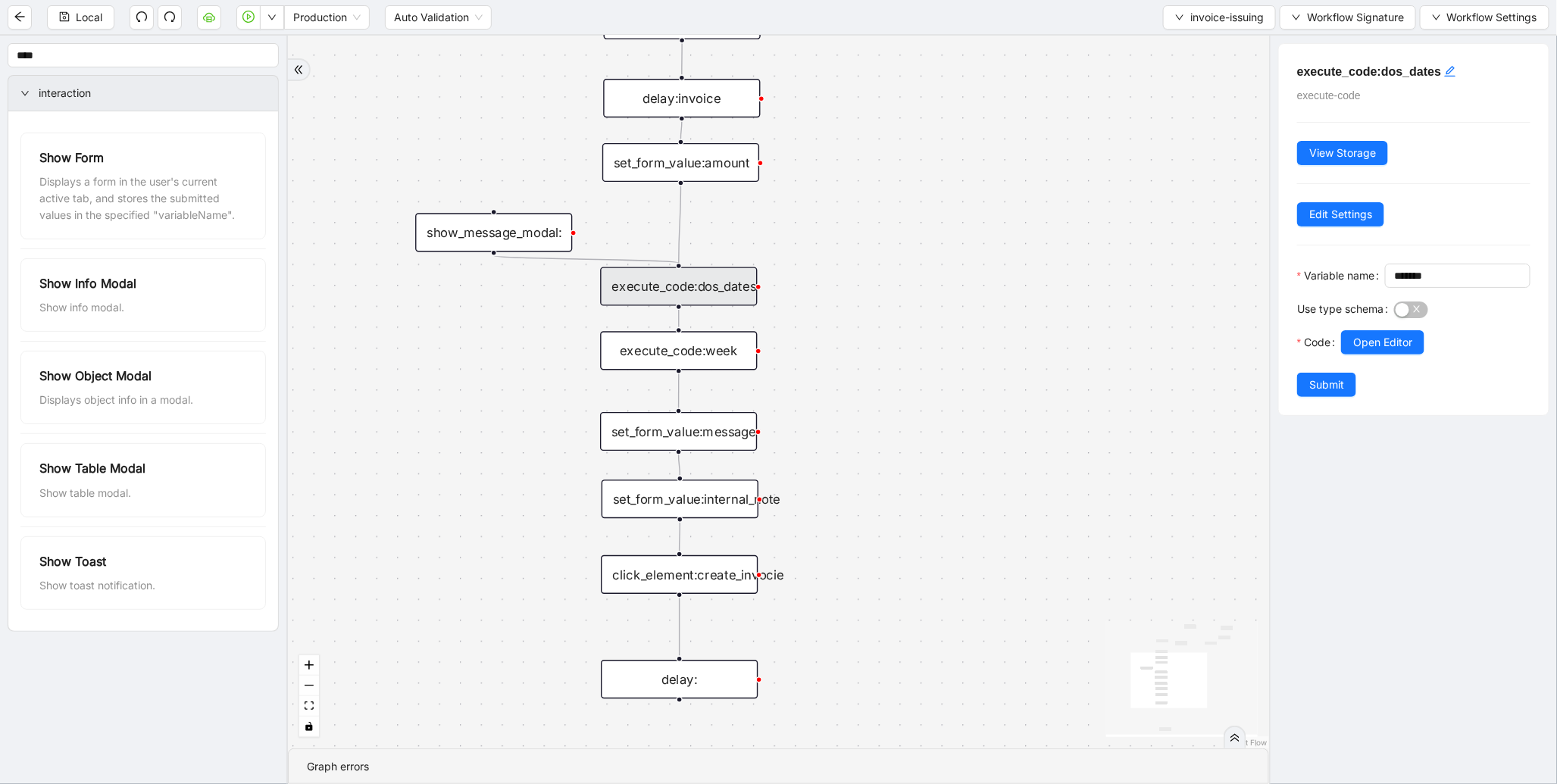
drag, startPoint x: 1025, startPoint y: 196, endPoint x: 957, endPoint y: 518, distance: 329.1
click at [957, 518] on div "loopFrom trigger click_element:invoice delay:invoice set_form_value:amount set_…" at bounding box center [778, 391] width 981 height 712
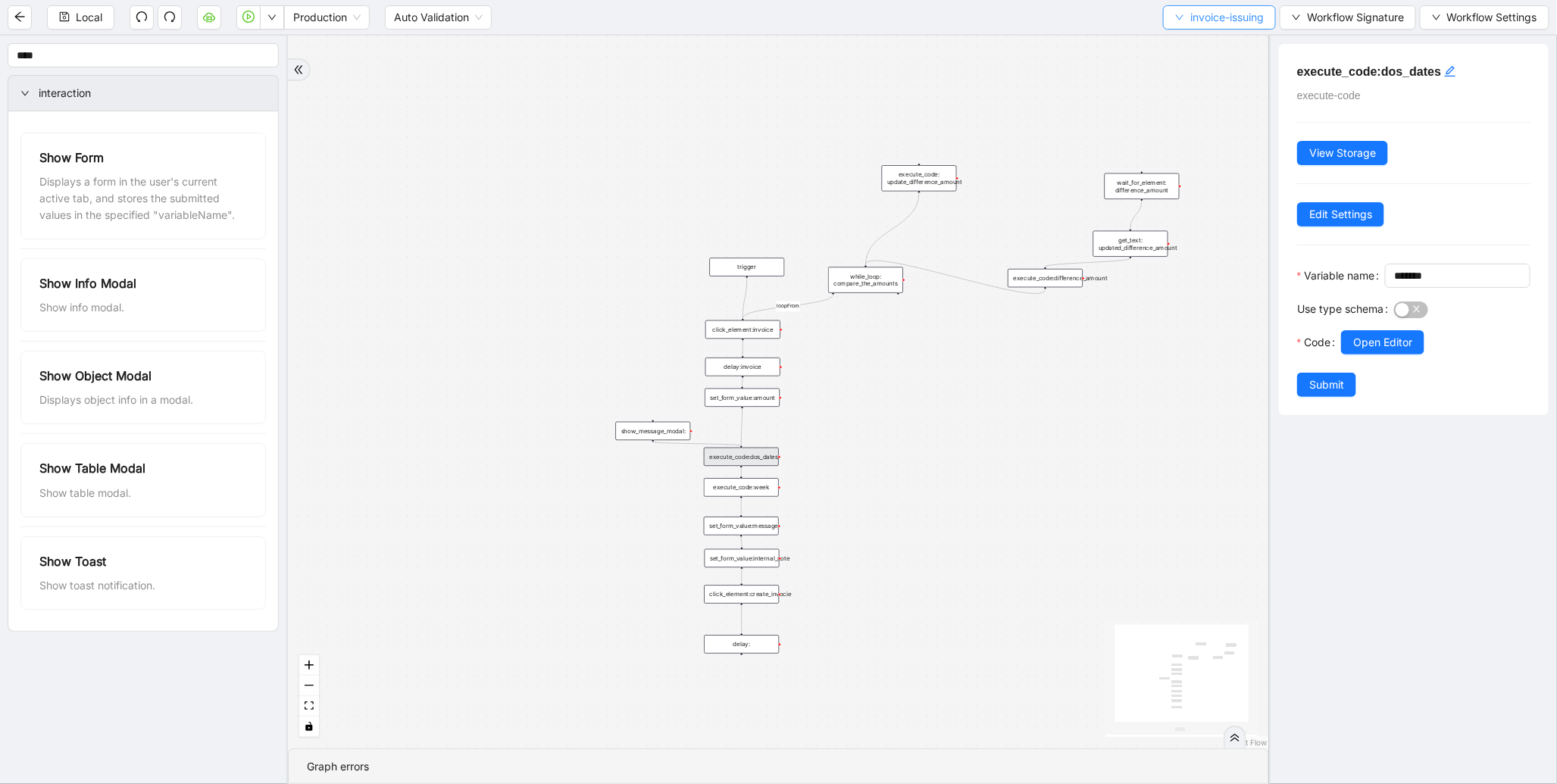
click at [1233, 20] on span "invoice-issuing" at bounding box center [1226, 18] width 73 height 17
click at [1167, 45] on li "Select" at bounding box center [1215, 45] width 109 height 24
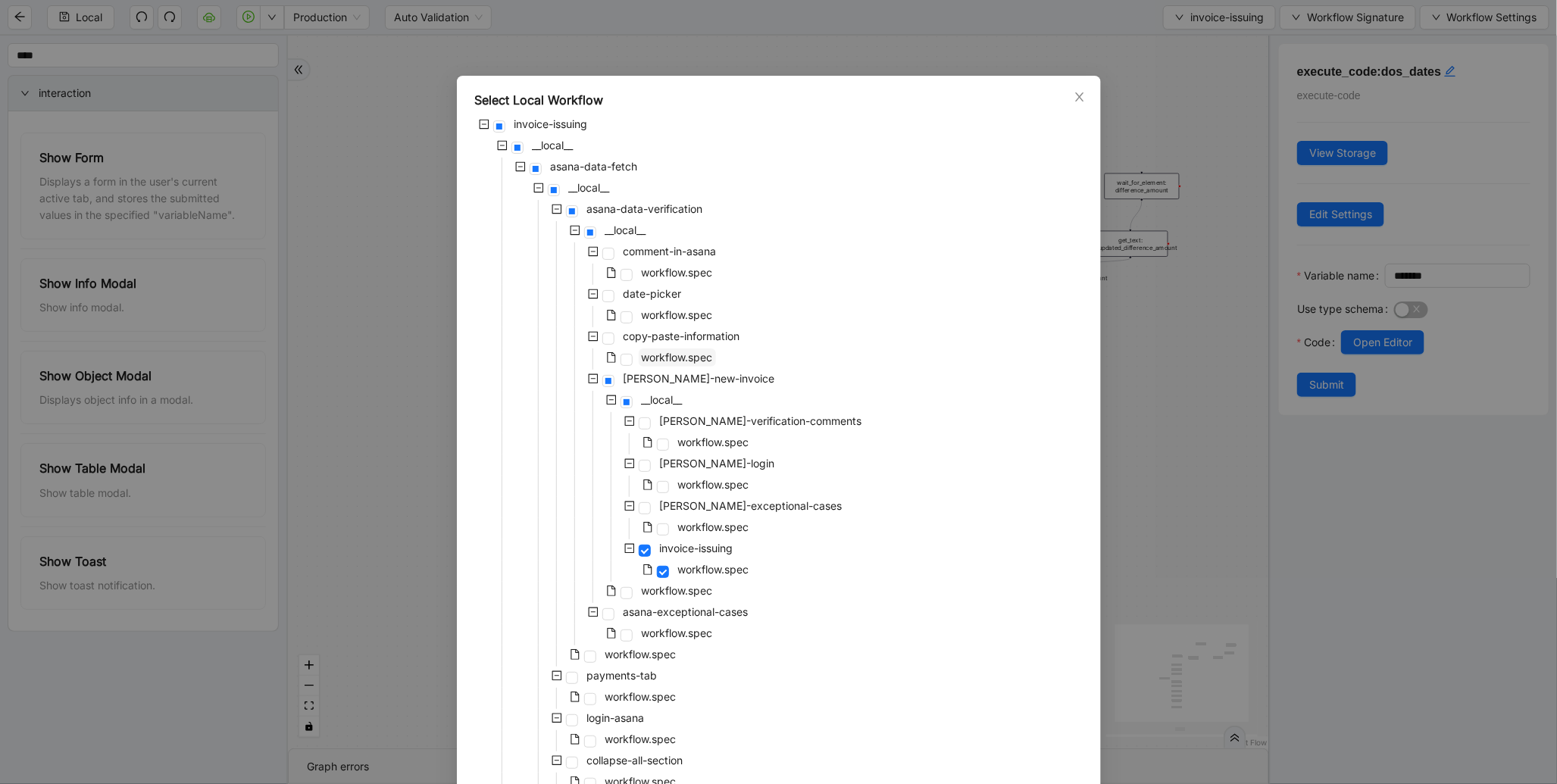
click at [676, 349] on span "workflow.spec" at bounding box center [677, 357] width 77 height 18
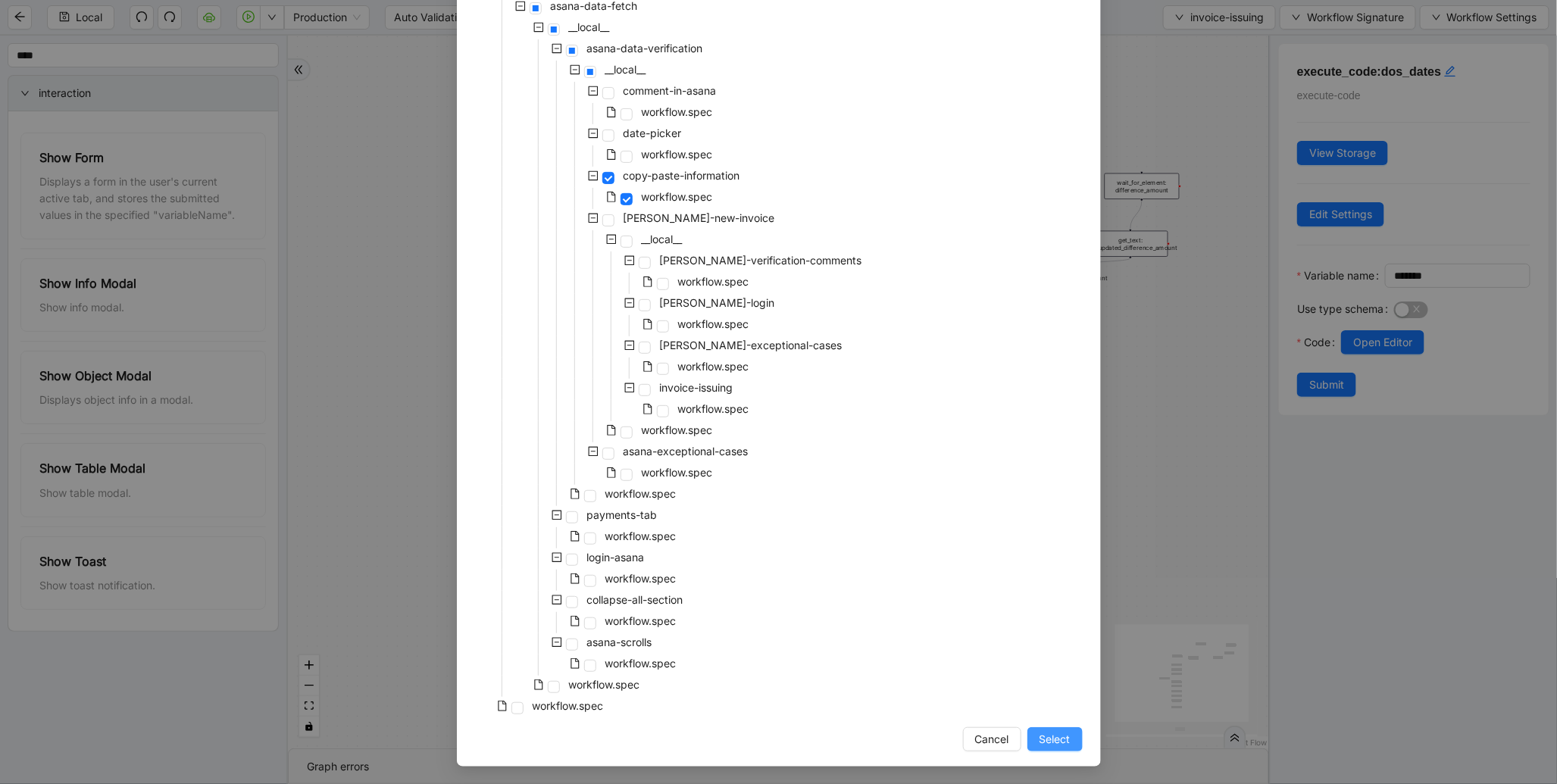
click at [1052, 733] on span "Select" at bounding box center [1055, 739] width 31 height 17
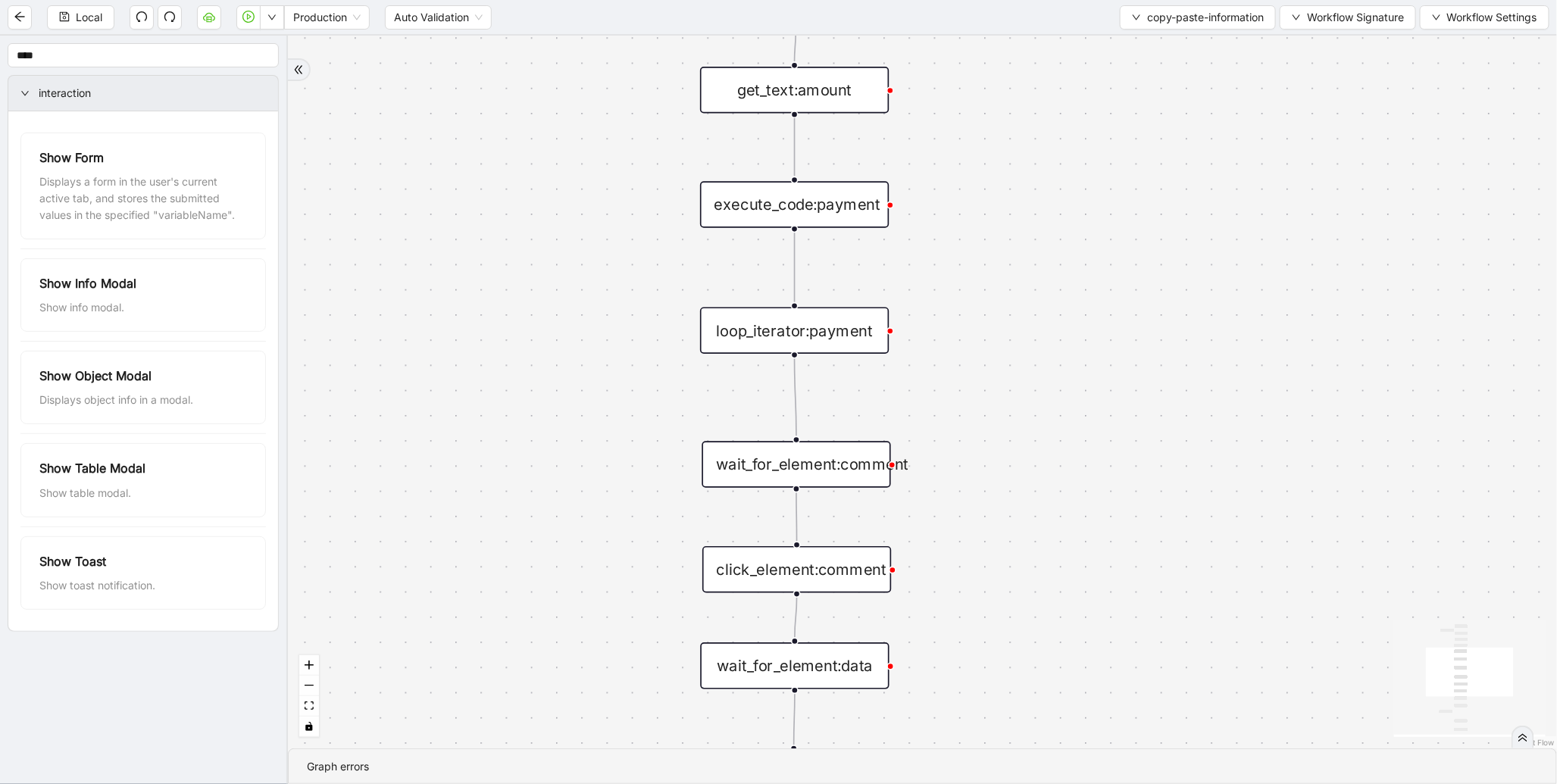
drag, startPoint x: 614, startPoint y: 511, endPoint x: 617, endPoint y: 296, distance: 215.0
click at [617, 296] on div "trigger execute_code:info get_text:amount execute_code:payment wait_for_element…" at bounding box center [922, 391] width 1269 height 712
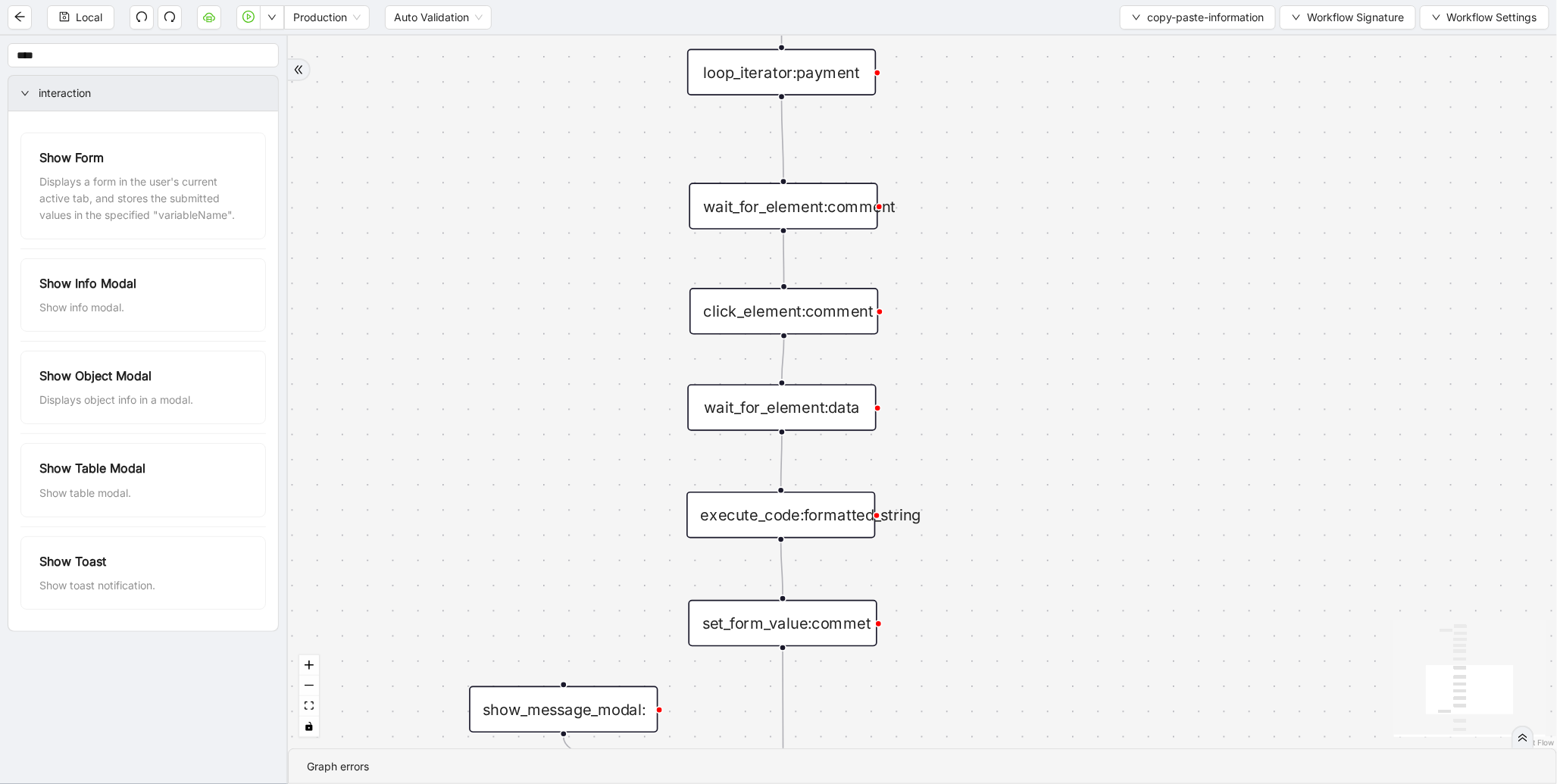
drag, startPoint x: 592, startPoint y: 619, endPoint x: 579, endPoint y: 353, distance: 266.3
click at [579, 354] on div "trigger execute_code:info get_text:amount execute_code:payment wait_for_element…" at bounding box center [922, 391] width 1269 height 712
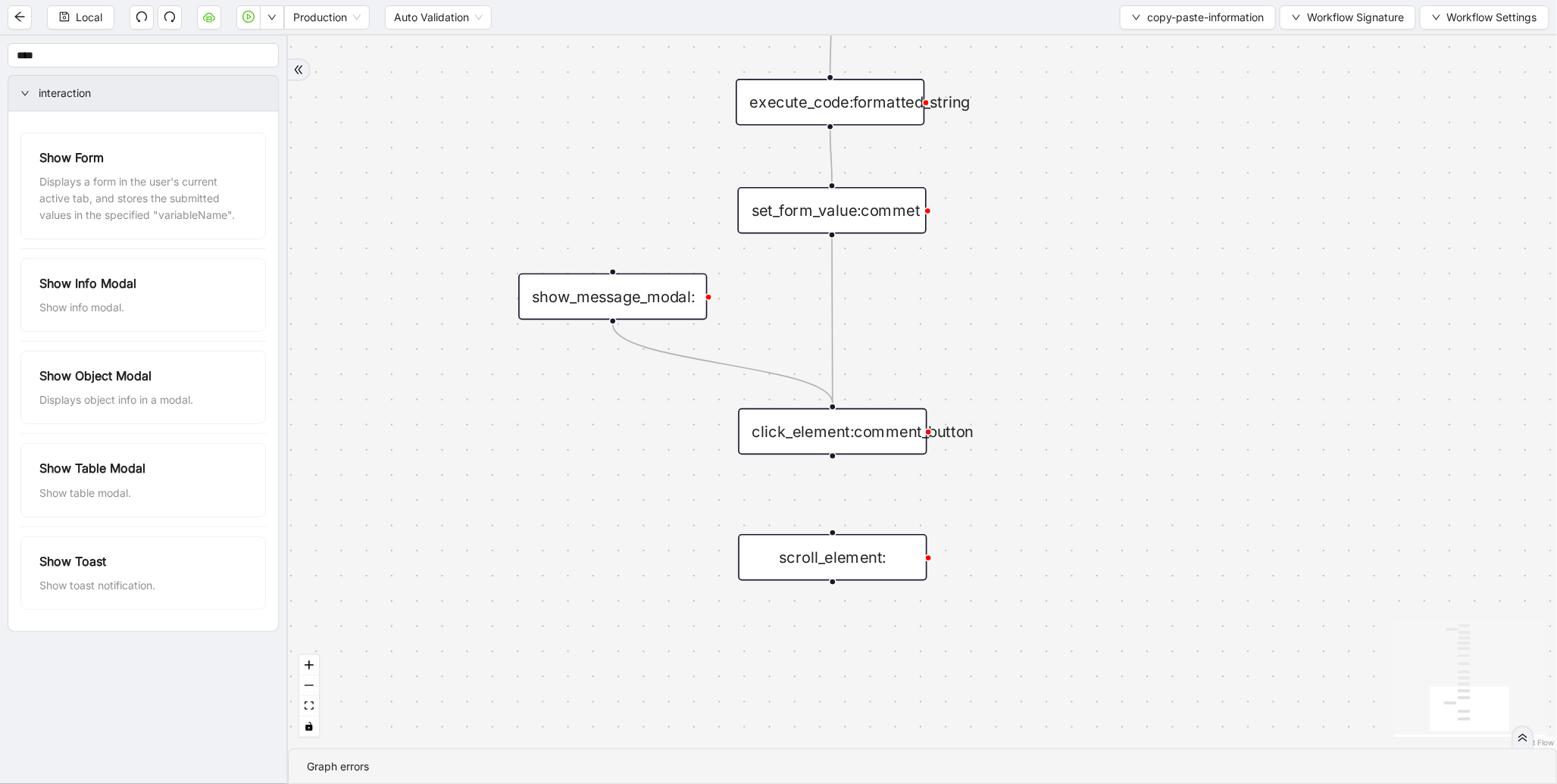
drag, startPoint x: 945, startPoint y: 608, endPoint x: 996, endPoint y: 212, distance: 399.3
click at [996, 213] on div "trigger execute_code:info get_text:amount execute_code:payment wait_for_element…" at bounding box center [922, 391] width 1269 height 712
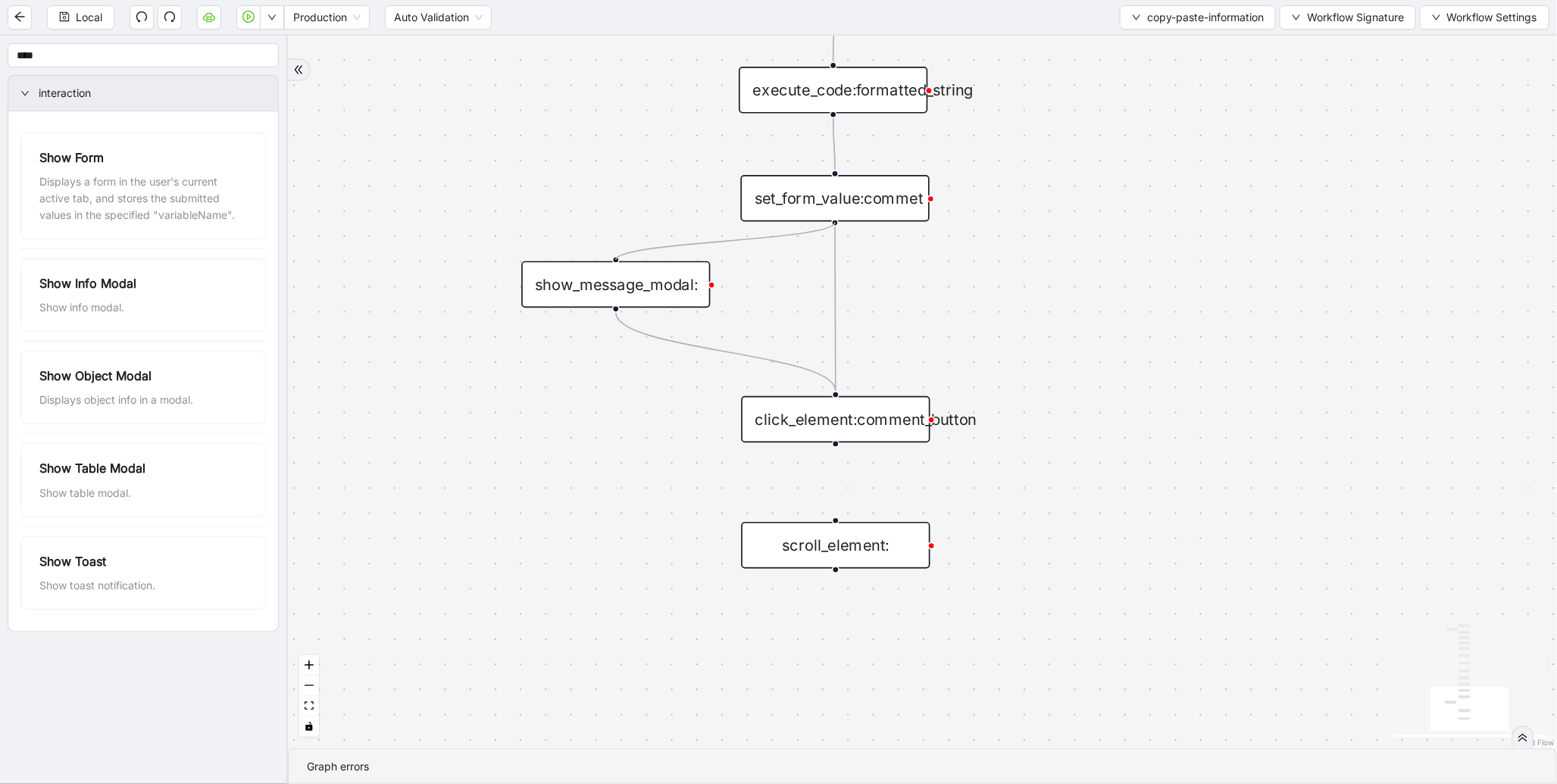
drag, startPoint x: 836, startPoint y: 221, endPoint x: 610, endPoint y: 260, distance: 229.3
click at [686, 286] on div "show_message_modal:" at bounding box center [615, 284] width 189 height 47
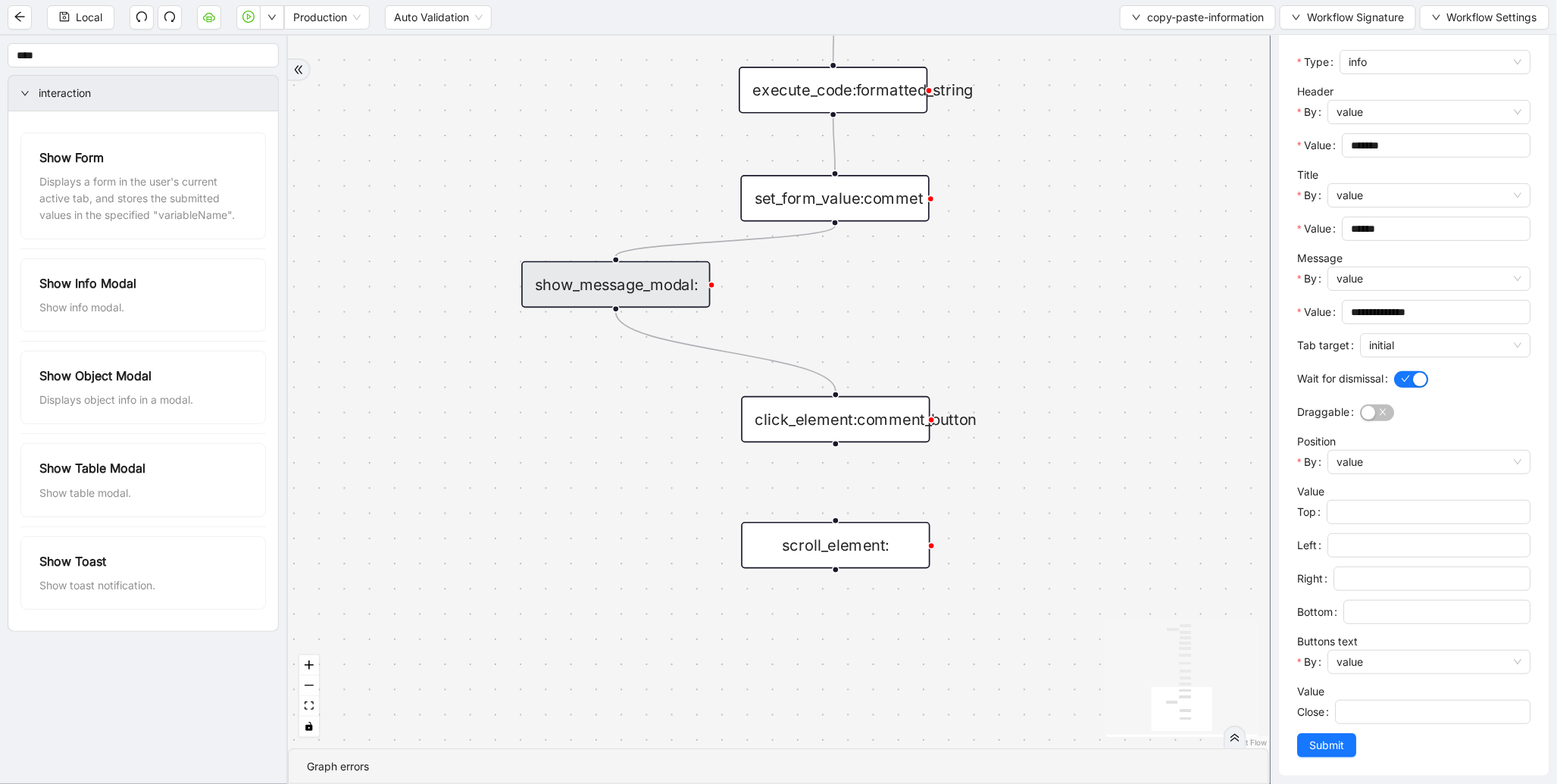
scroll to position [223, 0]
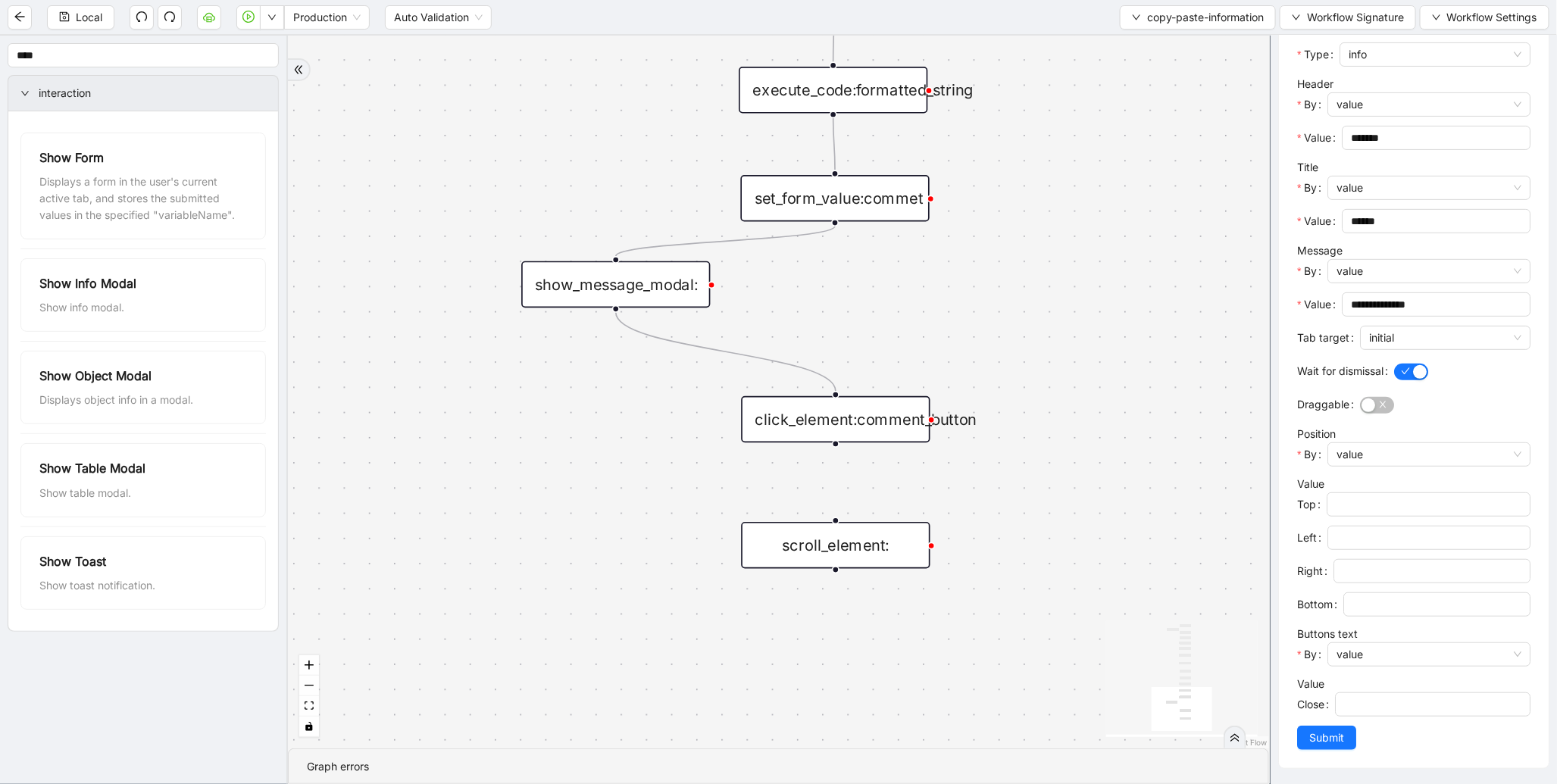
click at [843, 189] on div "set_form_value:commet" at bounding box center [835, 198] width 189 height 47
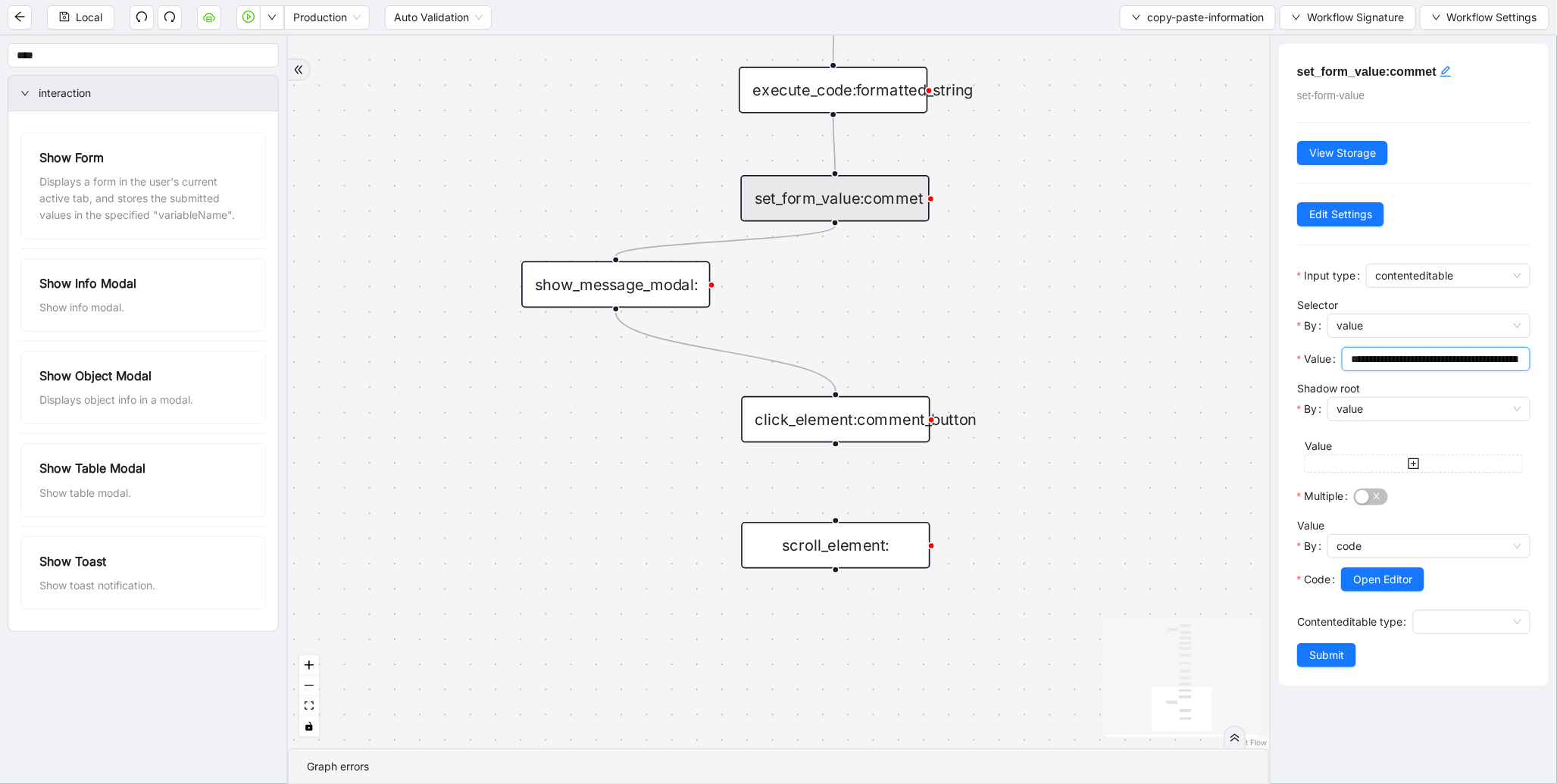
scroll to position [0, 76]
drag, startPoint x: 1364, startPoint y: 359, endPoint x: 1556, endPoint y: 365, distance: 192.1
click at [1556, 365] on div "**********" at bounding box center [1413, 409] width 288 height 748
click at [1463, 356] on input "**********" at bounding box center [1429, 359] width 158 height 17
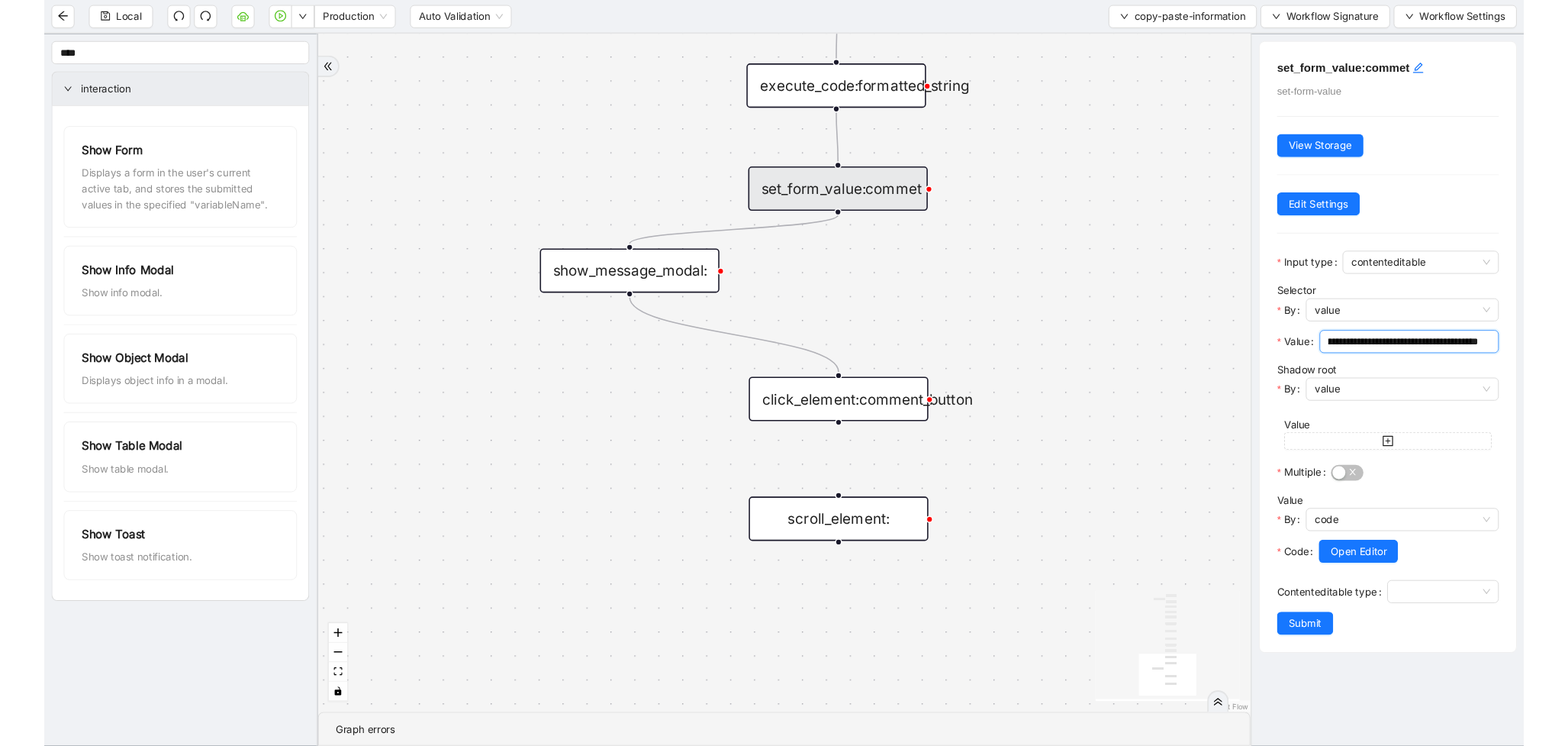
scroll to position [0, 0]
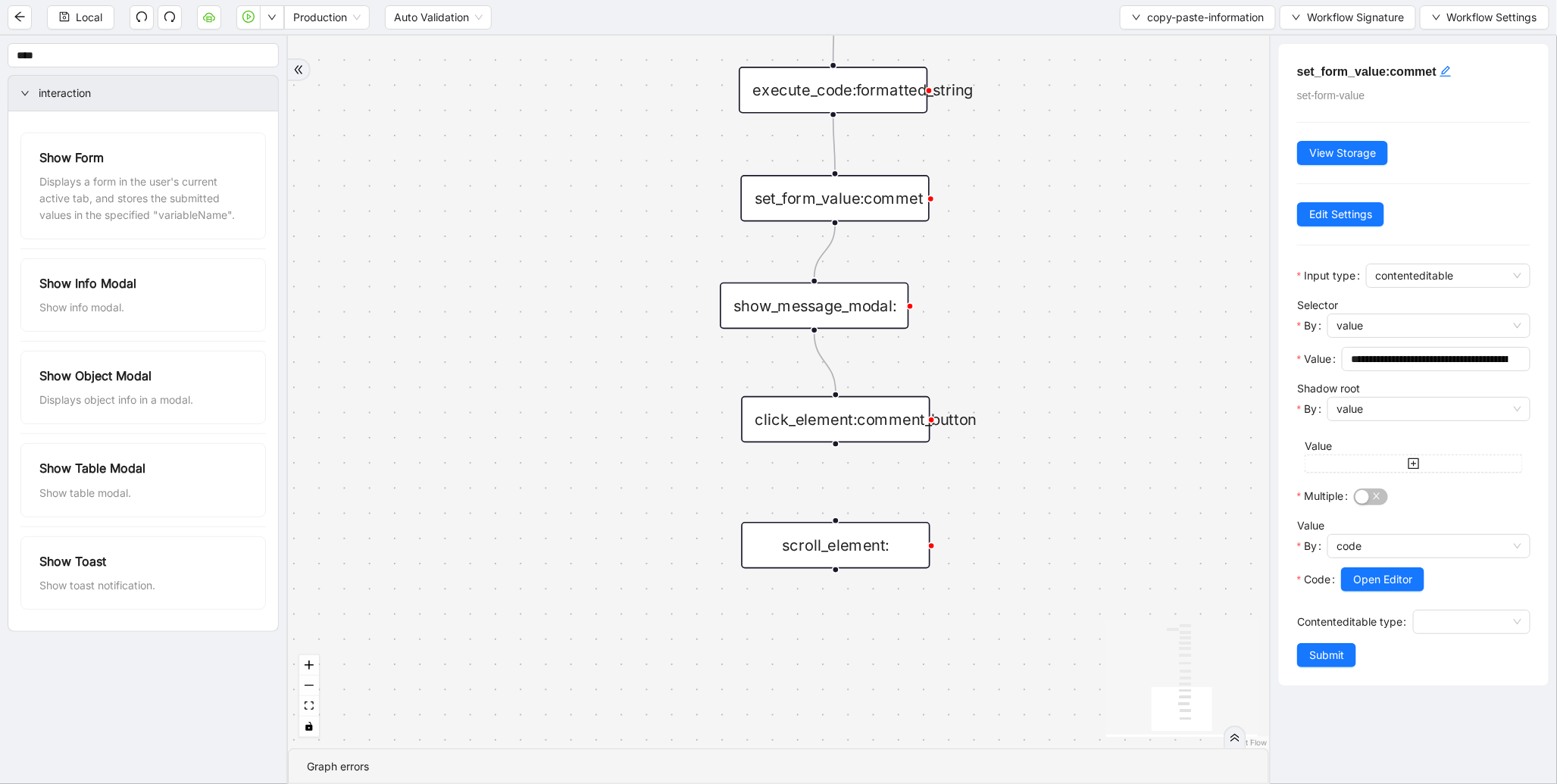
drag, startPoint x: 609, startPoint y: 291, endPoint x: 807, endPoint y: 312, distance: 199.1
click at [807, 312] on div "show_message_modal:" at bounding box center [814, 306] width 189 height 47
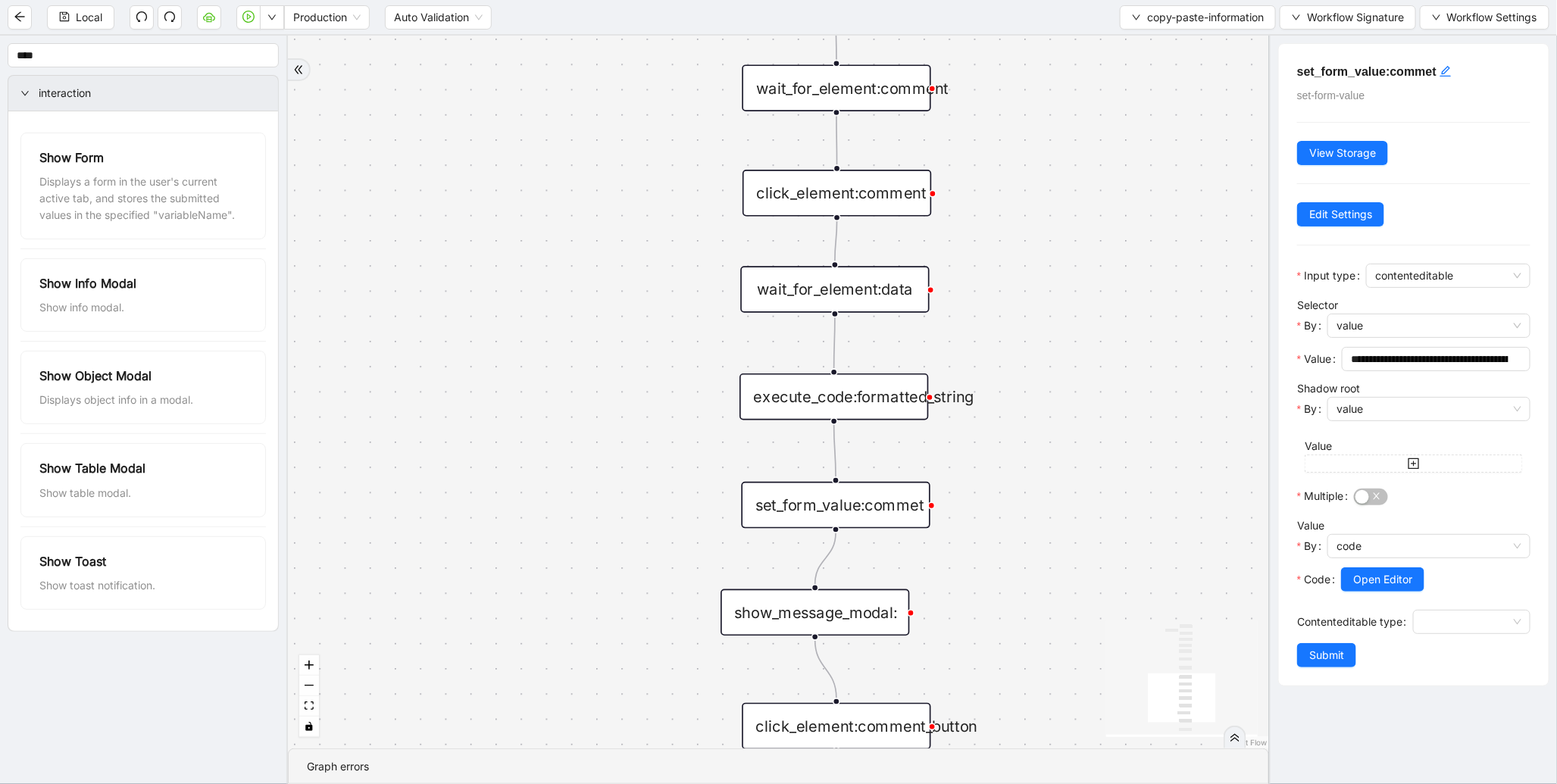
drag, startPoint x: 559, startPoint y: 198, endPoint x: 724, endPoint y: 441, distance: 293.7
click at [595, 504] on div "trigger execute_code:info get_text:amount execute_code:payment wait_for_element…" at bounding box center [778, 391] width 981 height 712
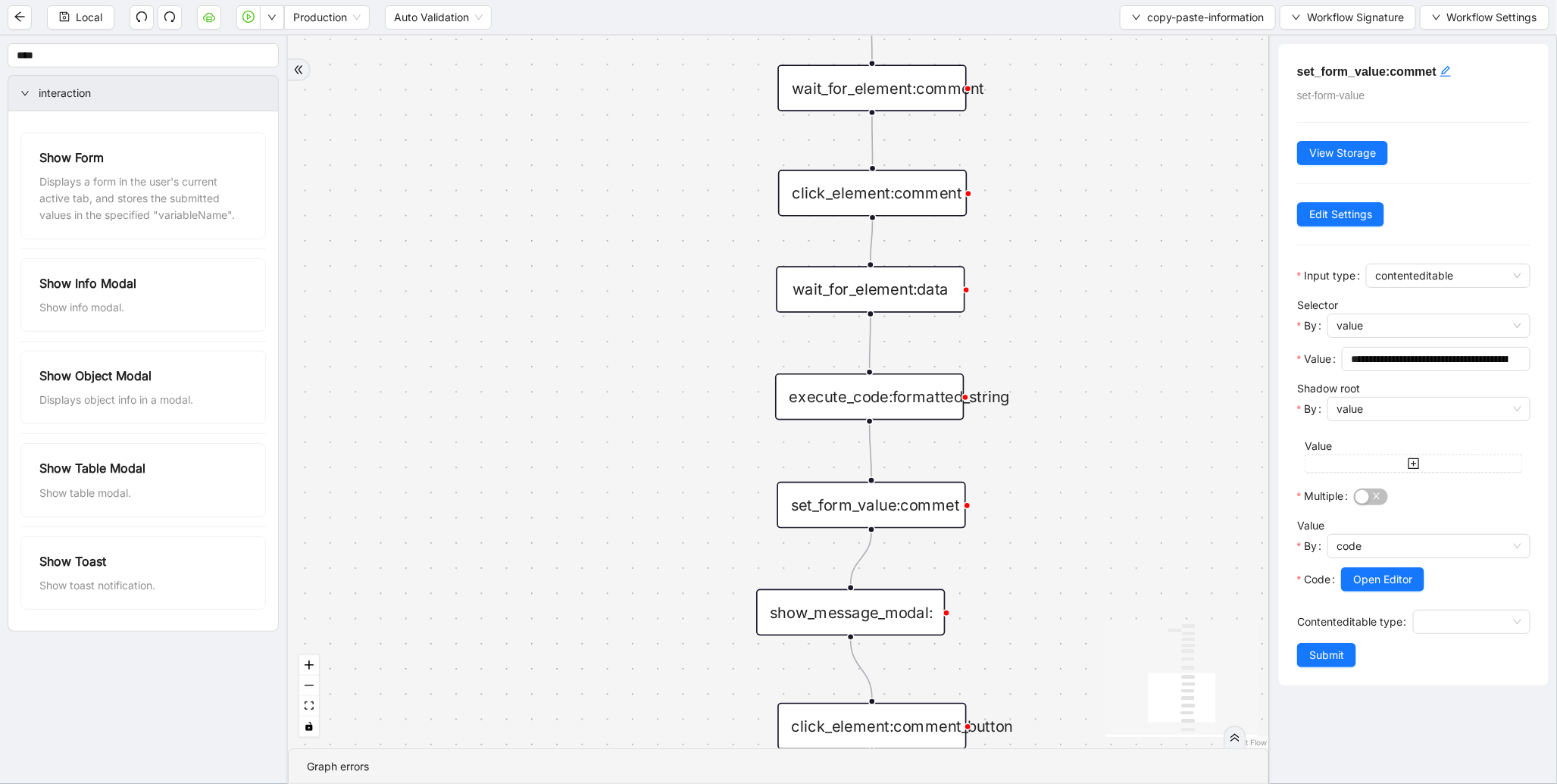
click at [888, 399] on div "execute_code:formatted_string" at bounding box center [869, 397] width 189 height 47
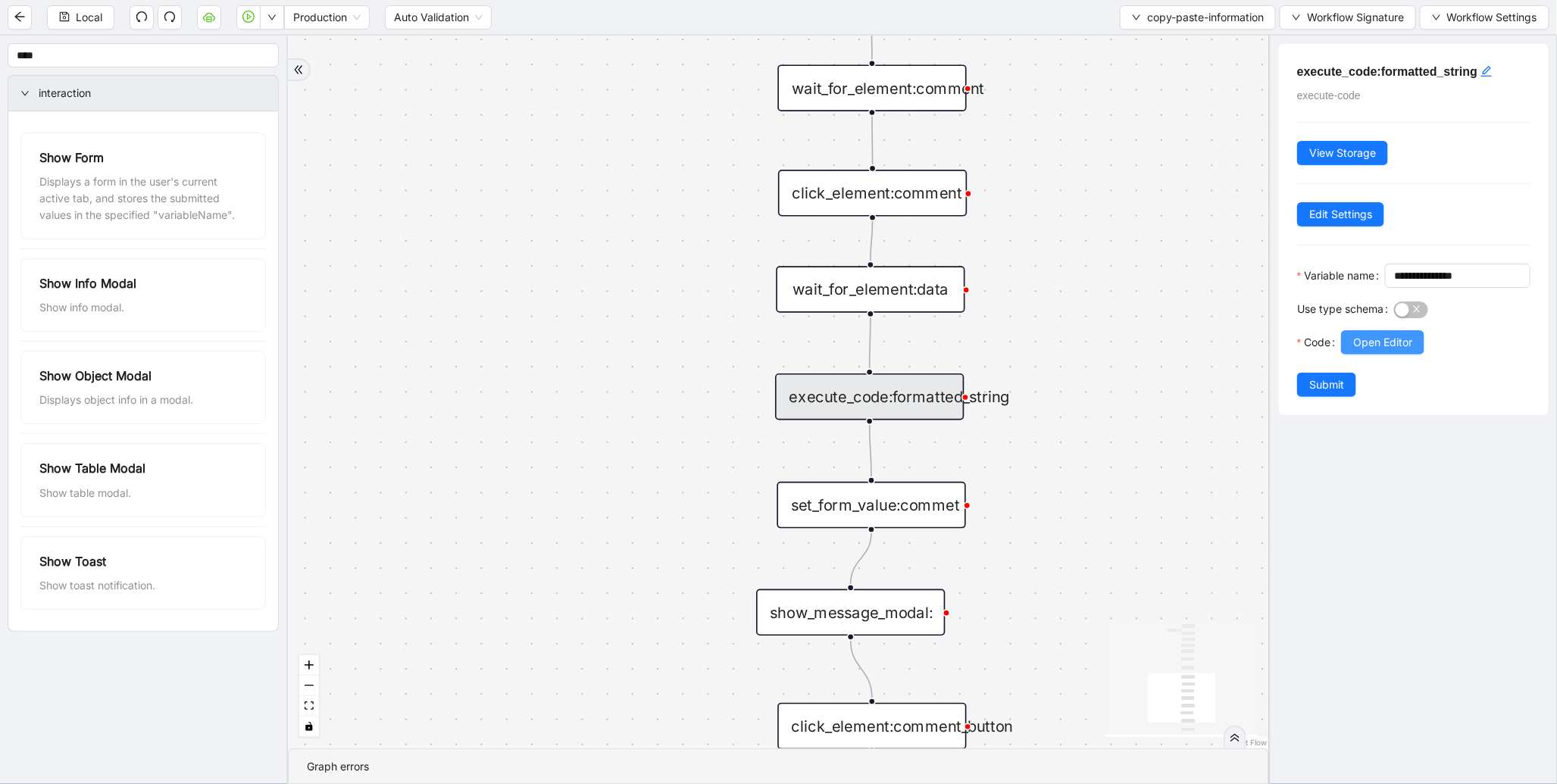
click at [1364, 350] on span "Open Editor" at bounding box center [1382, 343] width 59 height 17
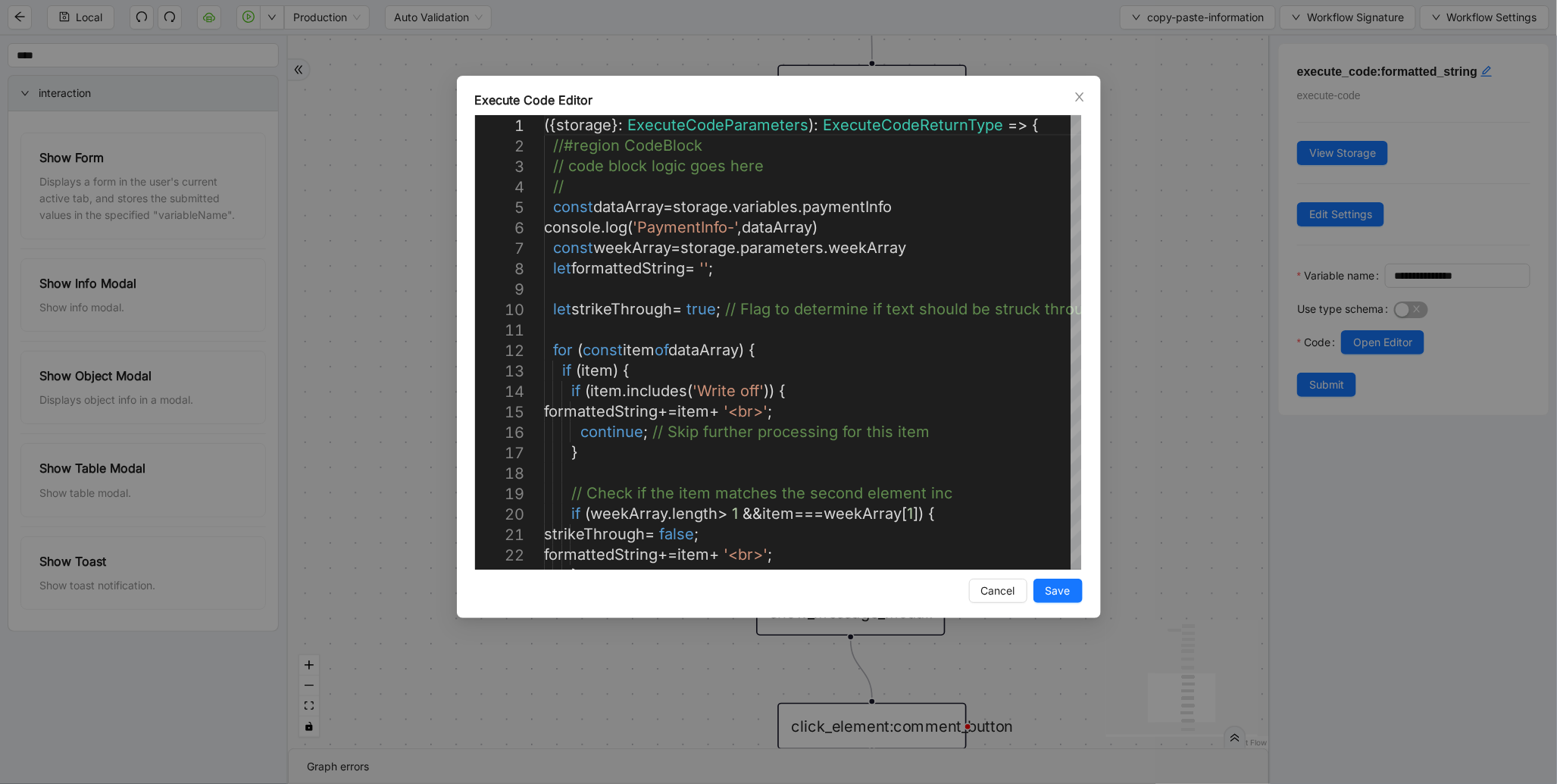
click at [1184, 267] on div "Execute Code Editor 23 21 22 19 20 17 18 15 16 13 14 11 12 9 10 7 8 5 6 3 4 1 2…" at bounding box center [778, 392] width 1557 height 784
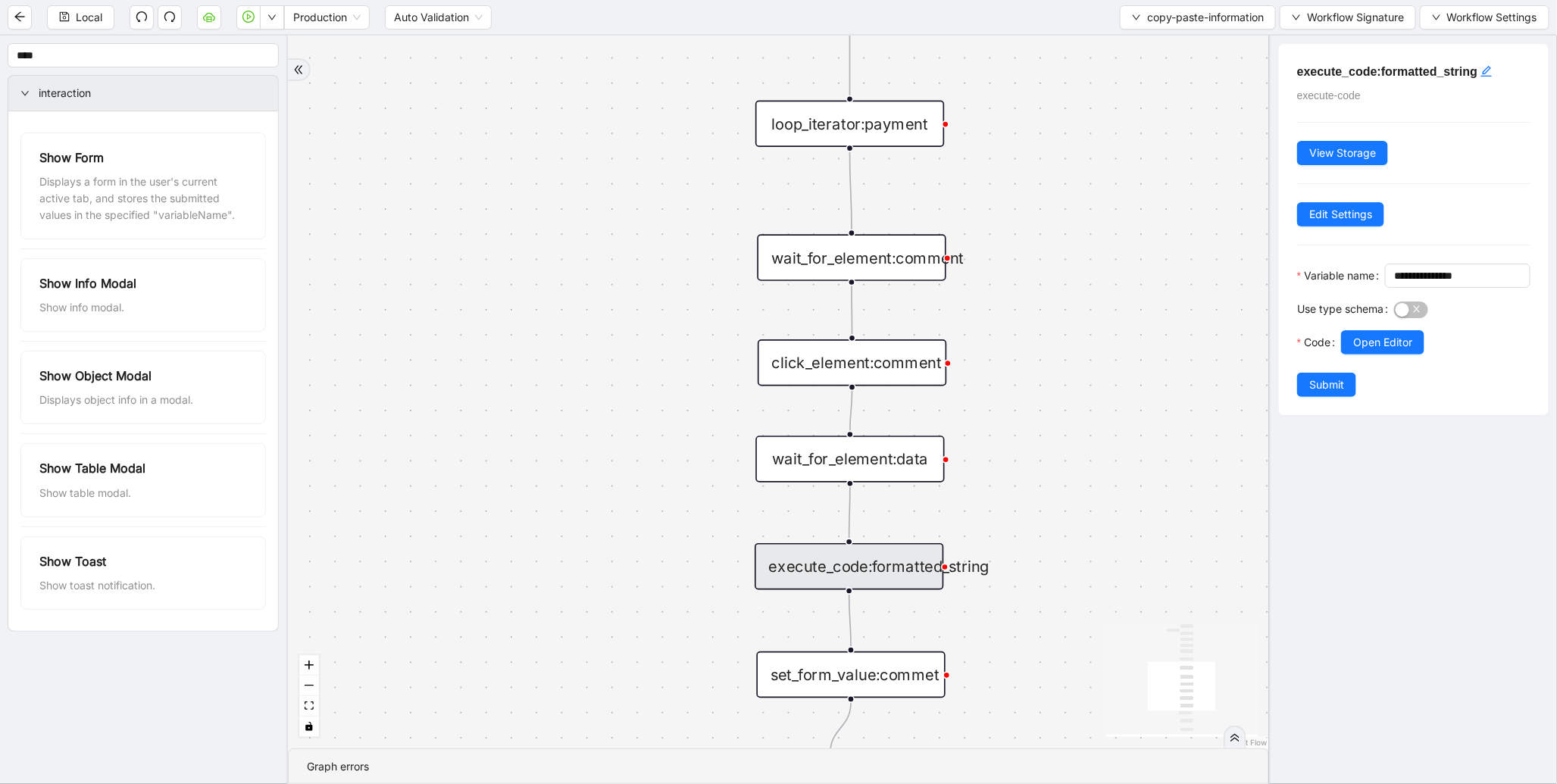
drag, startPoint x: 1069, startPoint y: 240, endPoint x: 1036, endPoint y: 431, distance: 193.8
click at [1043, 427] on div "trigger execute_code:info get_text:amount execute_code:payment wait_for_element…" at bounding box center [778, 391] width 981 height 712
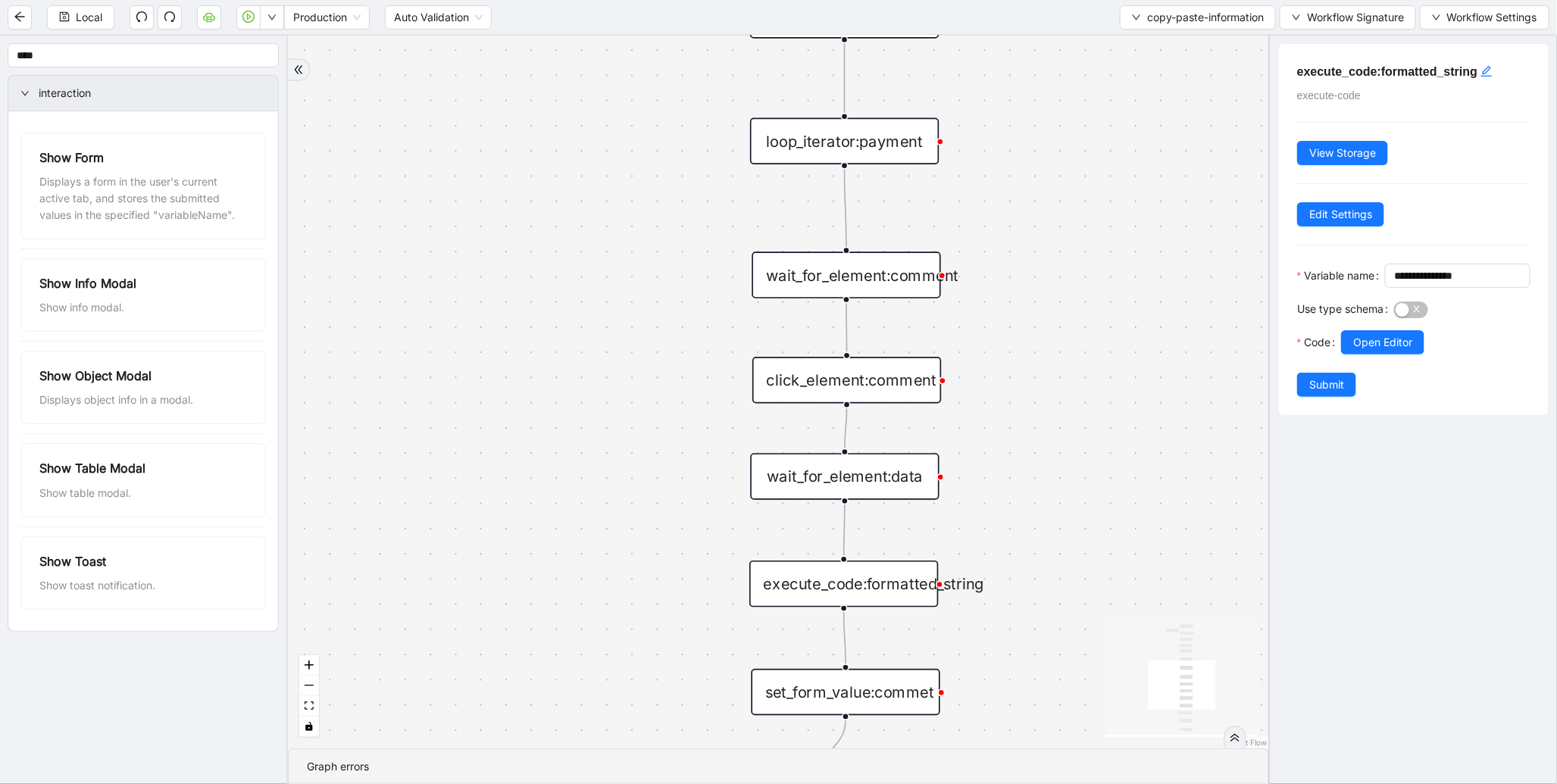
click at [861, 464] on div "wait_for_element:data" at bounding box center [844, 476] width 189 height 47
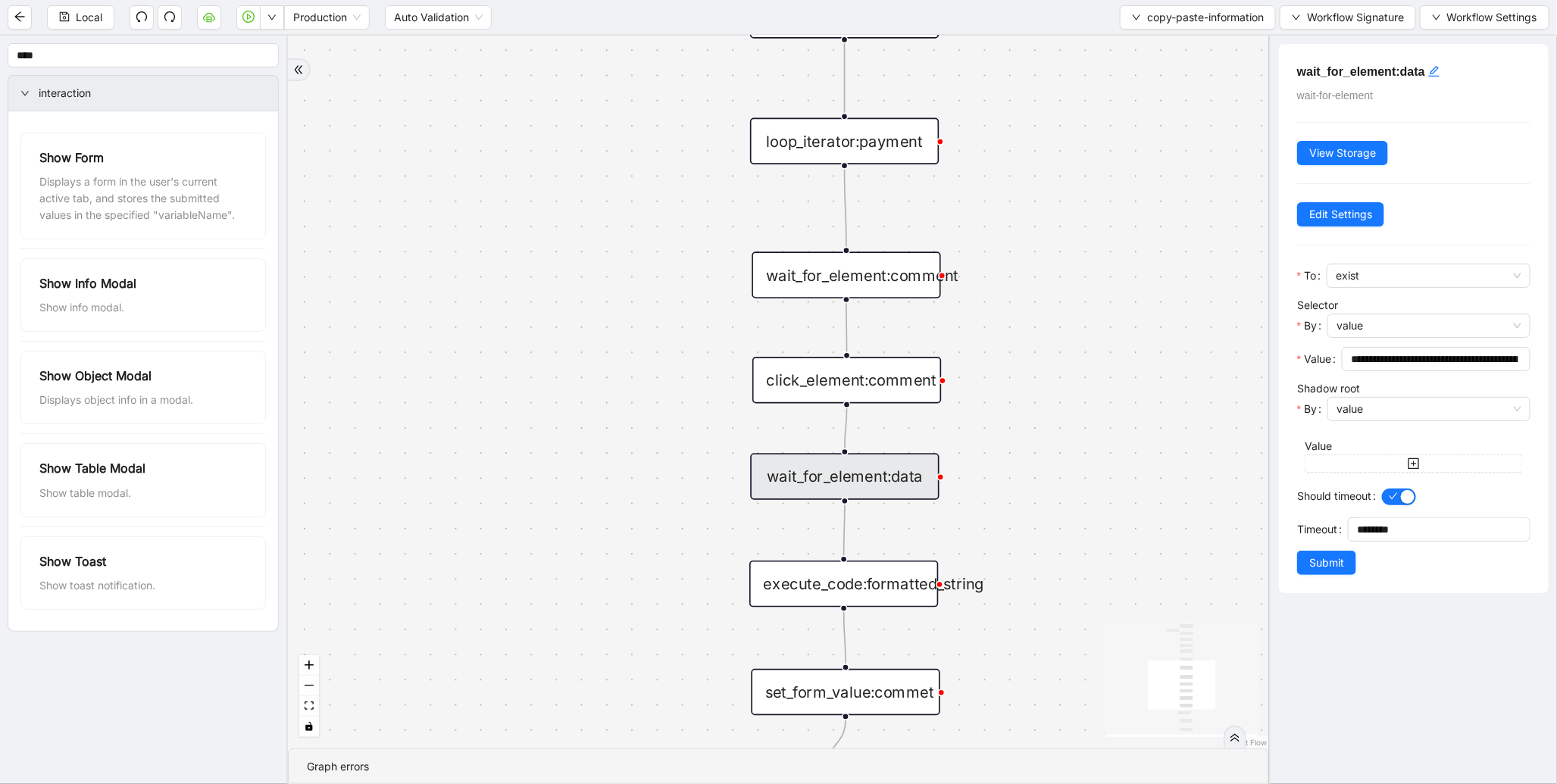
click at [881, 380] on div "click_element:comment" at bounding box center [846, 380] width 189 height 47
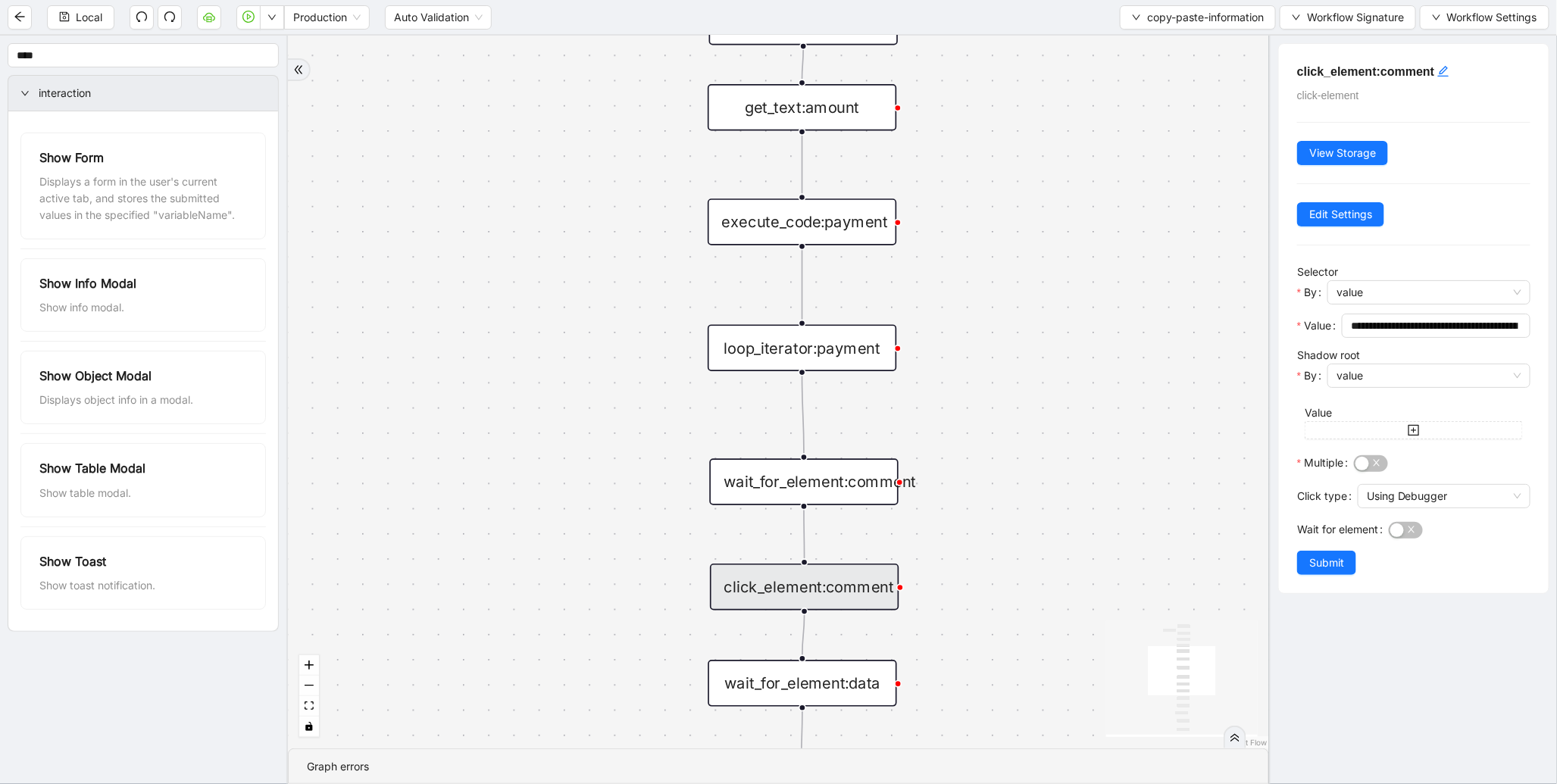
drag, startPoint x: 971, startPoint y: 260, endPoint x: 926, endPoint y: 484, distance: 228.5
click at [926, 484] on div "trigger execute_code:info get_text:amount execute_code:payment wait_for_element…" at bounding box center [778, 391] width 981 height 712
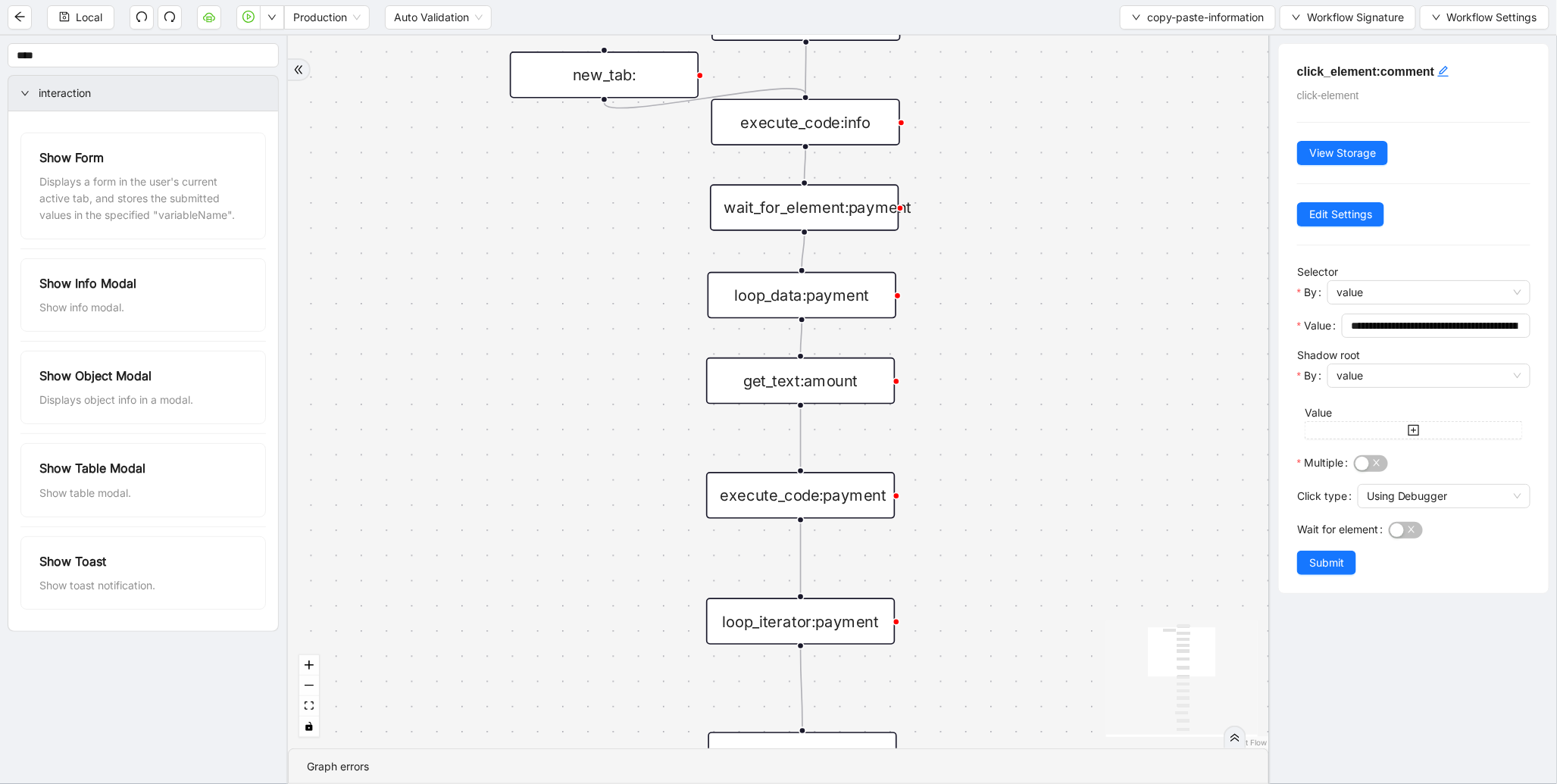
drag, startPoint x: 949, startPoint y: 240, endPoint x: 950, endPoint y: 500, distance: 260.0
click at [950, 500] on div "trigger execute_code:info get_text:amount execute_code:payment wait_for_element…" at bounding box center [778, 391] width 981 height 712
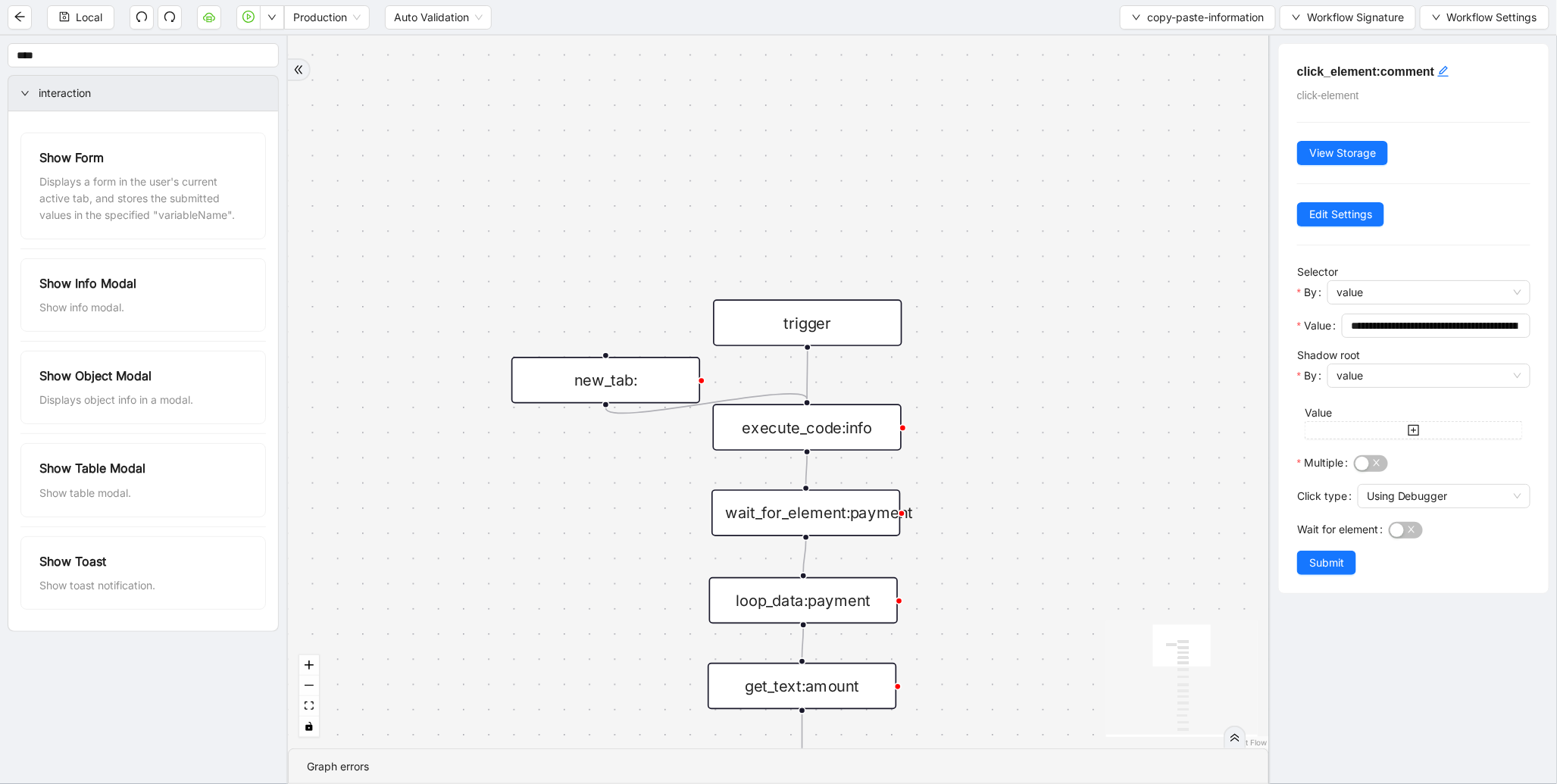
drag, startPoint x: 1016, startPoint y: 225, endPoint x: 1012, endPoint y: 506, distance: 281.0
click at [1012, 506] on div "trigger execute_code:info get_text:amount execute_code:payment wait_for_element…" at bounding box center [778, 391] width 981 height 712
click at [851, 412] on div "execute_code:info" at bounding box center [806, 430] width 189 height 47
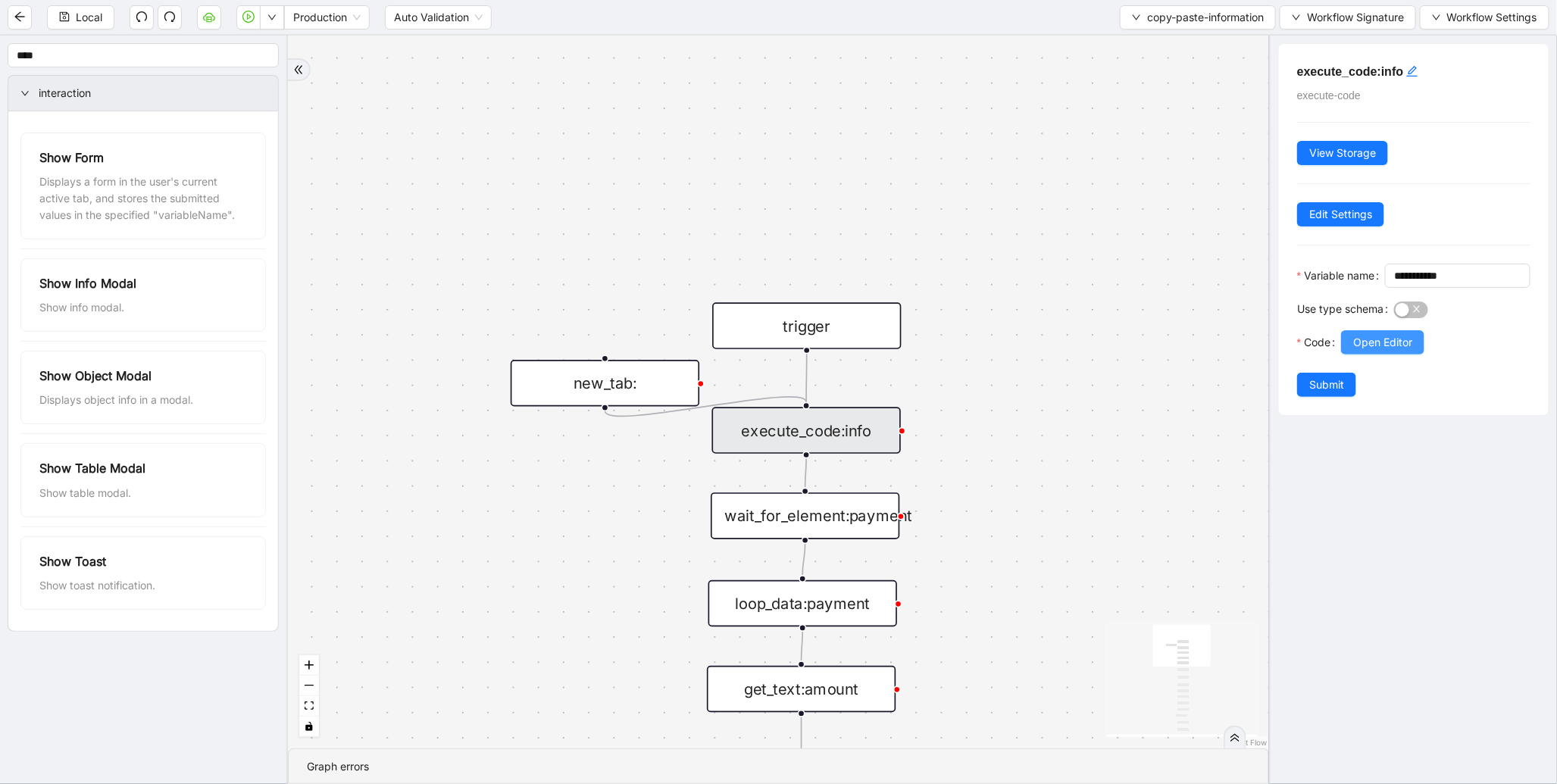
click at [1418, 354] on button "Open Editor" at bounding box center [1382, 342] width 83 height 24
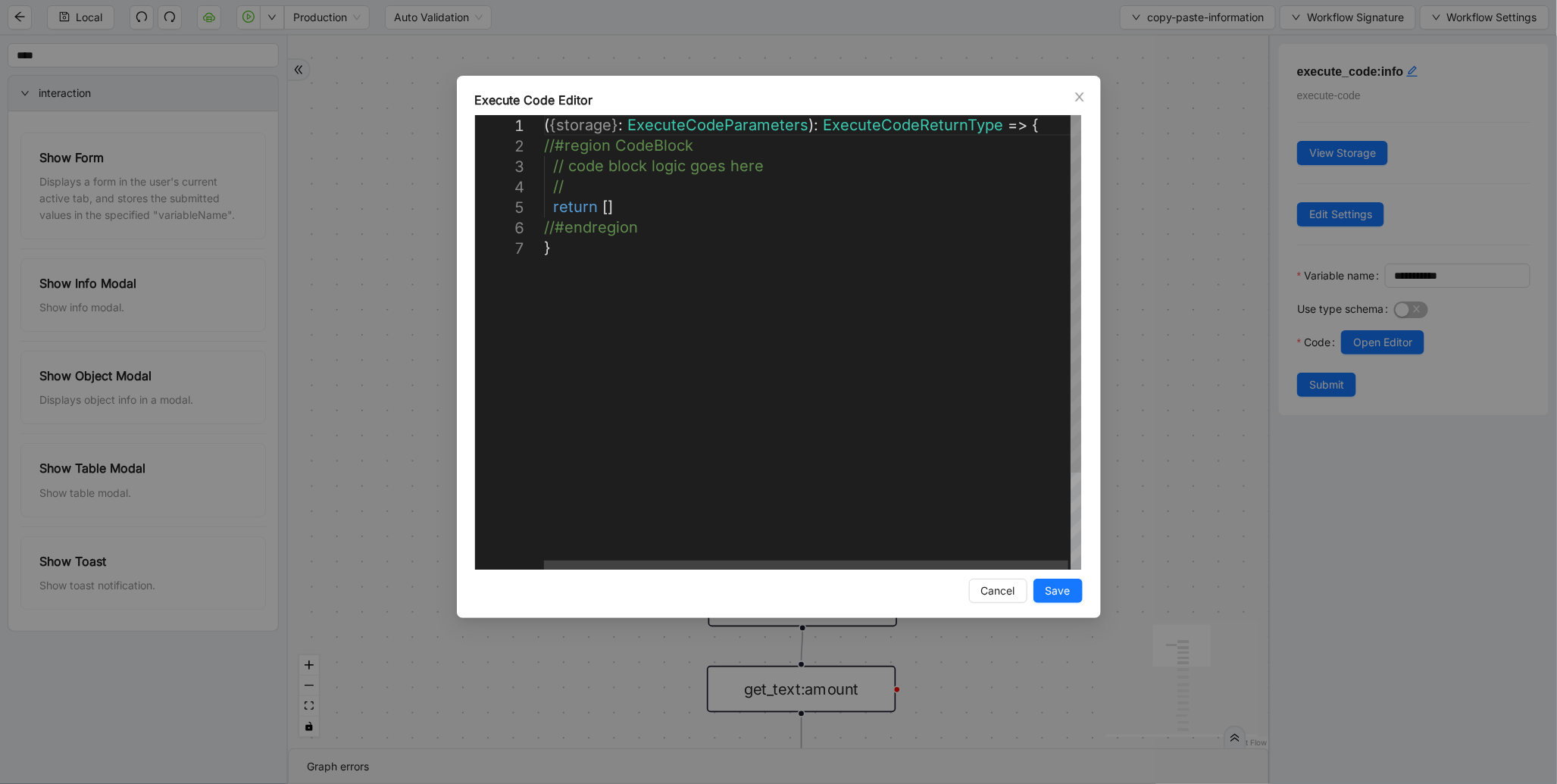
click at [1153, 240] on div "**********" at bounding box center [778, 392] width 1557 height 784
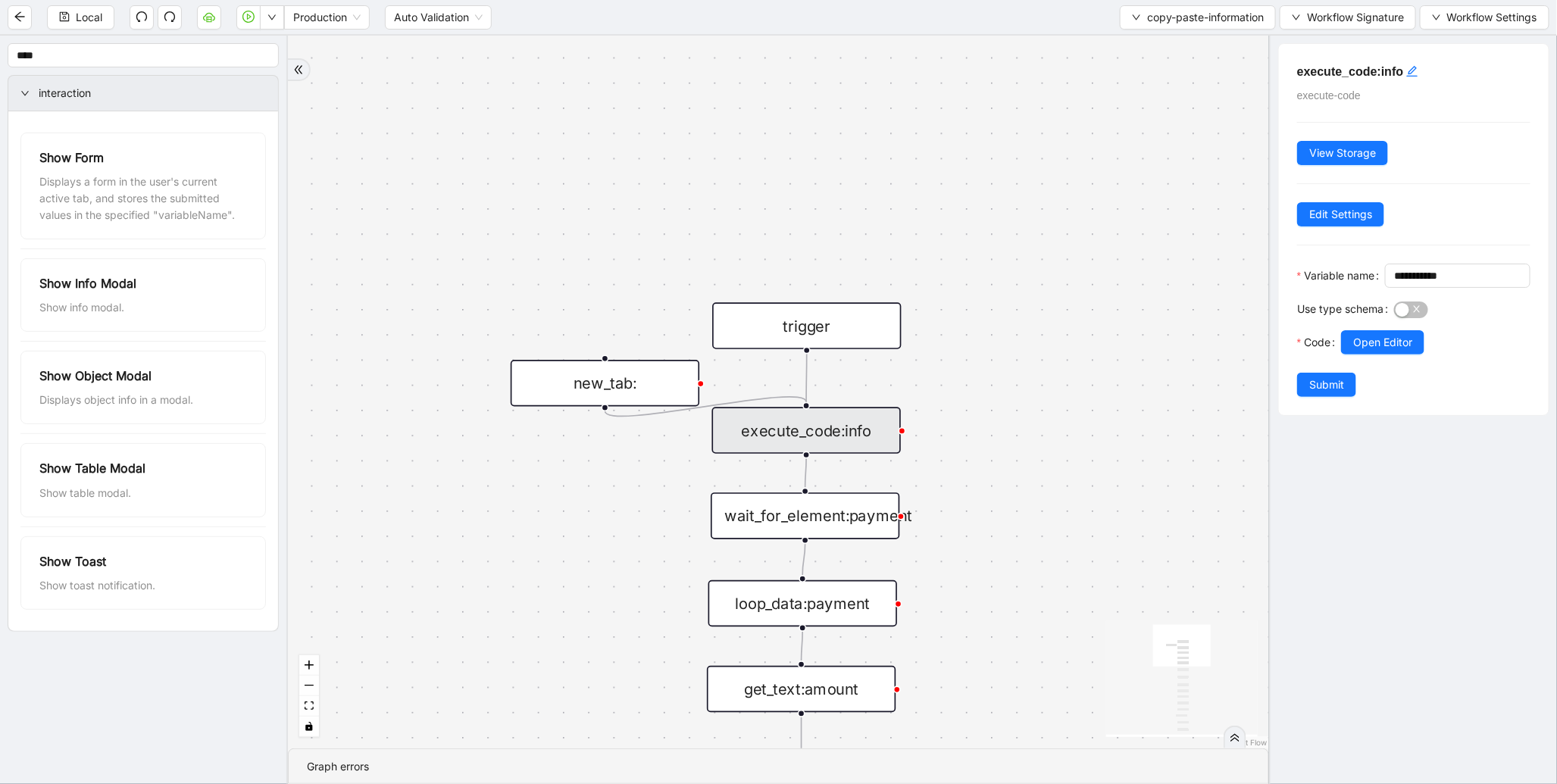
drag, startPoint x: 1035, startPoint y: 616, endPoint x: 1053, endPoint y: 263, distance: 353.5
click at [1053, 267] on div "trigger execute_code:info get_text:amount execute_code:payment wait_for_element…" at bounding box center [778, 391] width 981 height 712
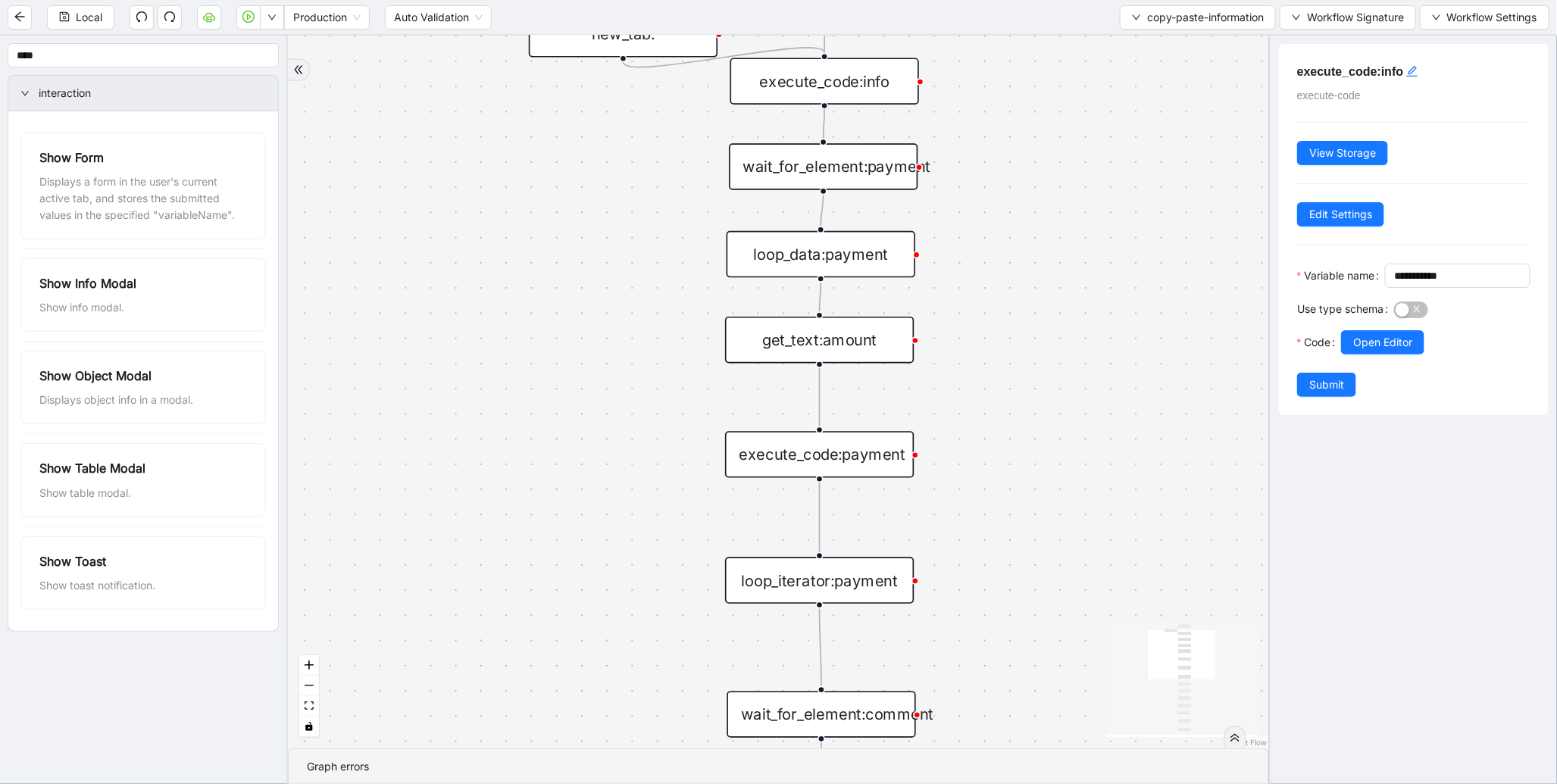
click at [797, 343] on div "get_text:amount" at bounding box center [819, 340] width 189 height 47
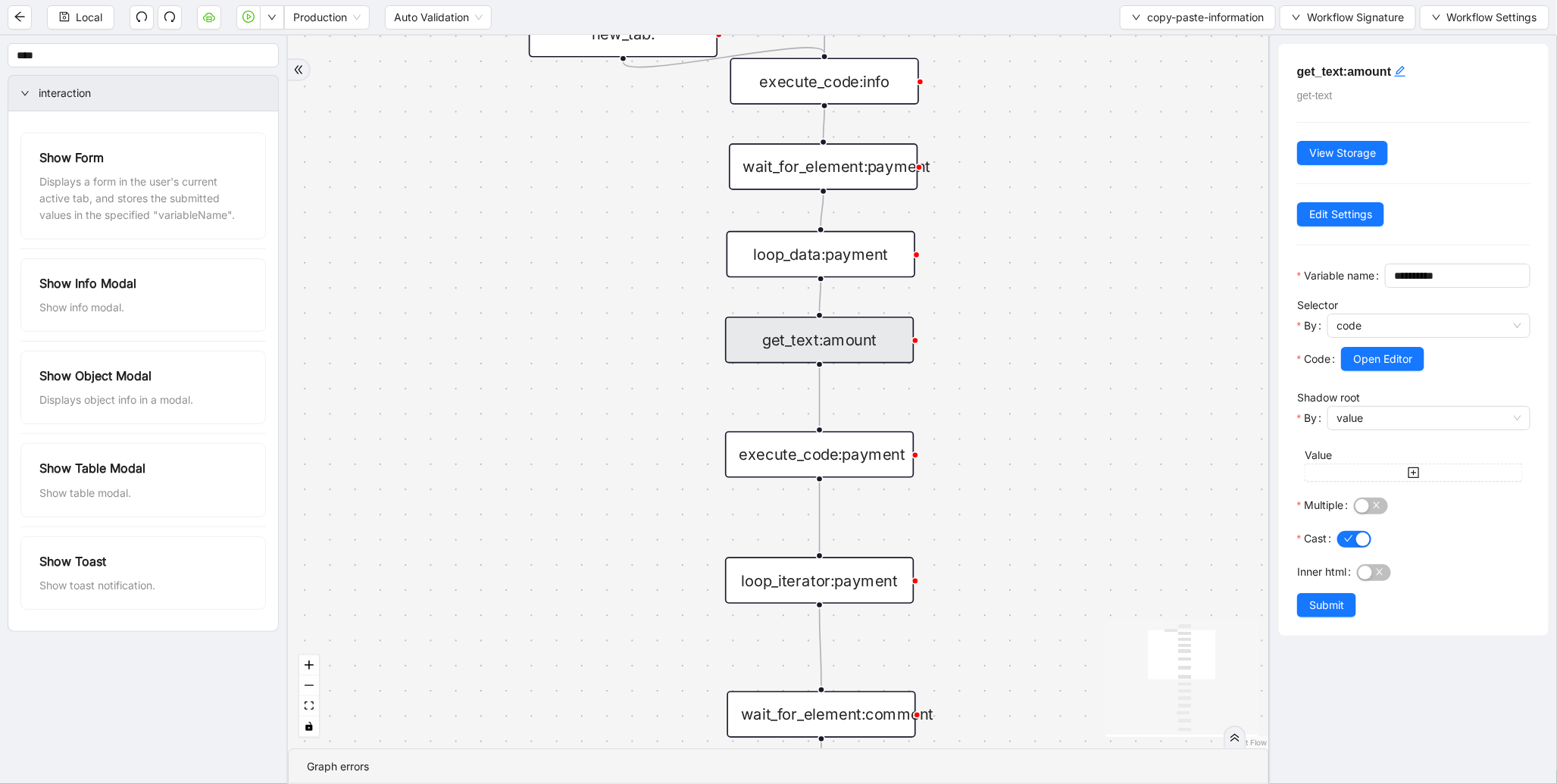
click at [1425, 371] on div "Open Editor" at bounding box center [1435, 358] width 190 height 24
click at [1386, 367] on span "Open Editor" at bounding box center [1382, 359] width 59 height 17
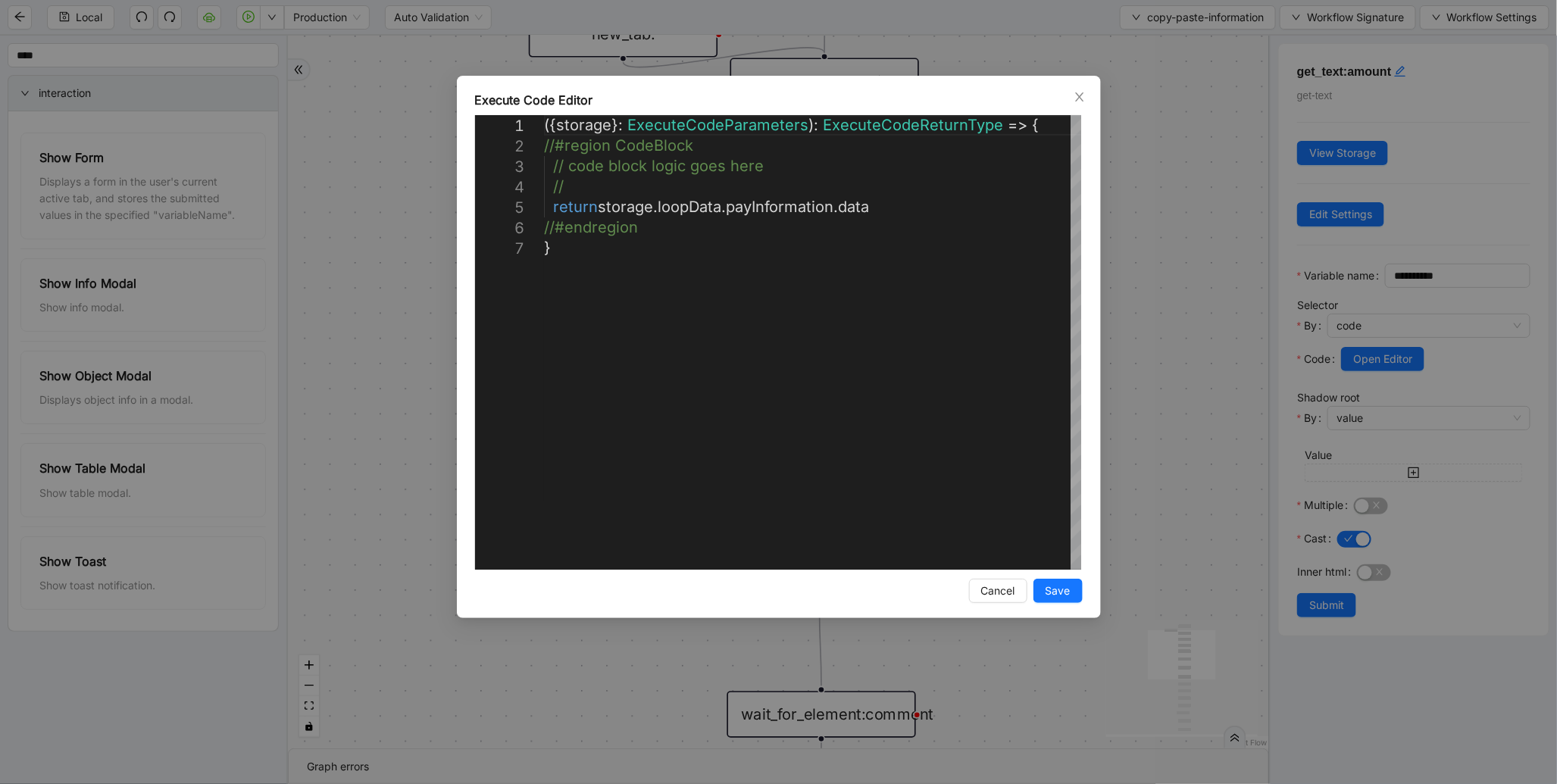
click at [1163, 348] on div "**********" at bounding box center [778, 392] width 1557 height 784
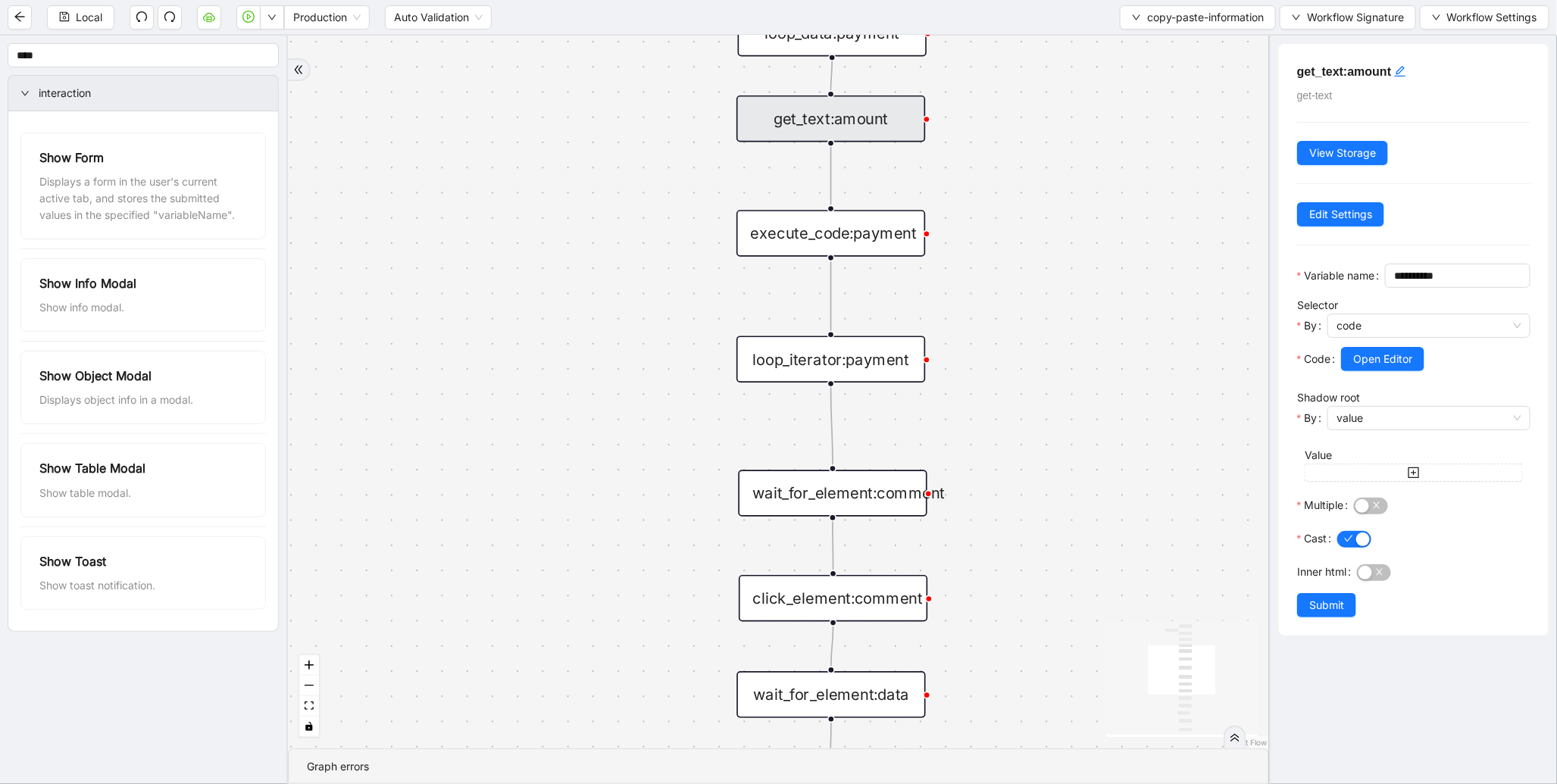
drag, startPoint x: 981, startPoint y: 617, endPoint x: 1008, endPoint y: 224, distance: 393.9
click at [1008, 223] on div "trigger execute_code:info get_text:amount execute_code:payment wait_for_element…" at bounding box center [778, 391] width 981 height 712
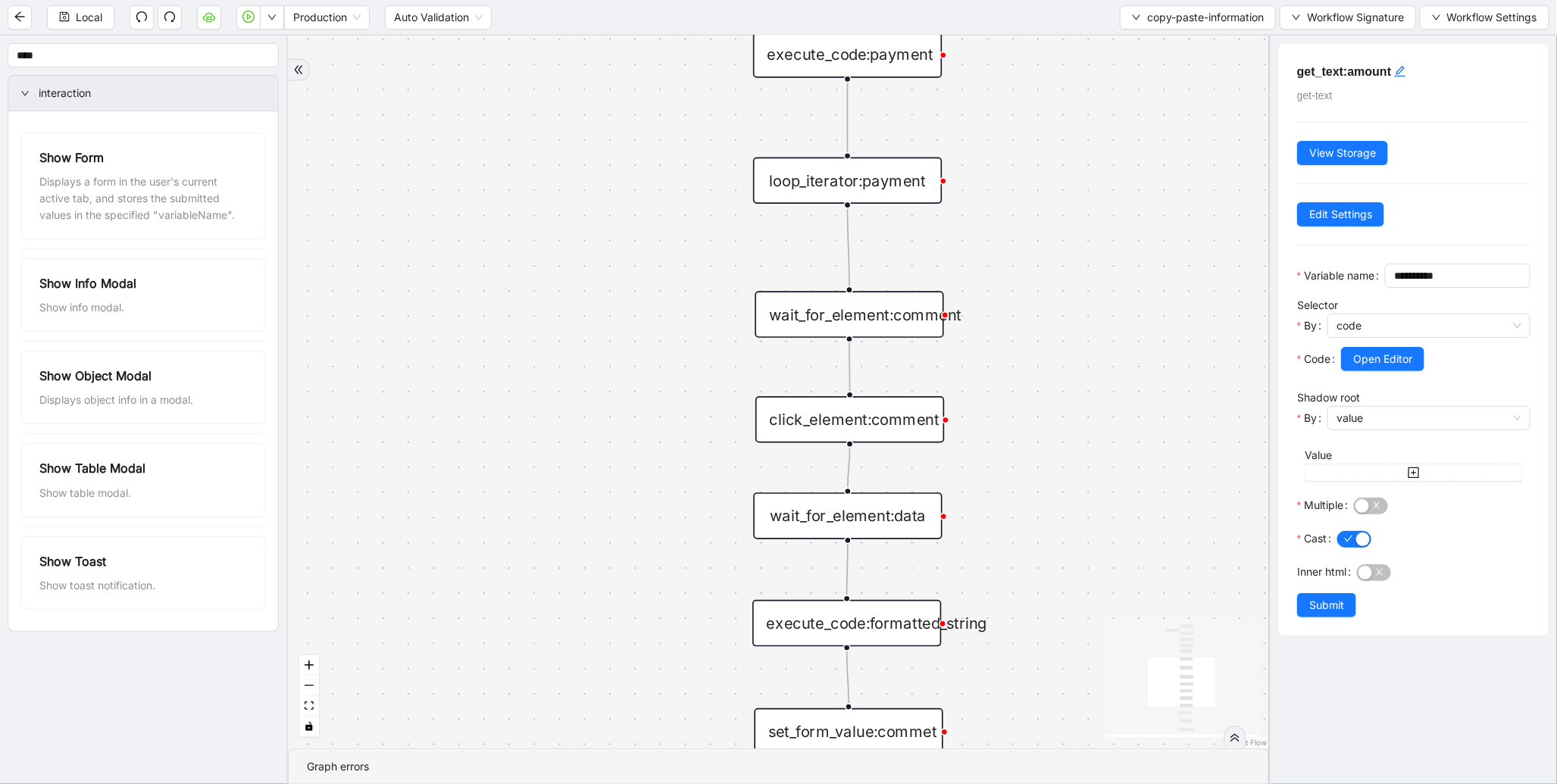
drag, startPoint x: 1027, startPoint y: 525, endPoint x: 1082, endPoint y: 250, distance: 280.4
click at [1082, 250] on div "trigger execute_code:info get_text:amount execute_code:payment wait_for_element…" at bounding box center [778, 391] width 981 height 712
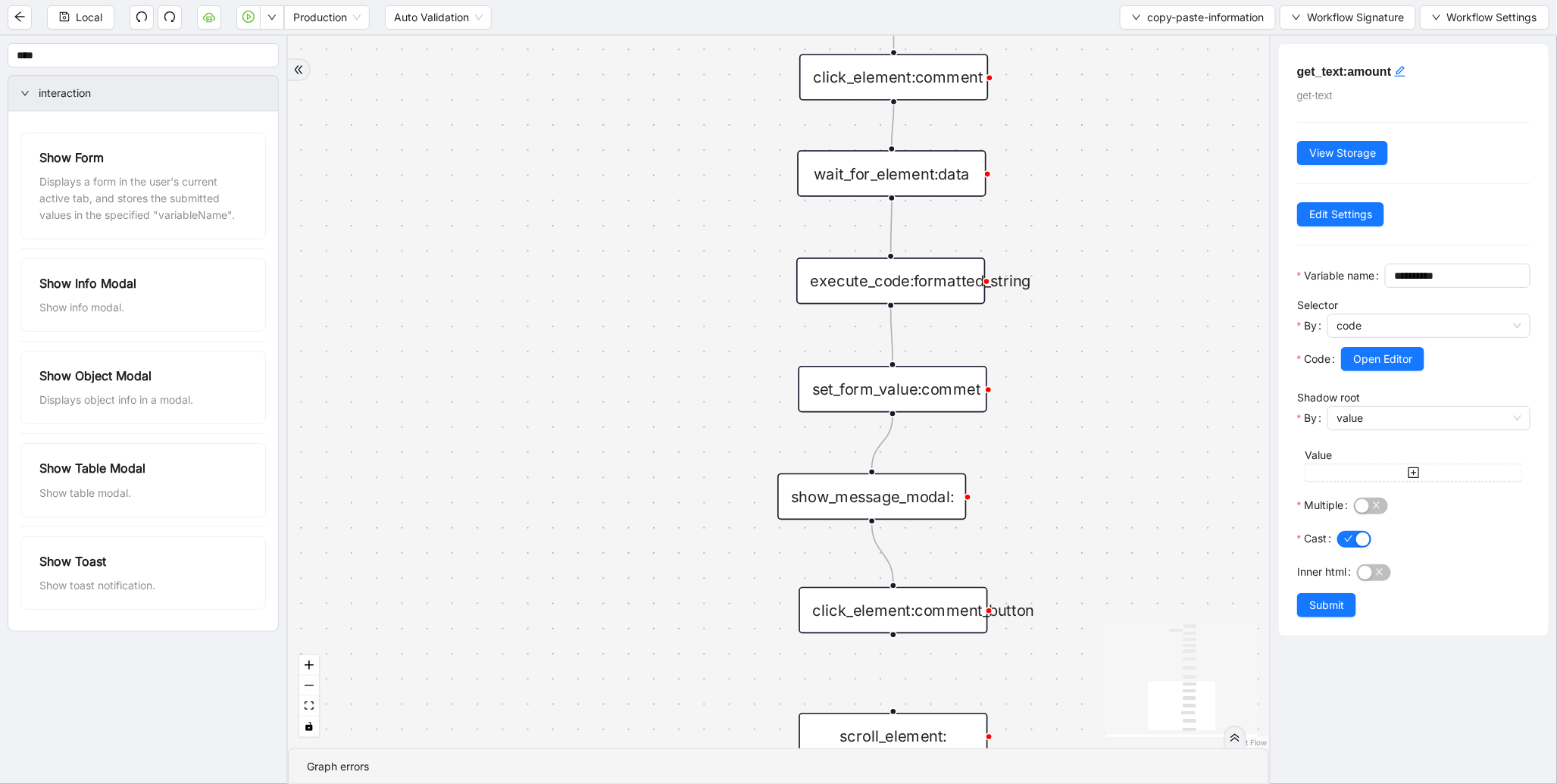
drag, startPoint x: 1028, startPoint y: 534, endPoint x: 1020, endPoint y: 474, distance: 60.5
click at [1020, 474] on div "trigger execute_code:info get_text:amount execute_code:payment wait_for_element…" at bounding box center [778, 391] width 981 height 712
click at [906, 290] on div "execute_code:formatted_string" at bounding box center [890, 280] width 189 height 47
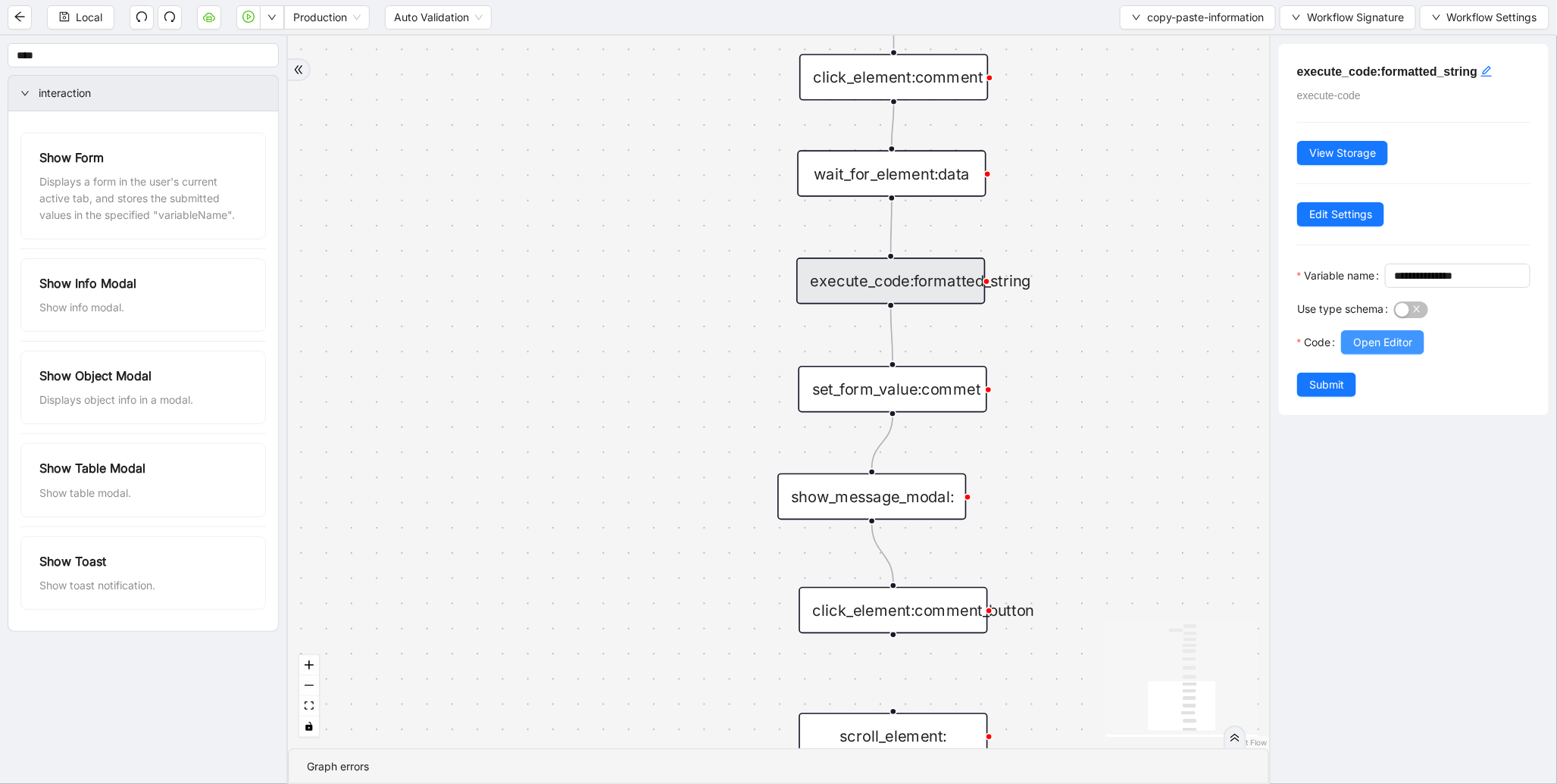
click at [1380, 350] on span "Open Editor" at bounding box center [1382, 343] width 59 height 17
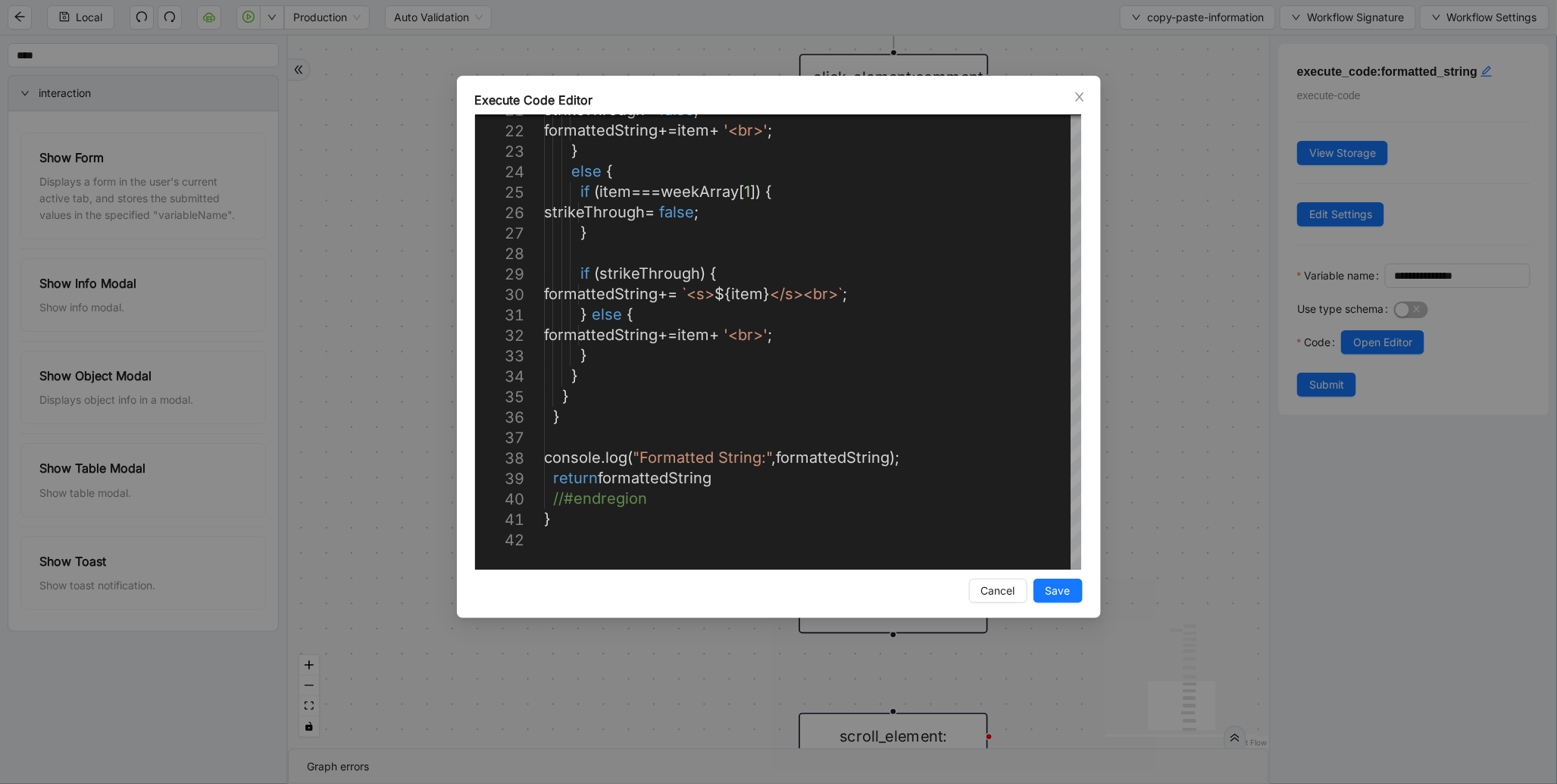
click at [1186, 461] on div "Execute Code Editor 21 22 23 24 25 26 27 28 29 30 31 32 33 34 35 36 37 38 39 40…" at bounding box center [778, 392] width 1557 height 784
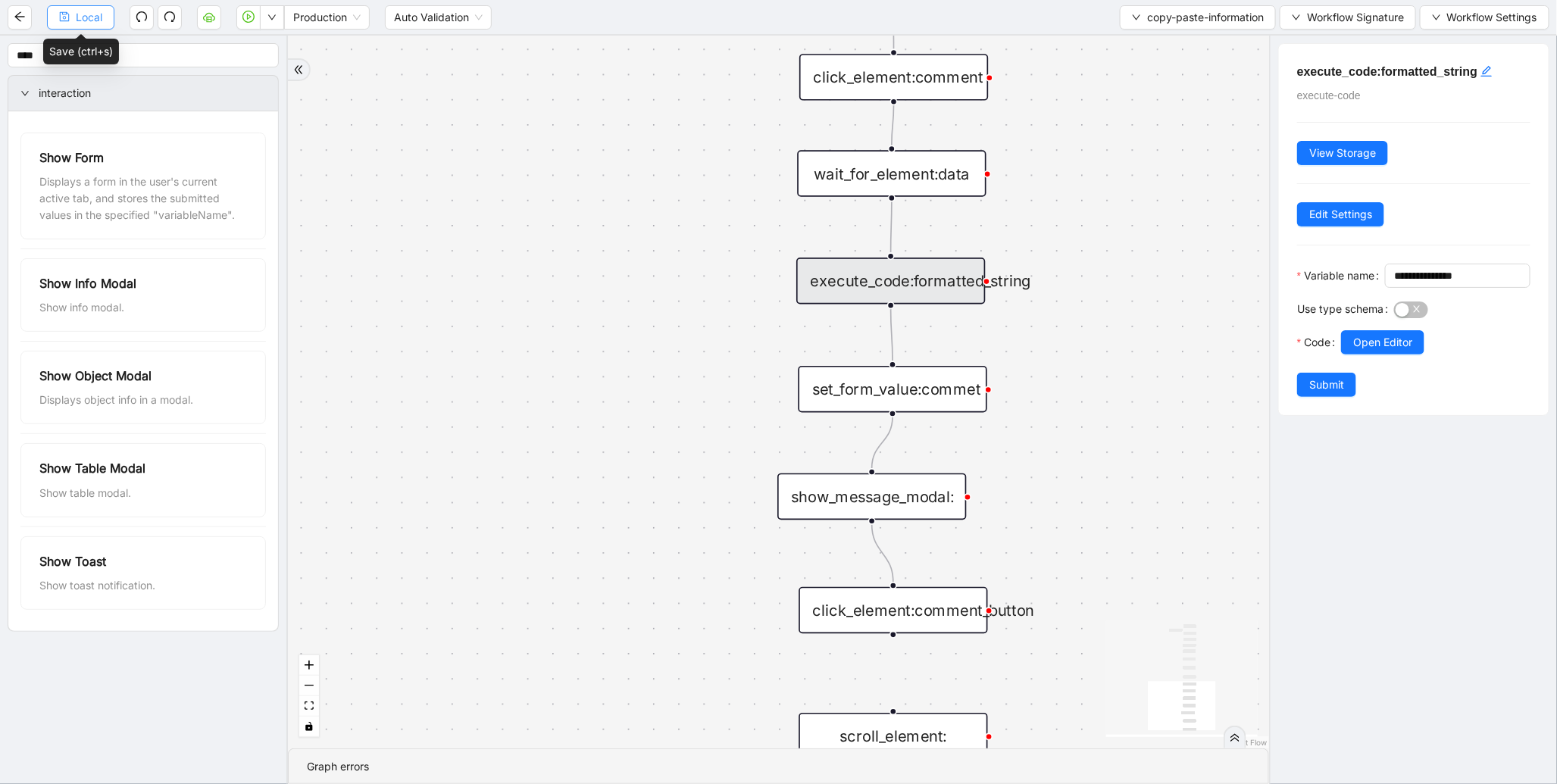
click at [72, 24] on button "Local" at bounding box center [81, 17] width 68 height 24
click at [245, 25] on button "button" at bounding box center [248, 17] width 24 height 24
click at [931, 401] on div "set_form_value:commet" at bounding box center [892, 389] width 189 height 47
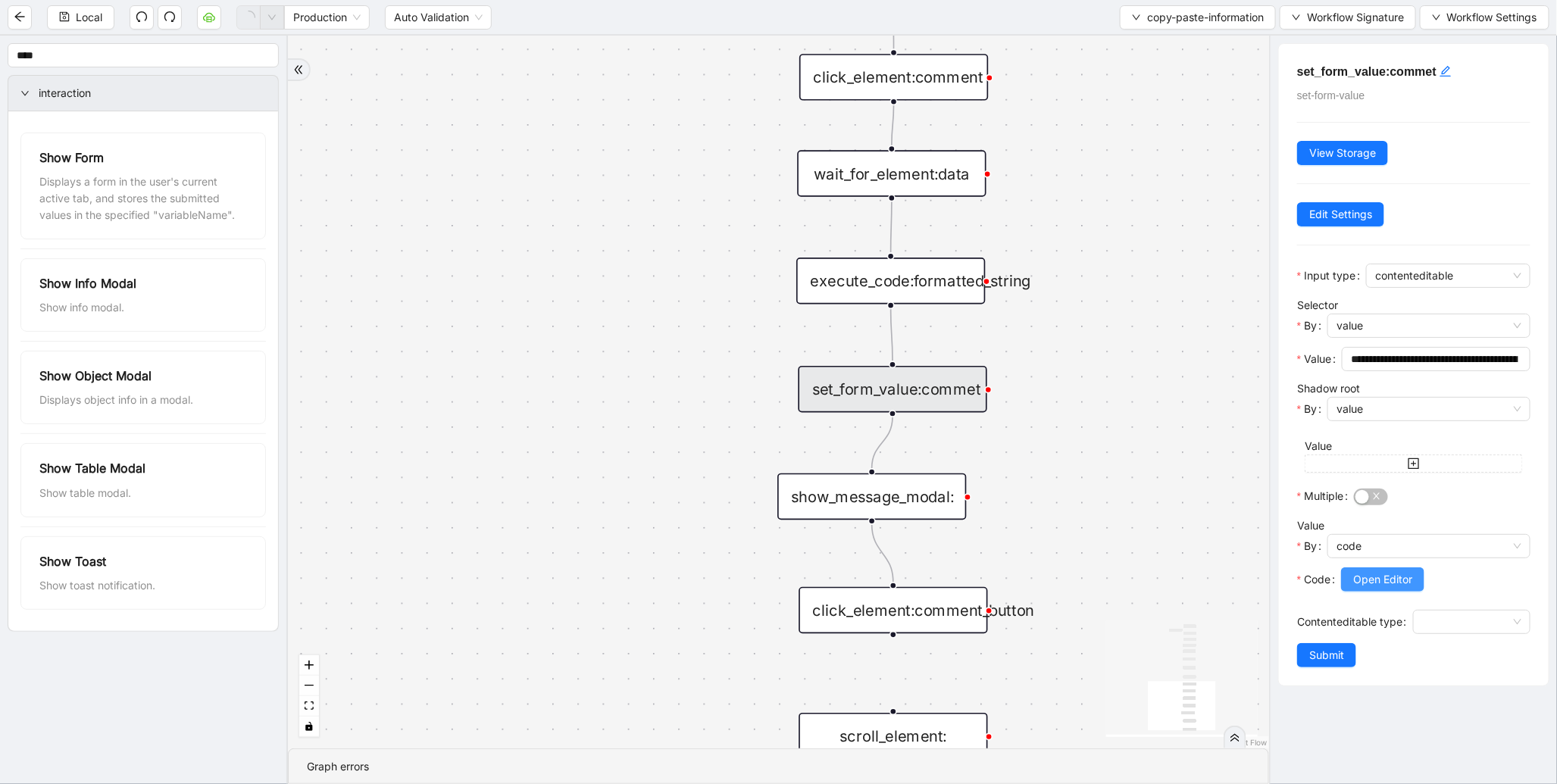
click at [1391, 572] on span "Open Editor" at bounding box center [1382, 579] width 59 height 17
